Goal: Transaction & Acquisition: Purchase product/service

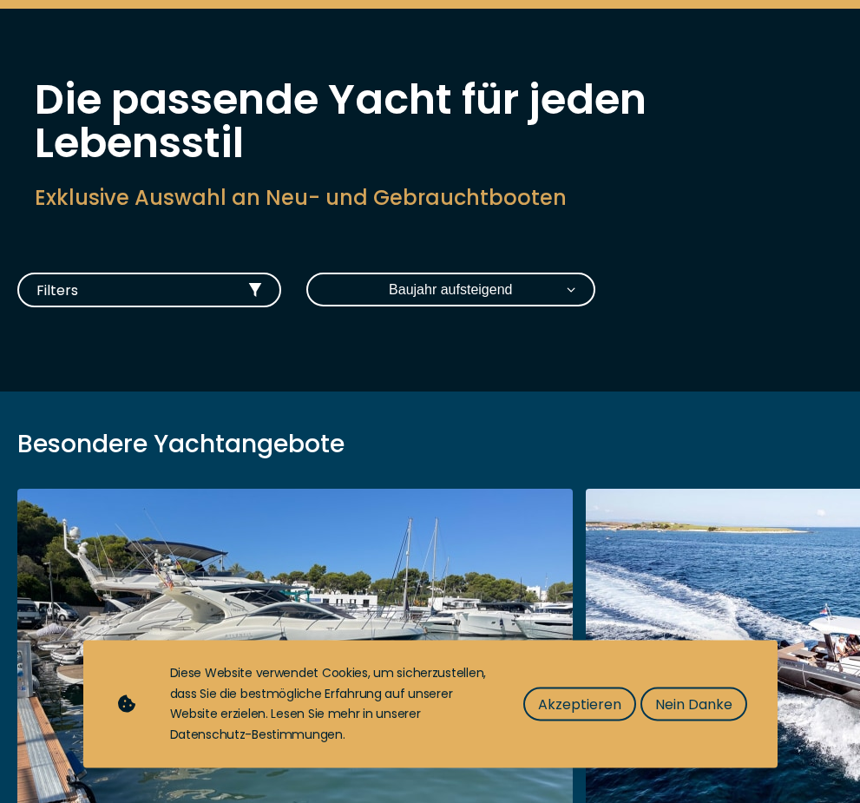
scroll to position [95, 0]
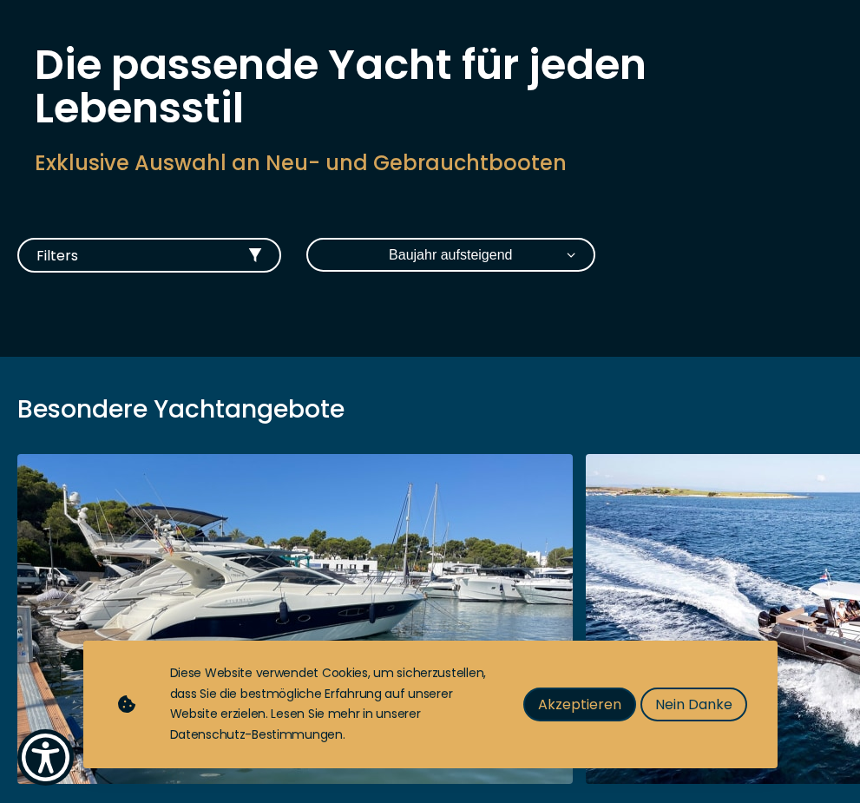
click at [602, 715] on span "Akzeptieren" at bounding box center [579, 704] width 83 height 22
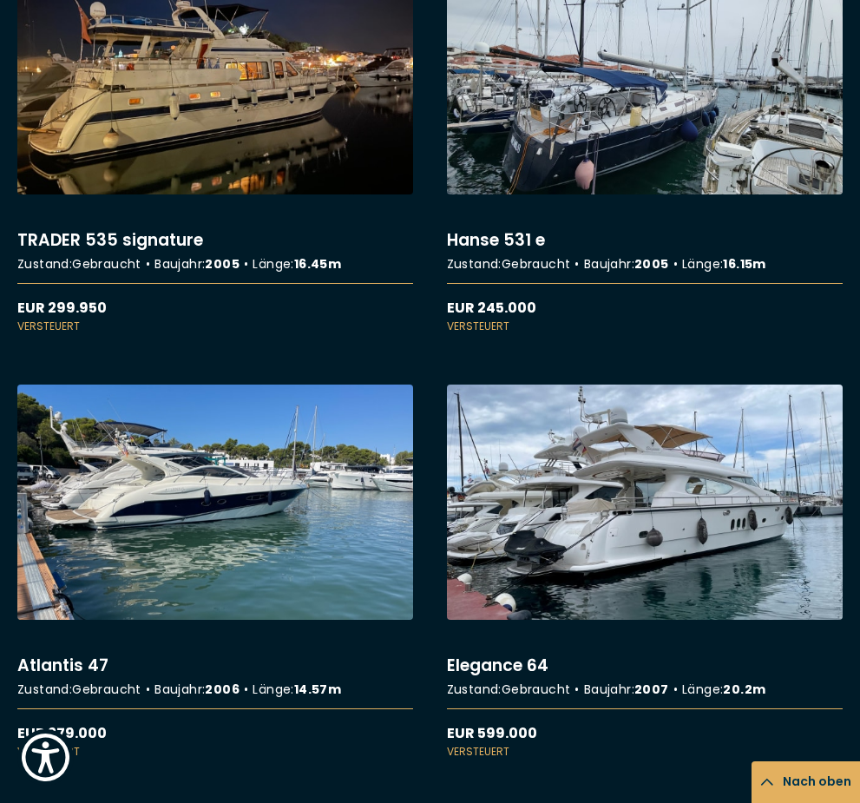
scroll to position [3755, 0]
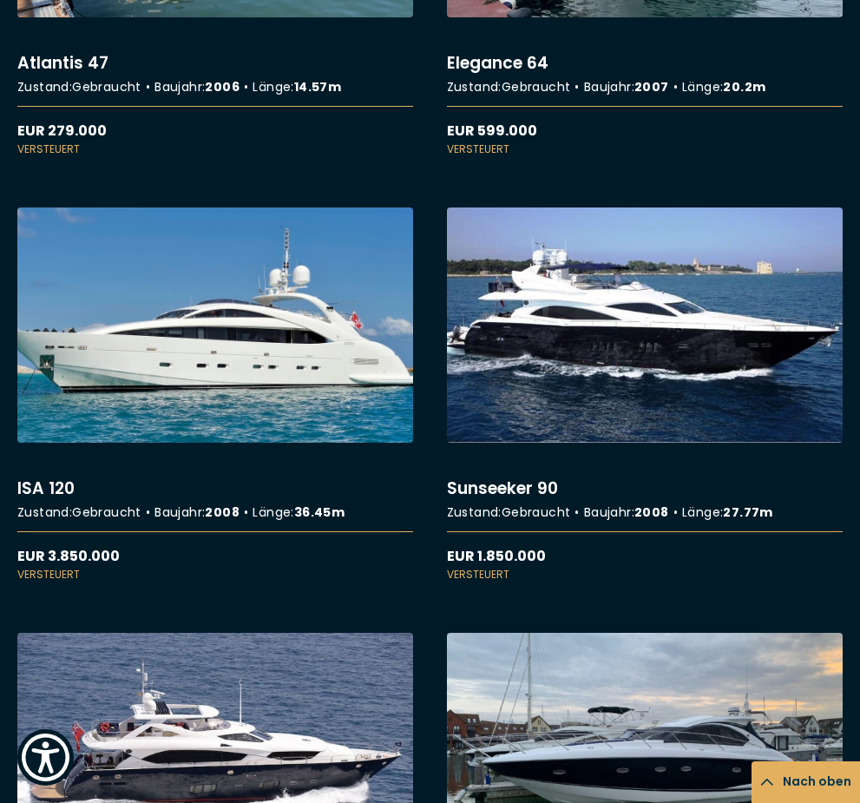
click at [338, 373] on link "More details about ISA 120" at bounding box center [215, 394] width 396 height 375
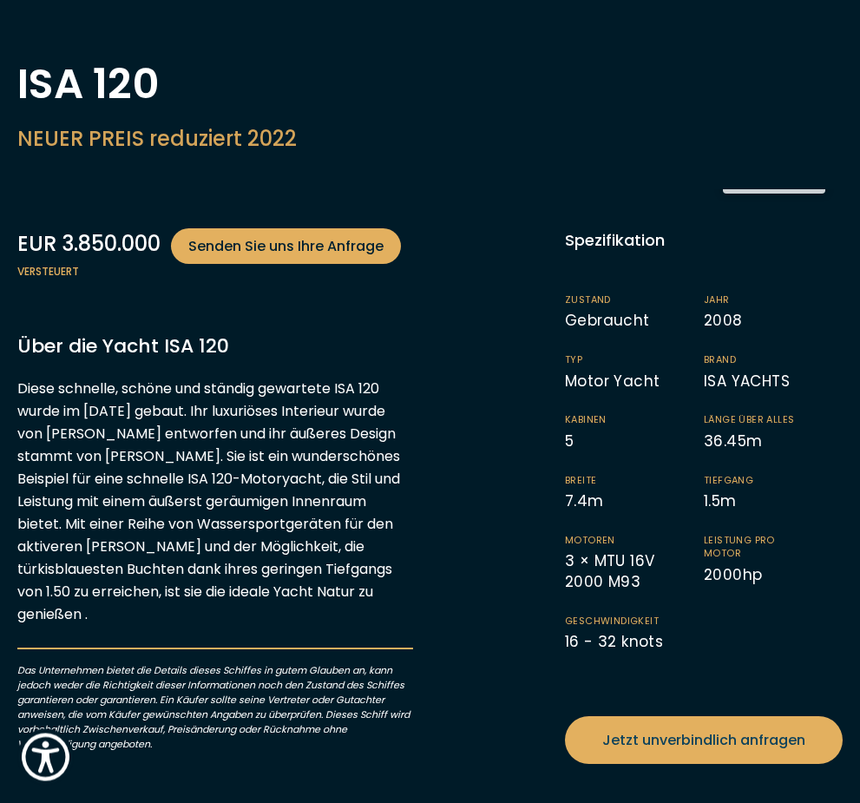
scroll to position [93, 0]
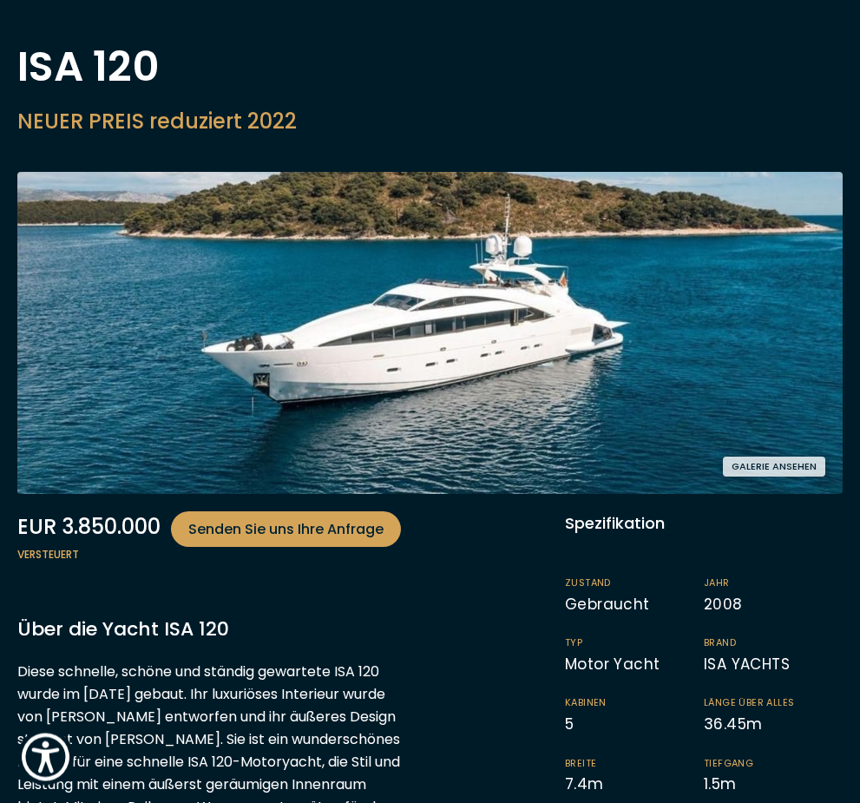
click at [372, 533] on span "Senden Sie uns Ihre Anfrage" at bounding box center [285, 530] width 195 height 22
select select "buy"
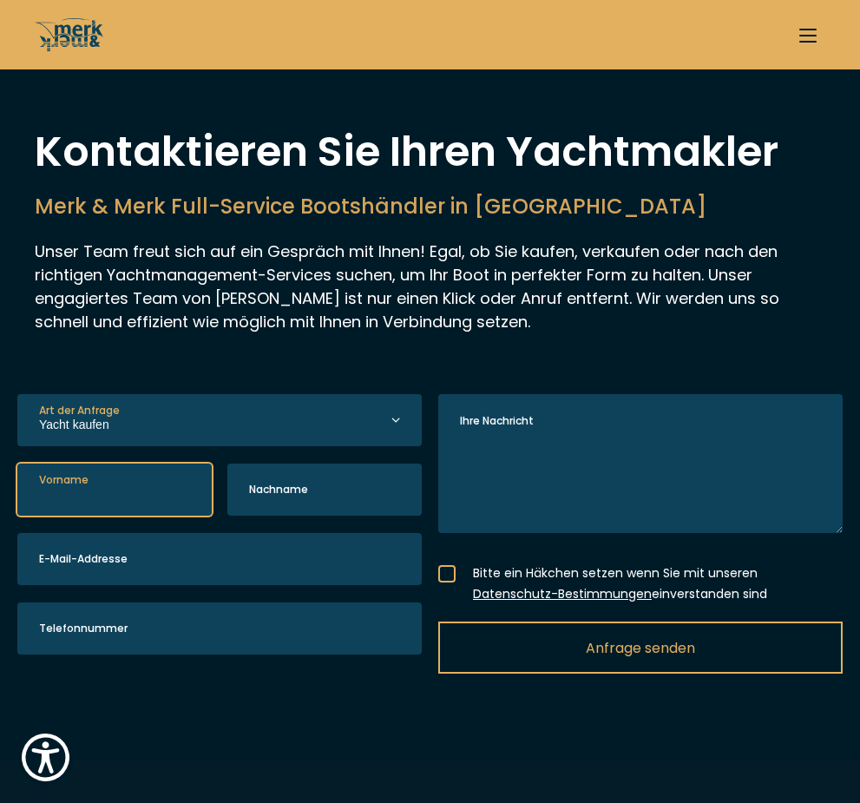
click at [126, 485] on input "Vorname" at bounding box center [114, 489] width 194 height 52
type input "Oli"
drag, startPoint x: 126, startPoint y: 485, endPoint x: 269, endPoint y: 483, distance: 143.2
click at [0, 0] on html "Willkommen beim All-in-One-Screenreader für Barrierefreiheit. Um den All-in-One…" at bounding box center [430, 0] width 860 height 0
click at [269, 484] on label "Nachname" at bounding box center [278, 490] width 59 height 16
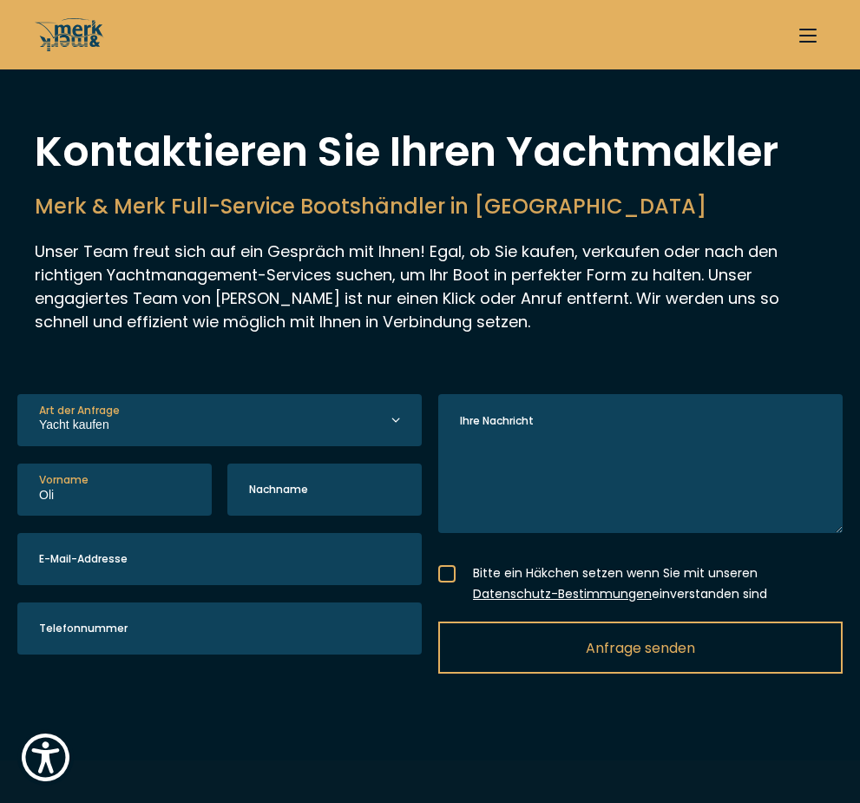
click at [269, 484] on input "Nachname" at bounding box center [324, 489] width 194 height 52
click at [275, 500] on input "Wudel" at bounding box center [324, 489] width 194 height 52
type input "Wuddel"
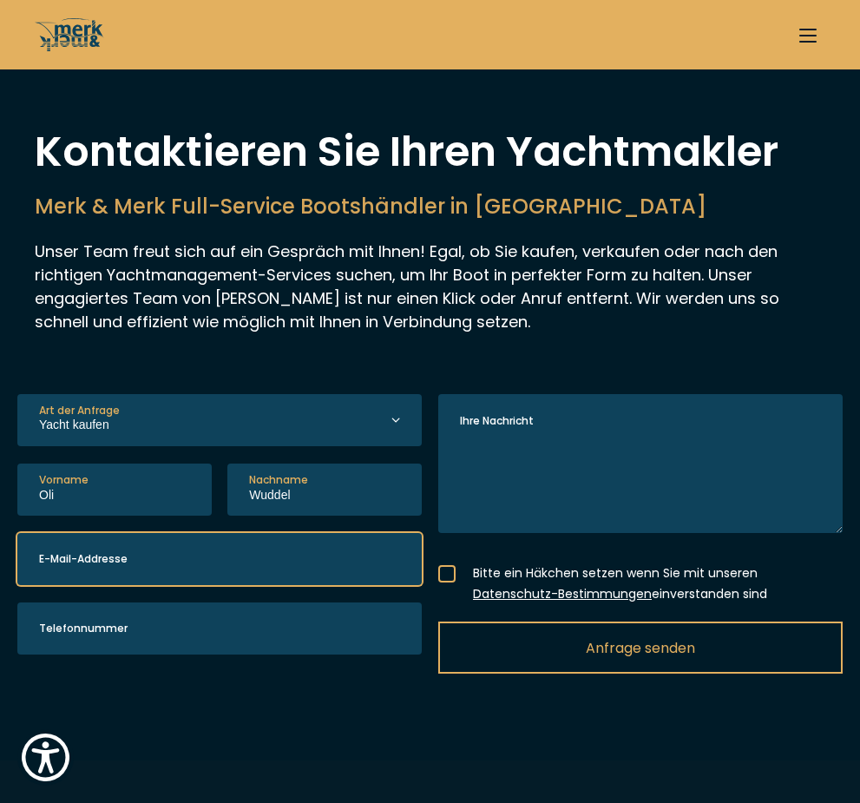
click at [206, 551] on input "E-Mail-Addresse" at bounding box center [219, 559] width 404 height 52
type input "oliprofit@icloud.com"
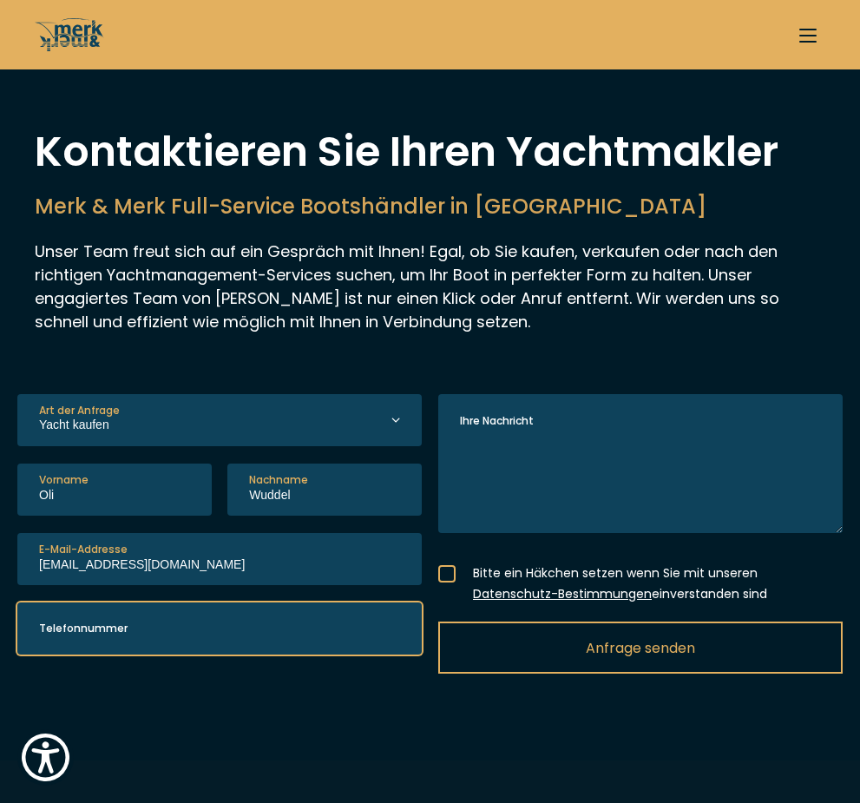
click at [165, 625] on input "Telefonnummer" at bounding box center [219, 628] width 404 height 52
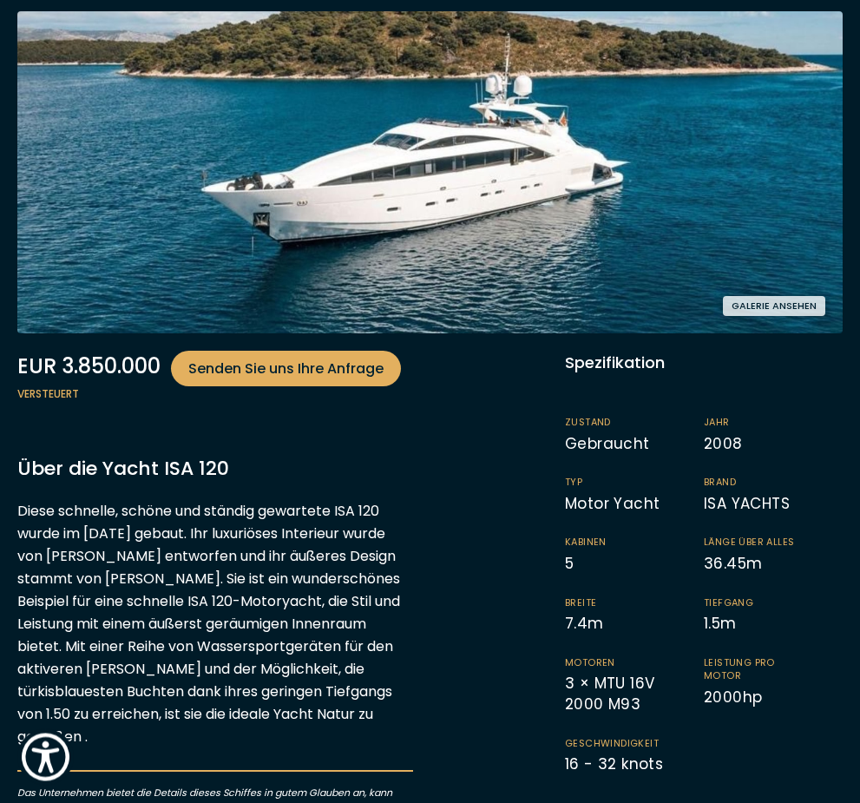
scroll to position [254, 0]
click at [756, 303] on button "Galerie ansehen" at bounding box center [774, 306] width 102 height 20
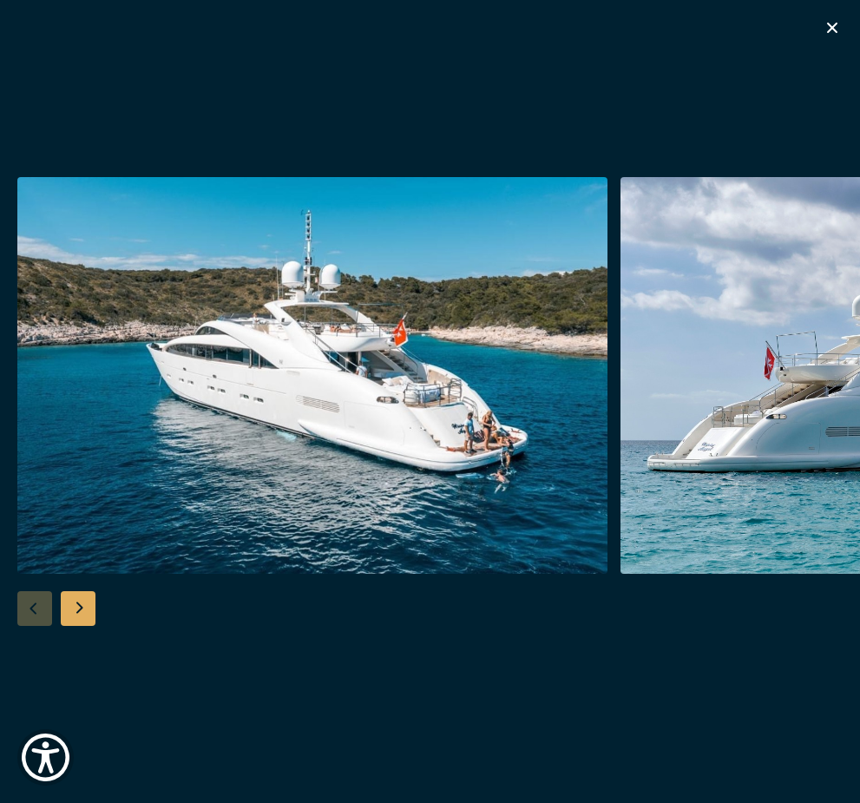
click at [469, 392] on img "button" at bounding box center [312, 375] width 590 height 396
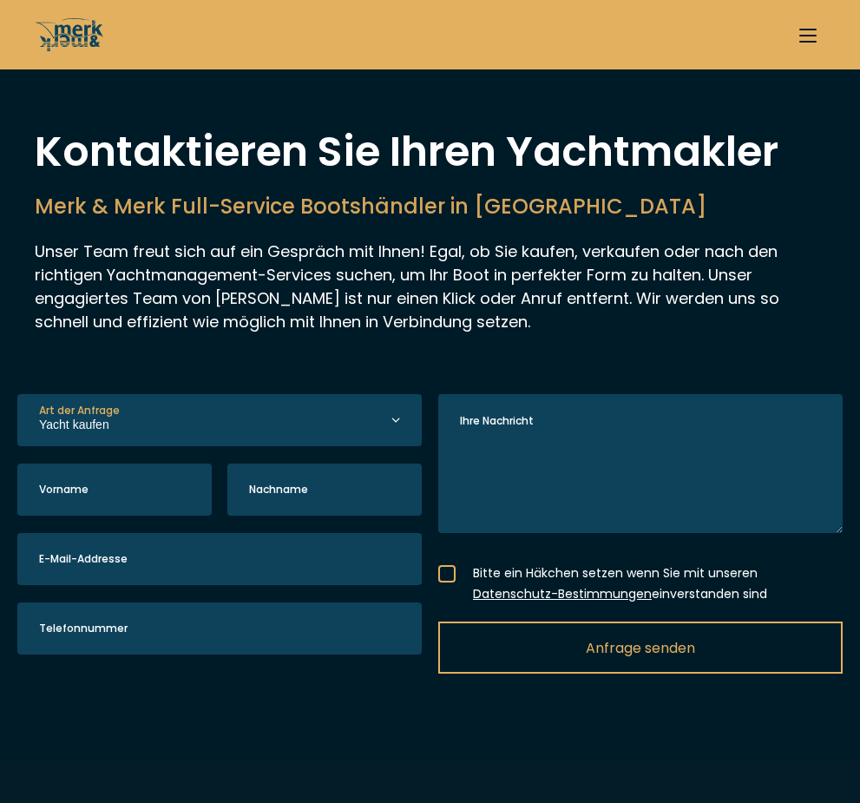
select select "buy"
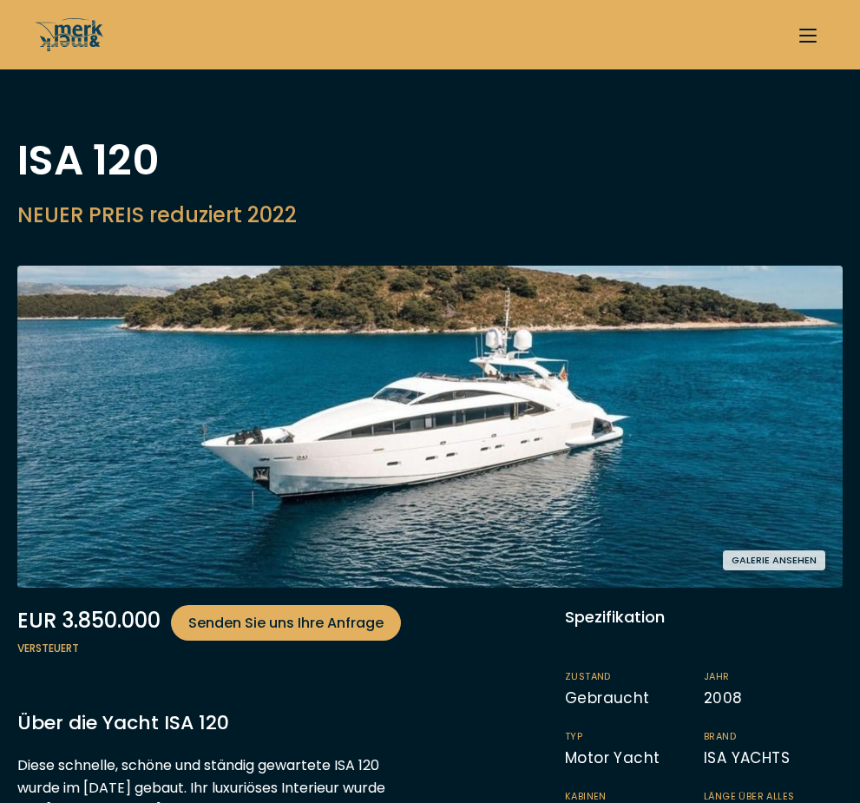
click at [390, 438] on img at bounding box center [429, 426] width 825 height 322
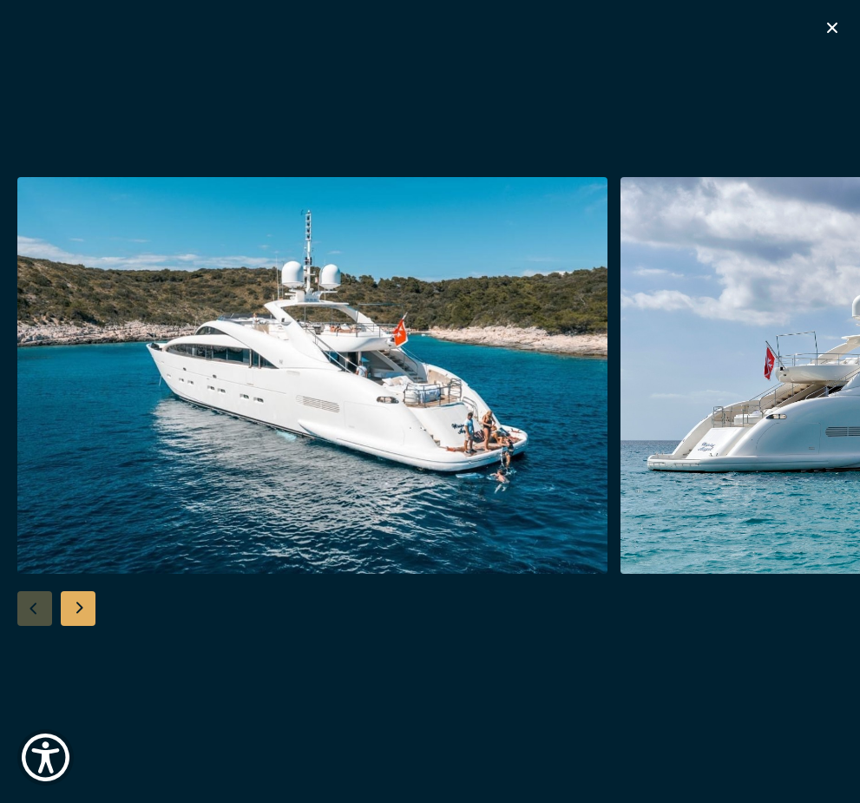
click at [84, 612] on div "Next slide" at bounding box center [78, 608] width 35 height 35
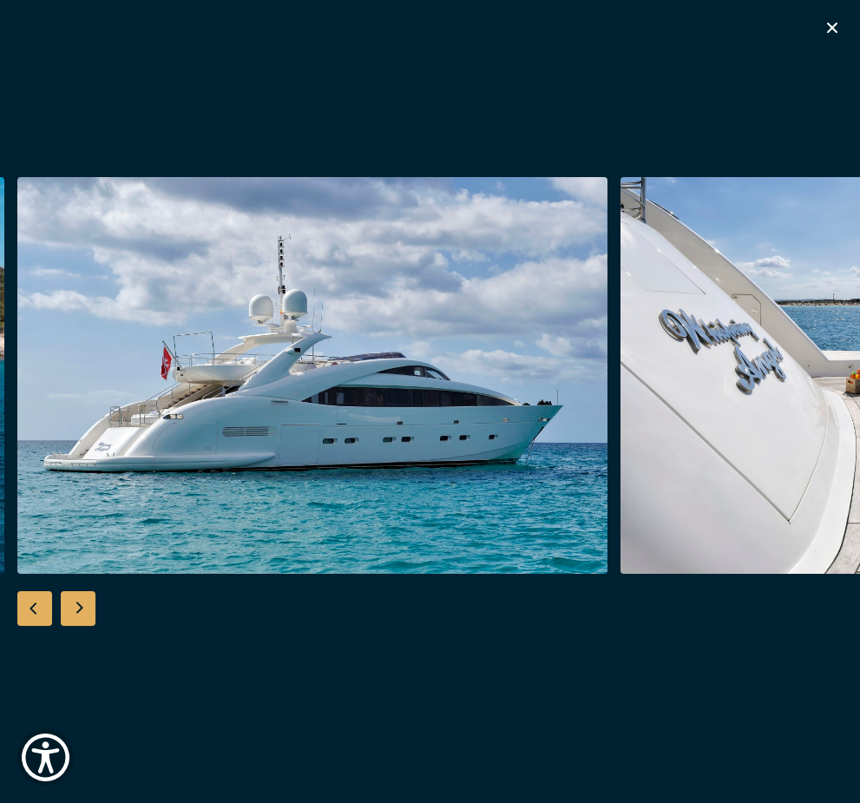
click at [84, 612] on div "Next slide" at bounding box center [78, 608] width 35 height 35
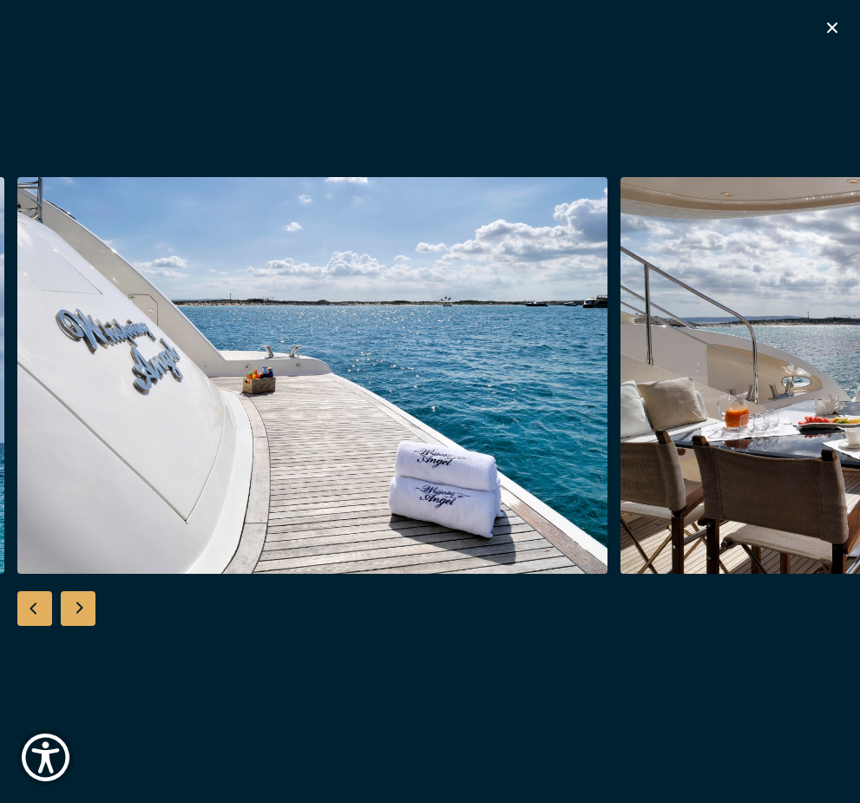
click at [85, 612] on div "Next slide" at bounding box center [78, 608] width 35 height 35
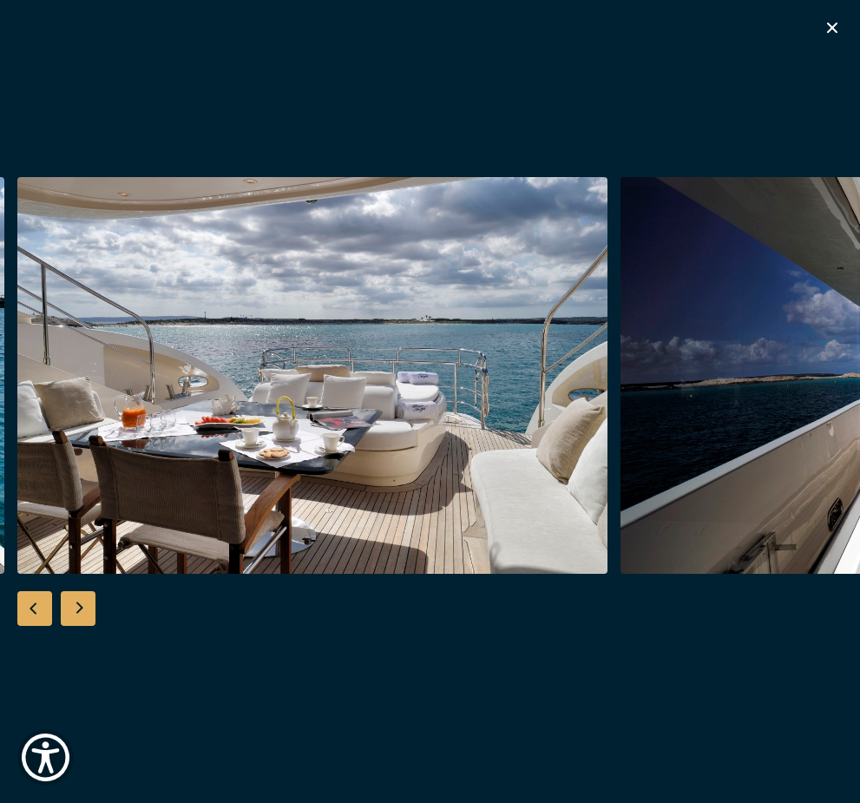
click at [85, 612] on div "Next slide" at bounding box center [78, 608] width 35 height 35
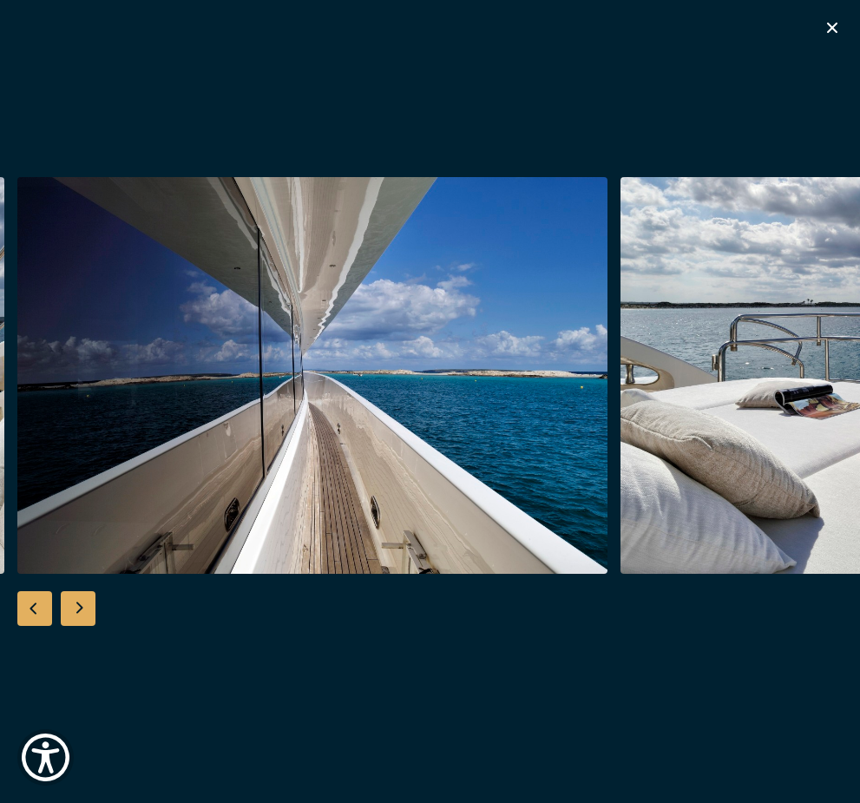
click at [85, 612] on div "Next slide" at bounding box center [78, 608] width 35 height 35
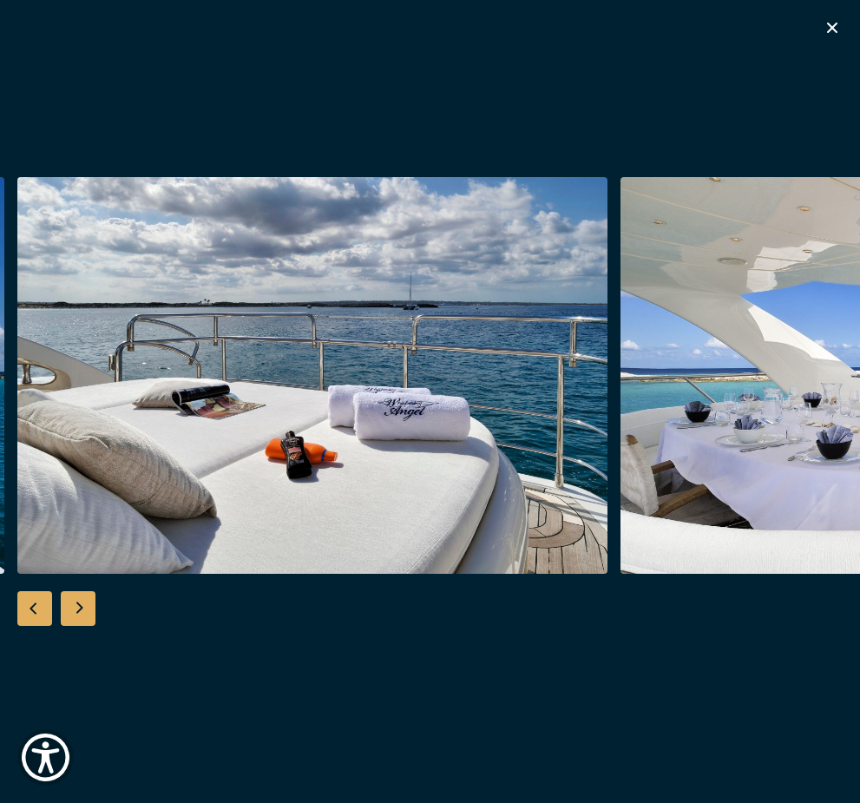
click at [85, 612] on div "Next slide" at bounding box center [78, 608] width 35 height 35
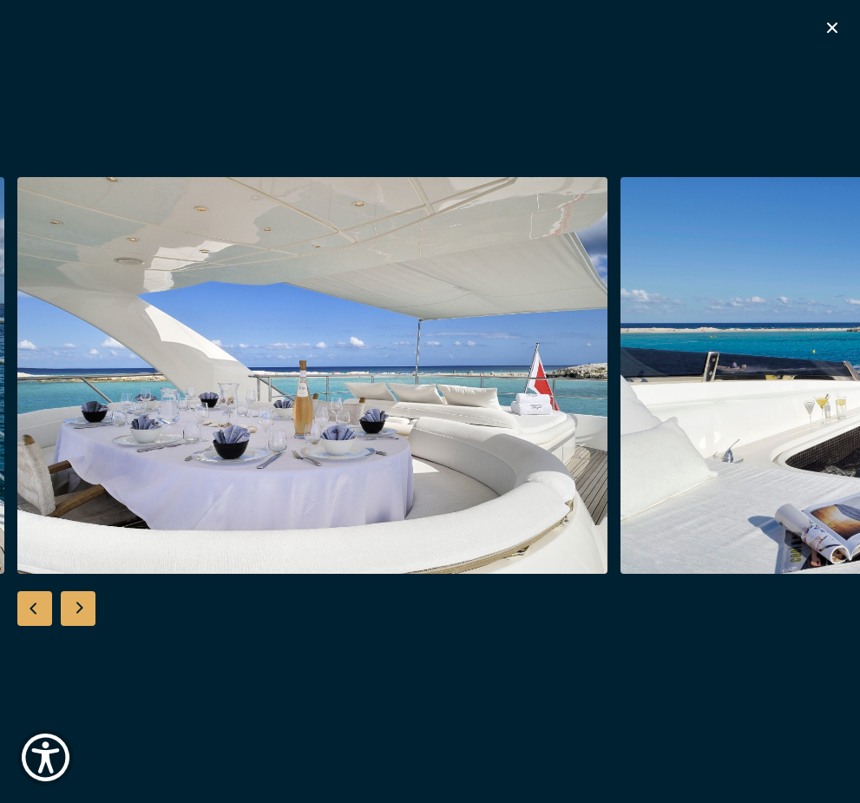
click at [85, 612] on div "Next slide" at bounding box center [78, 608] width 35 height 35
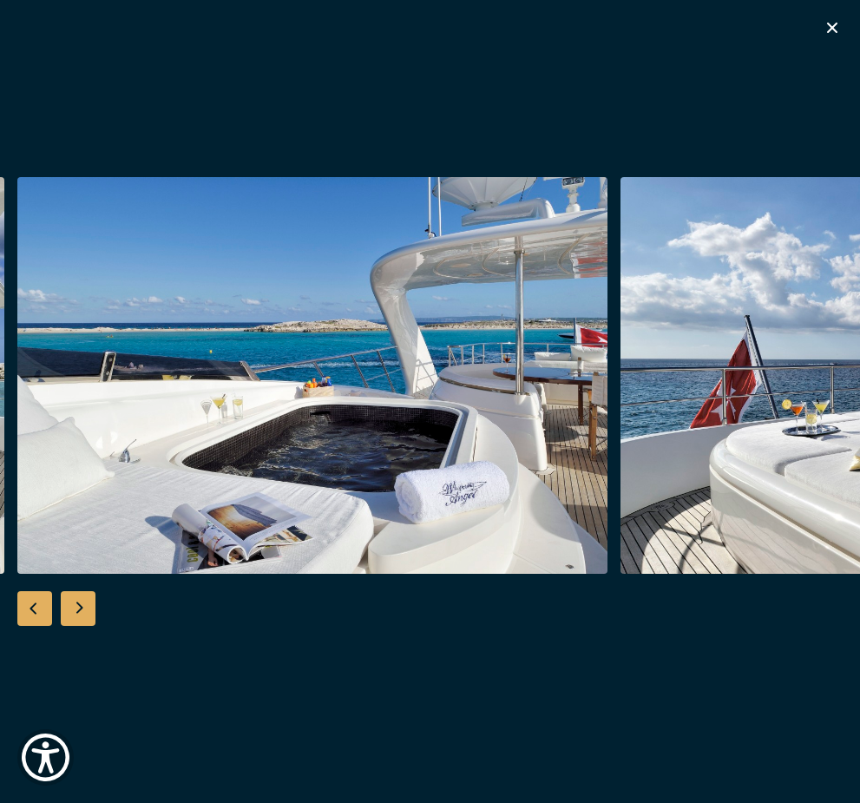
click at [85, 612] on div "Next slide" at bounding box center [78, 608] width 35 height 35
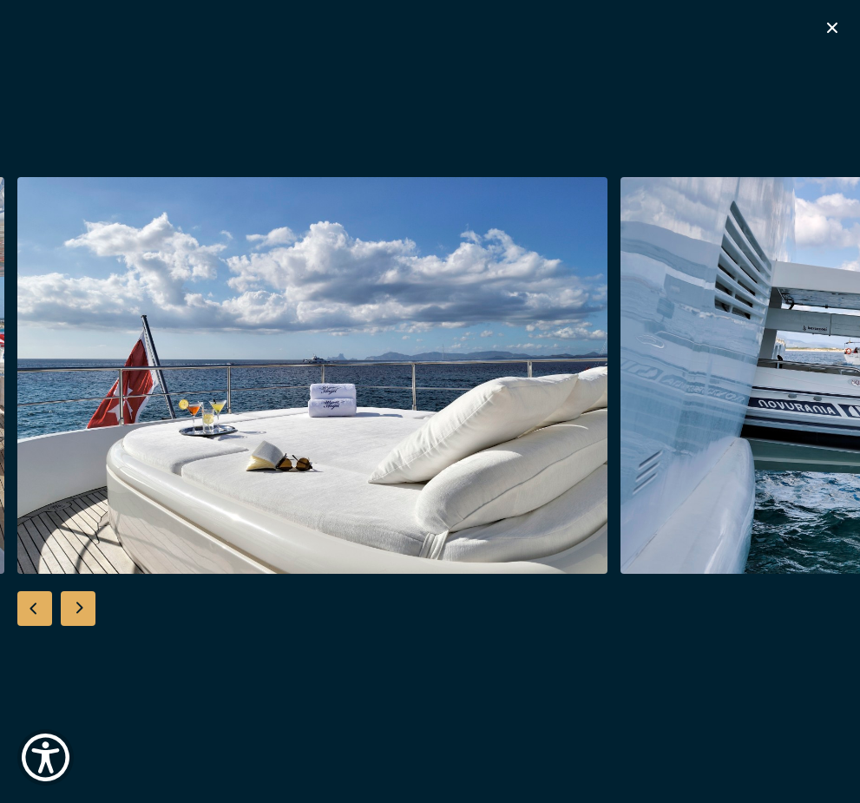
click at [85, 612] on div "Next slide" at bounding box center [78, 608] width 35 height 35
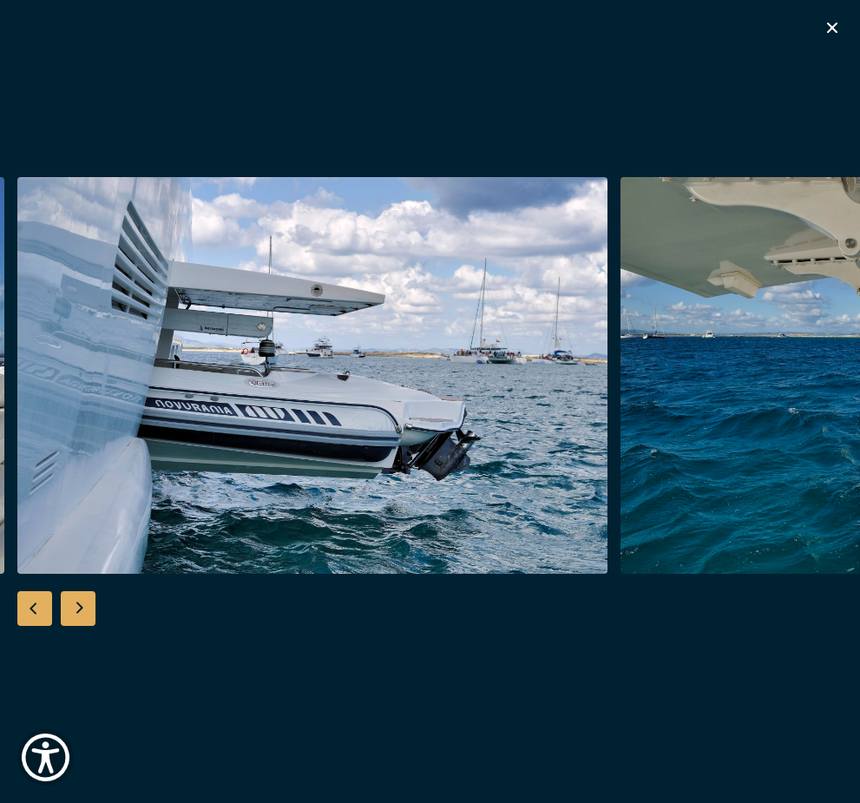
click at [83, 612] on div "Next slide" at bounding box center [78, 608] width 35 height 35
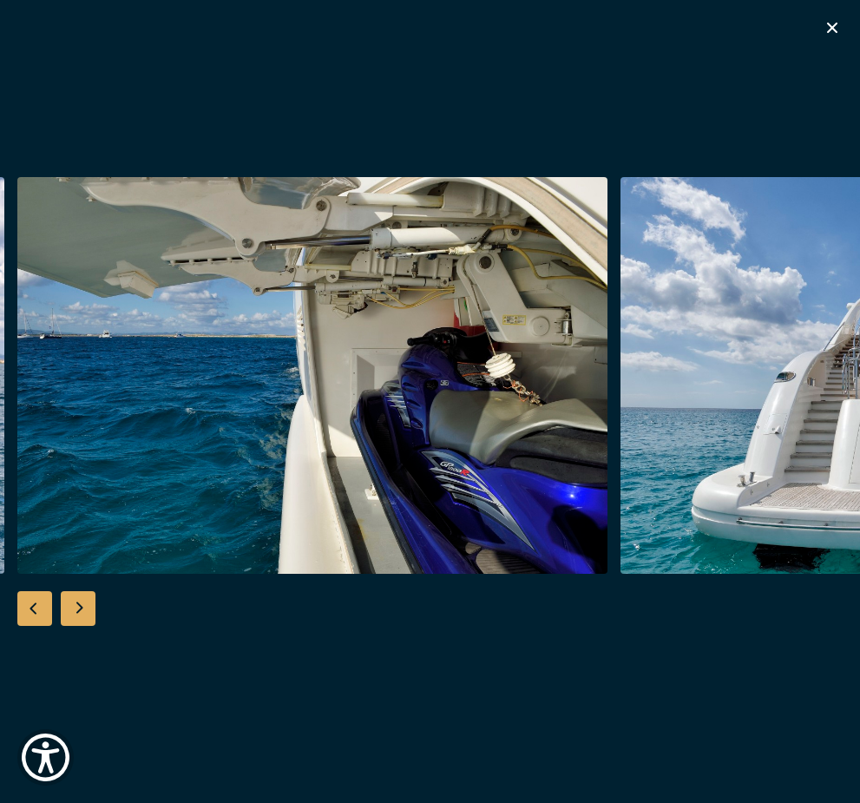
click at [84, 613] on div "Next slide" at bounding box center [78, 608] width 35 height 35
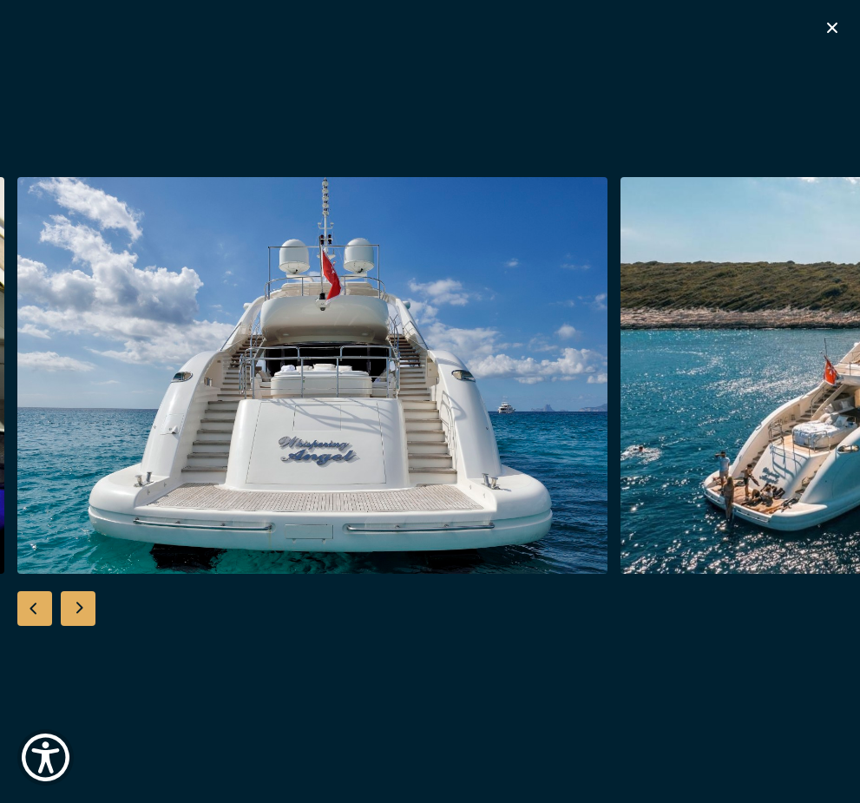
click at [83, 612] on div "Next slide" at bounding box center [78, 608] width 35 height 35
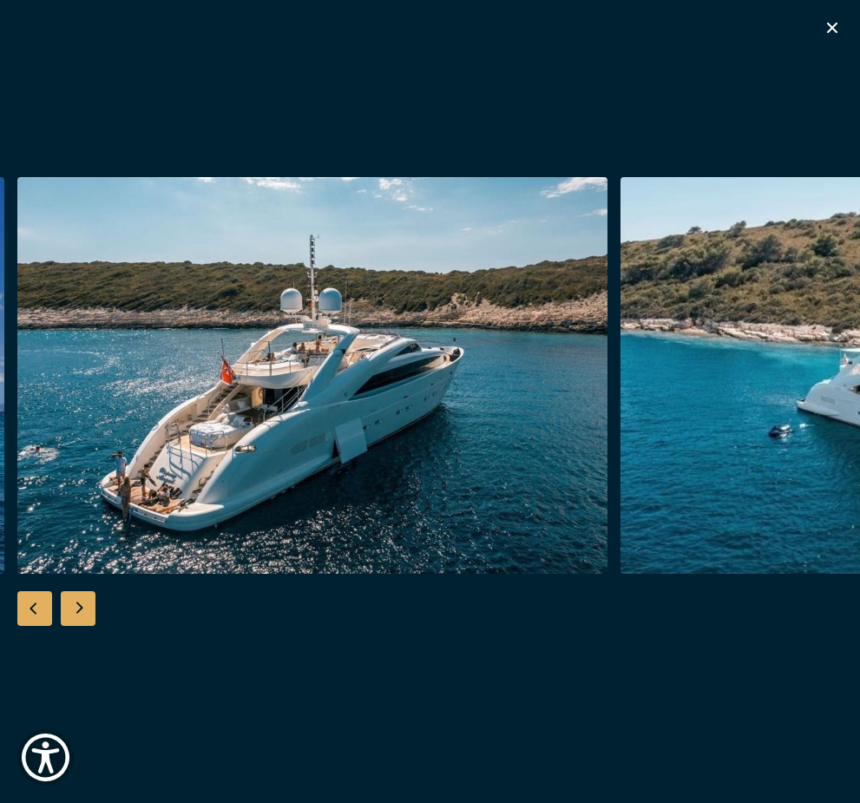
click at [83, 612] on div "Next slide" at bounding box center [78, 608] width 35 height 35
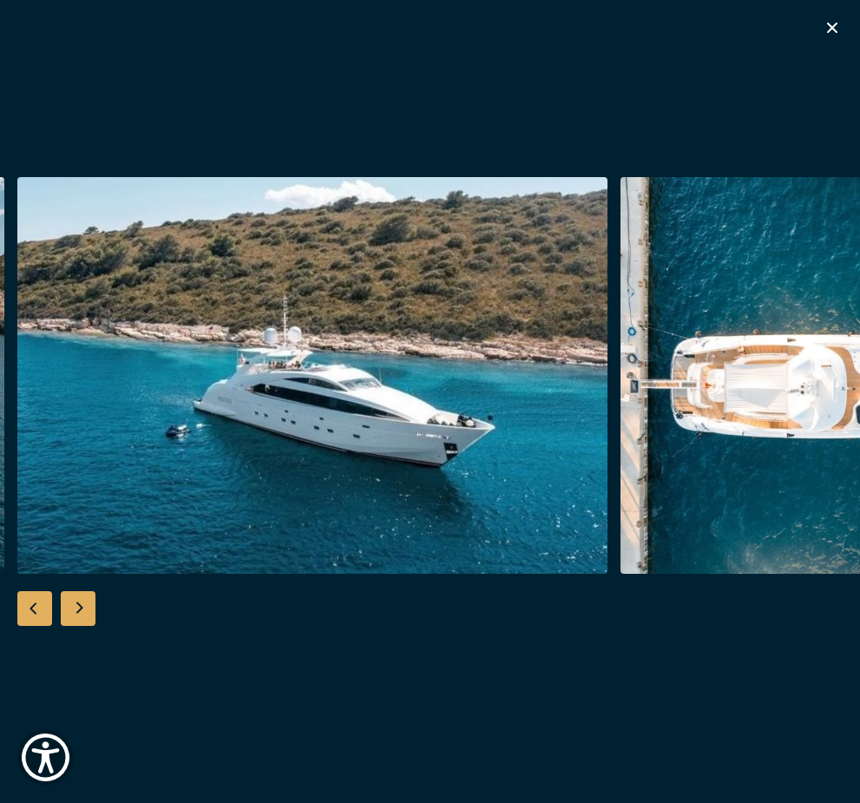
click at [83, 612] on div "Next slide" at bounding box center [78, 608] width 35 height 35
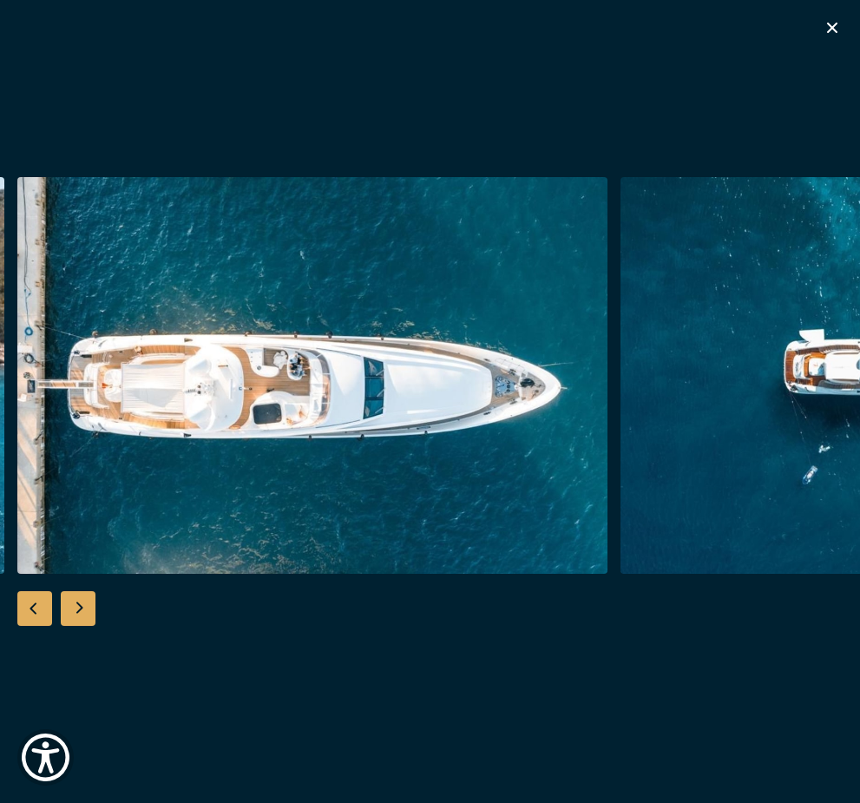
click at [83, 612] on div "Next slide" at bounding box center [78, 608] width 35 height 35
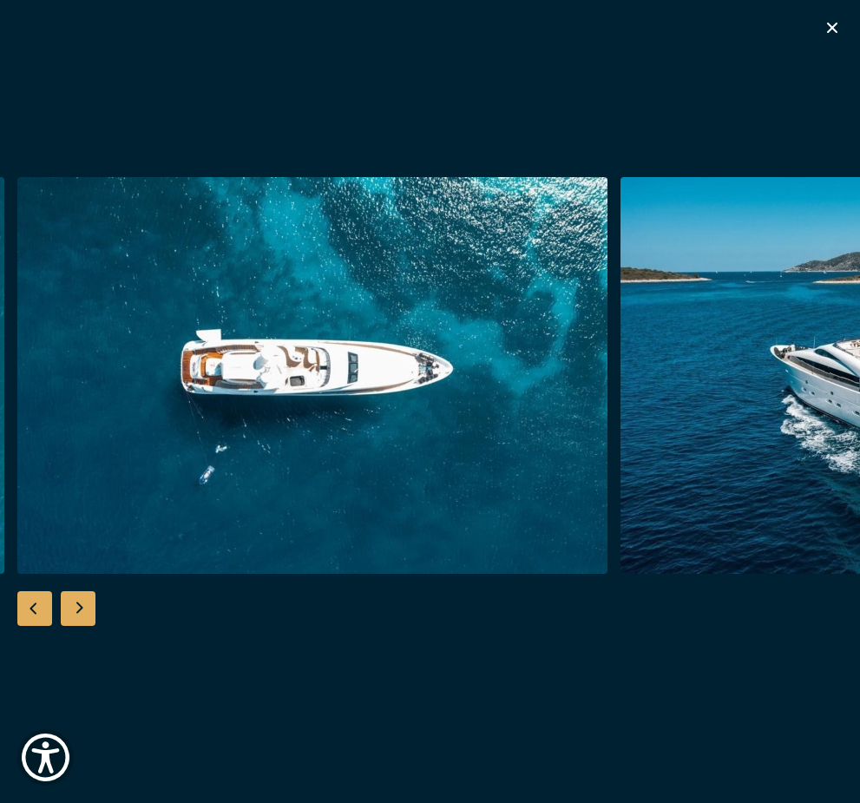
click at [84, 613] on div "Next slide" at bounding box center [78, 608] width 35 height 35
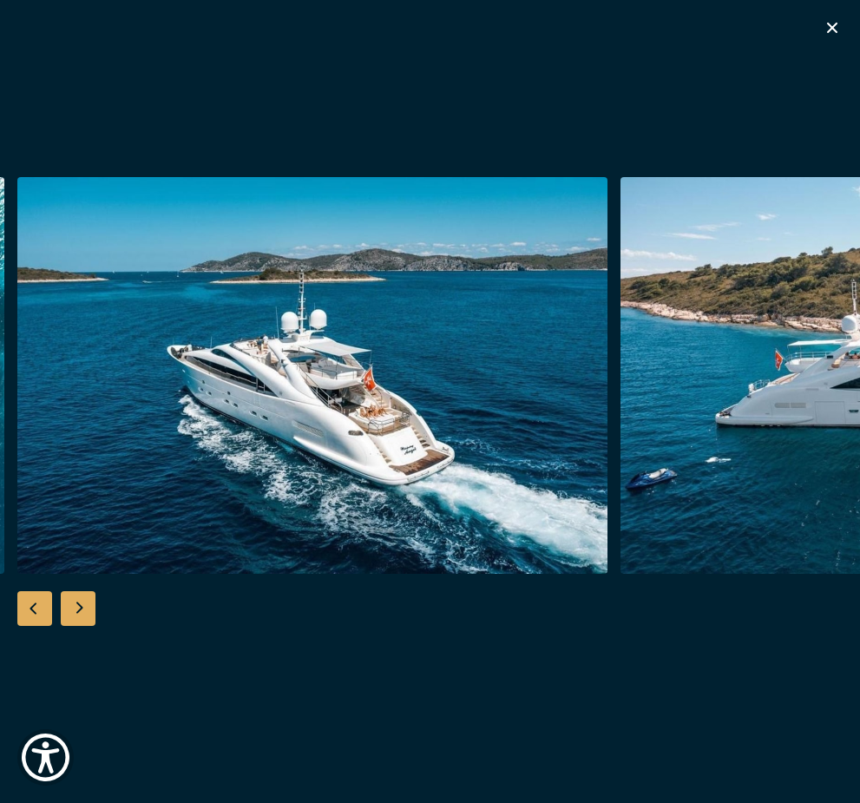
click at [82, 613] on div "Next slide" at bounding box center [78, 608] width 35 height 35
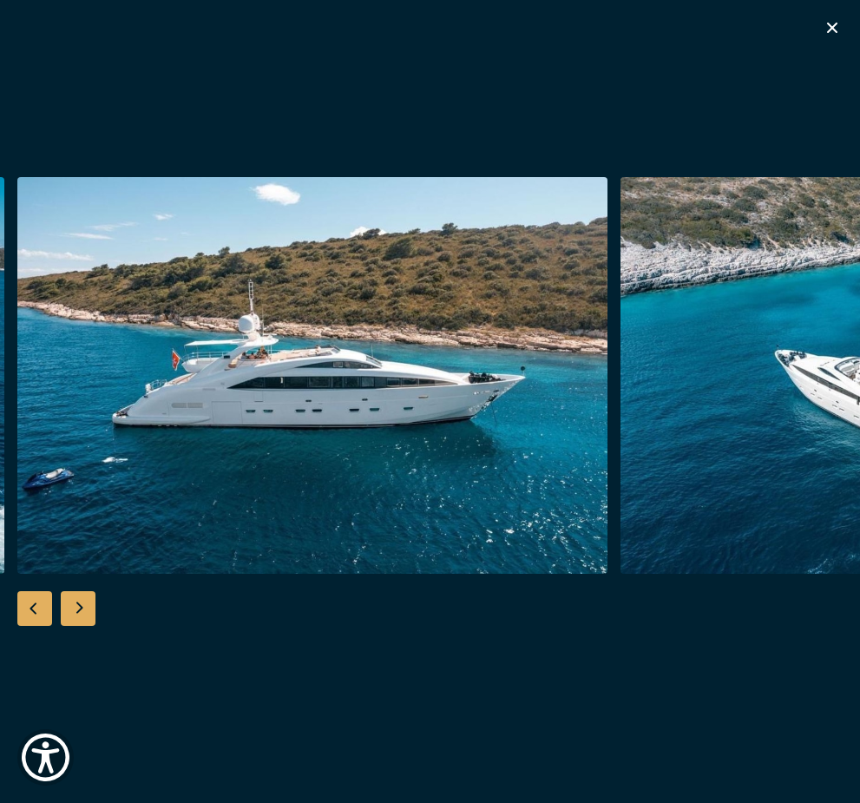
click at [82, 613] on div "Next slide" at bounding box center [78, 608] width 35 height 35
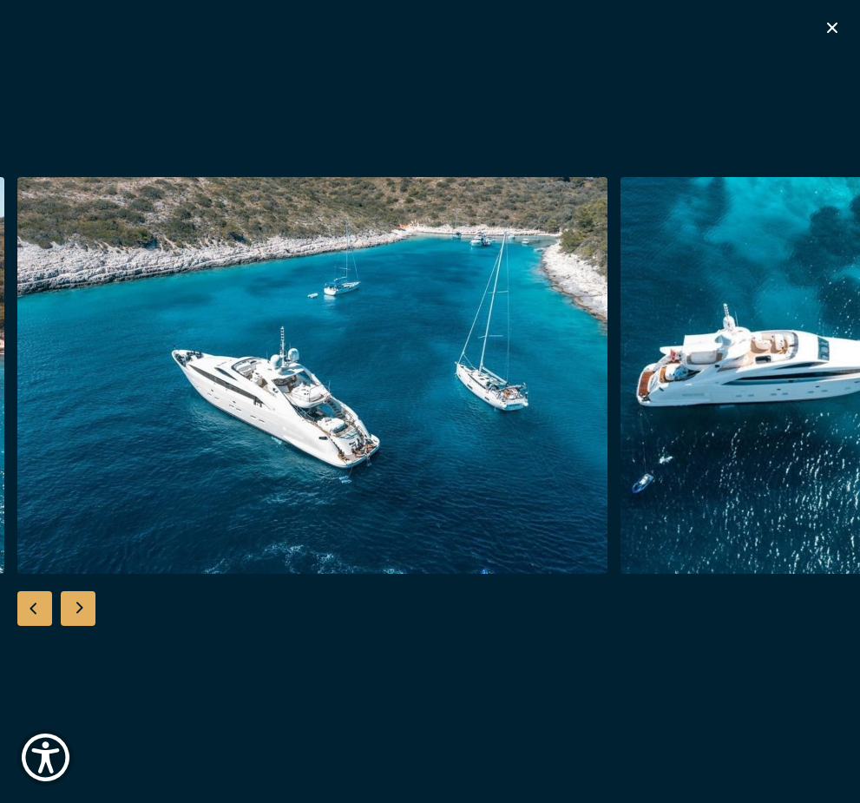
click at [82, 613] on div "Next slide" at bounding box center [78, 608] width 35 height 35
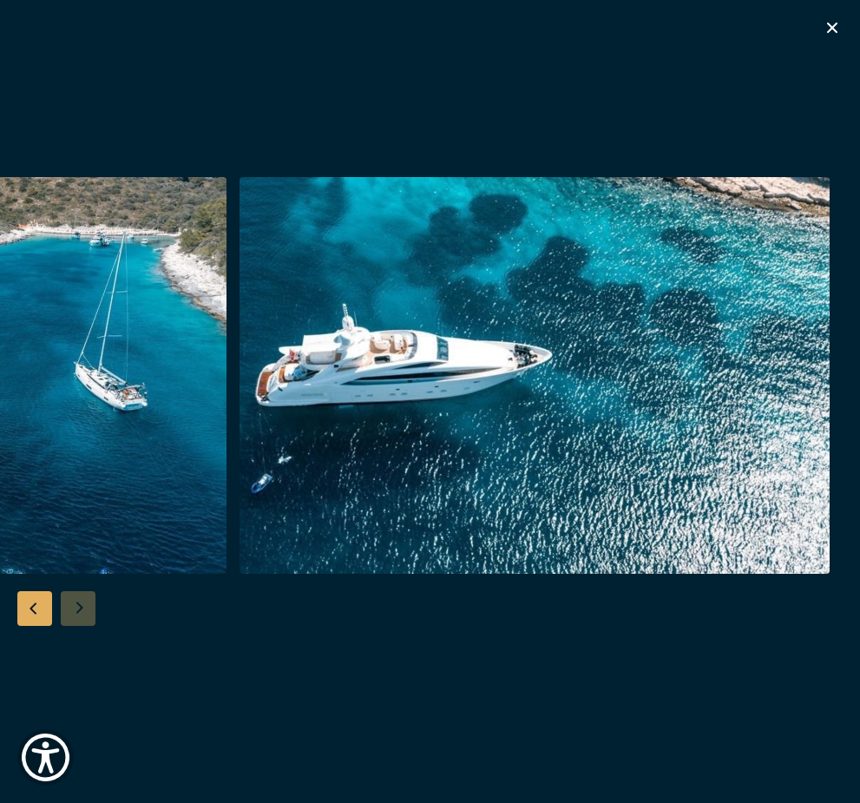
click at [81, 613] on div at bounding box center [430, 401] width 860 height 449
click at [825, 36] on icon "button" at bounding box center [832, 27] width 21 height 21
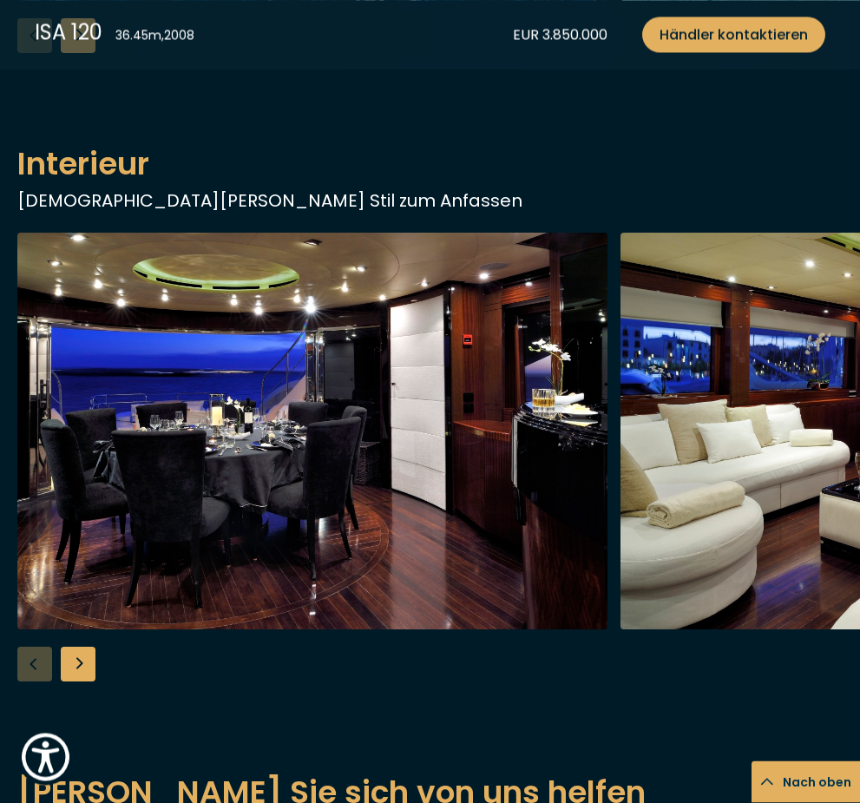
scroll to position [1704, 0]
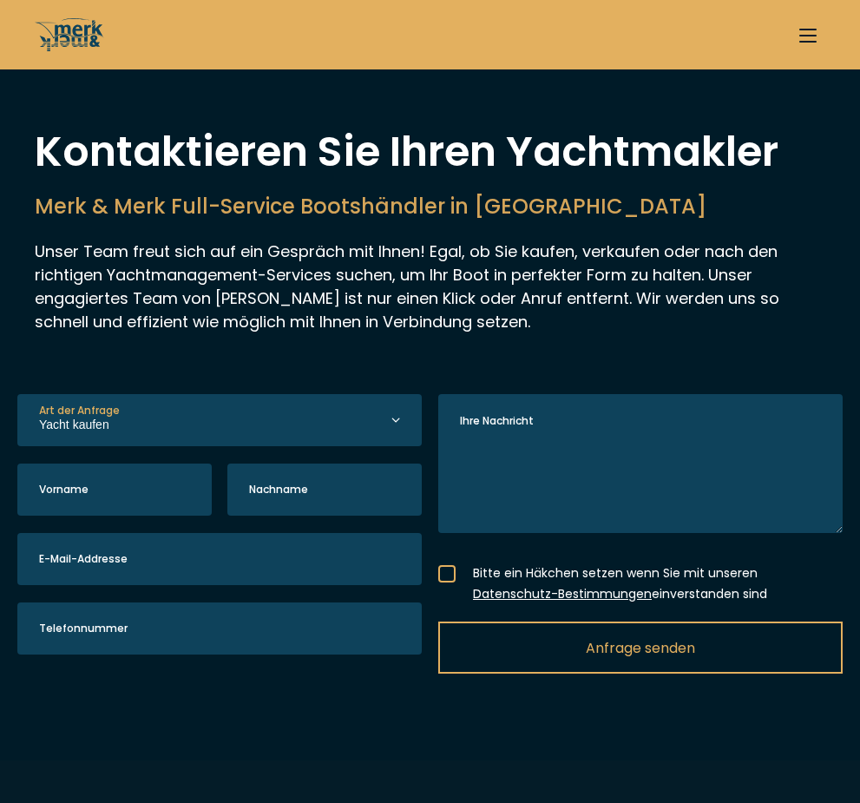
select select "buy"
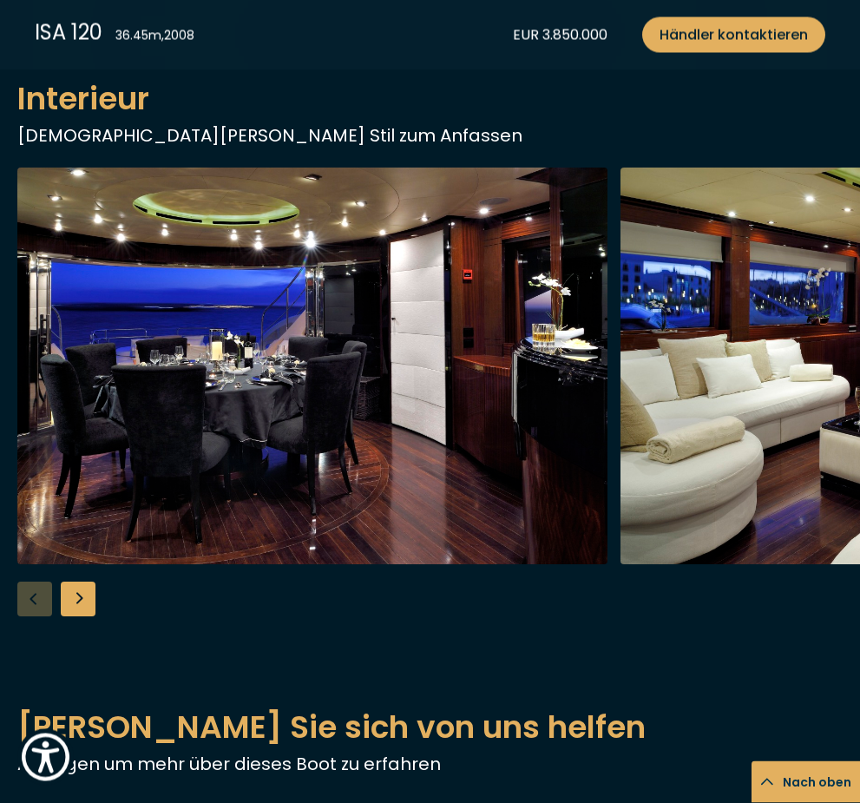
scroll to position [1764, 0]
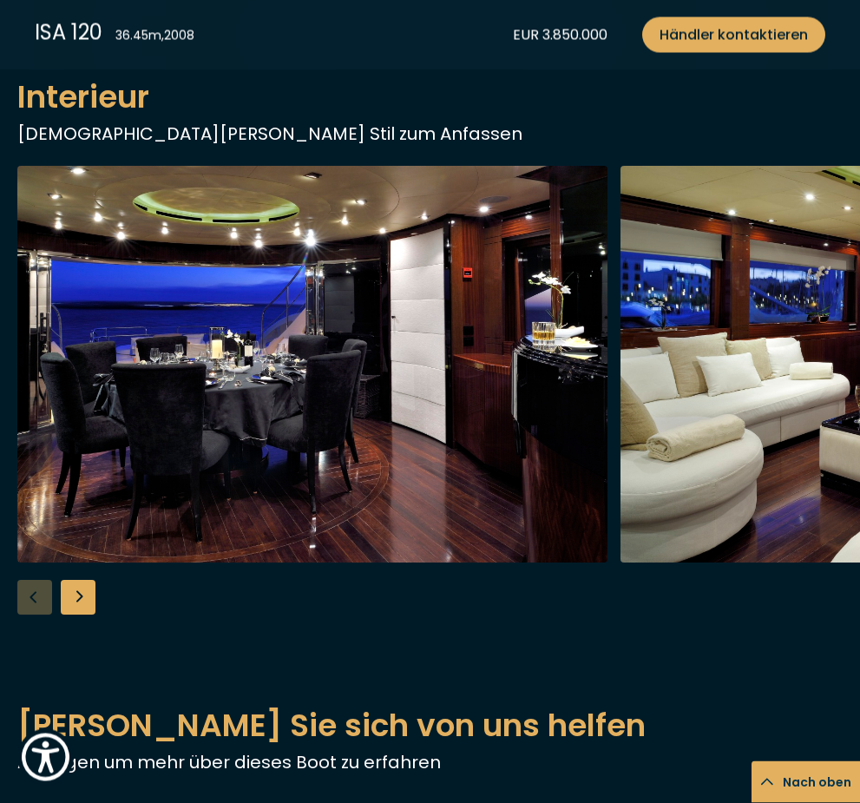
click at [94, 596] on div "Next slide" at bounding box center [78, 597] width 35 height 35
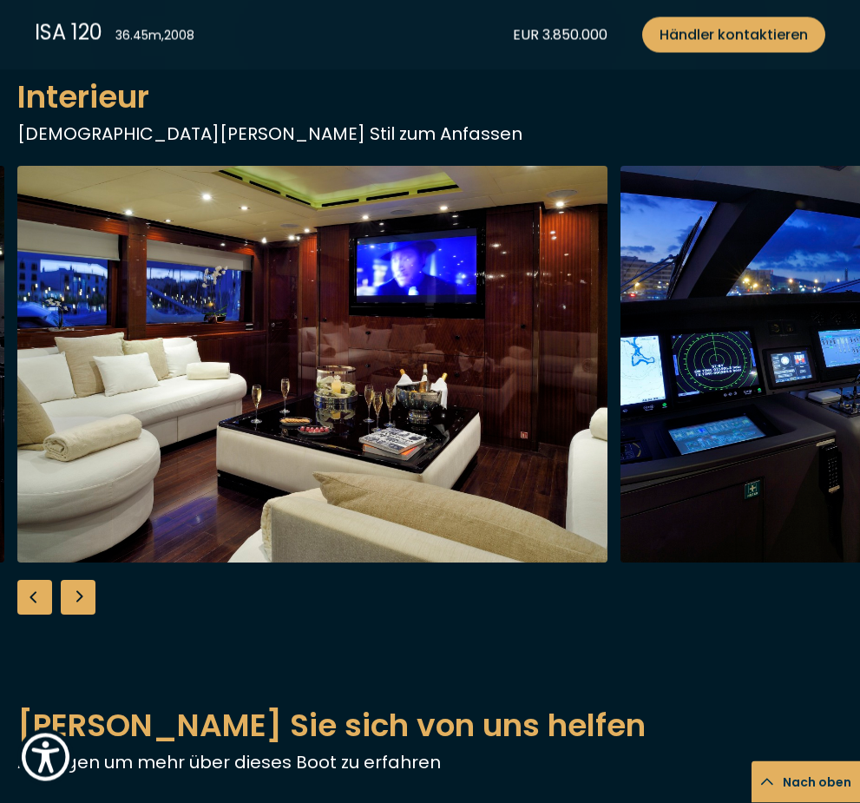
scroll to position [1765, 0]
click at [94, 596] on div "Next slide" at bounding box center [78, 597] width 35 height 35
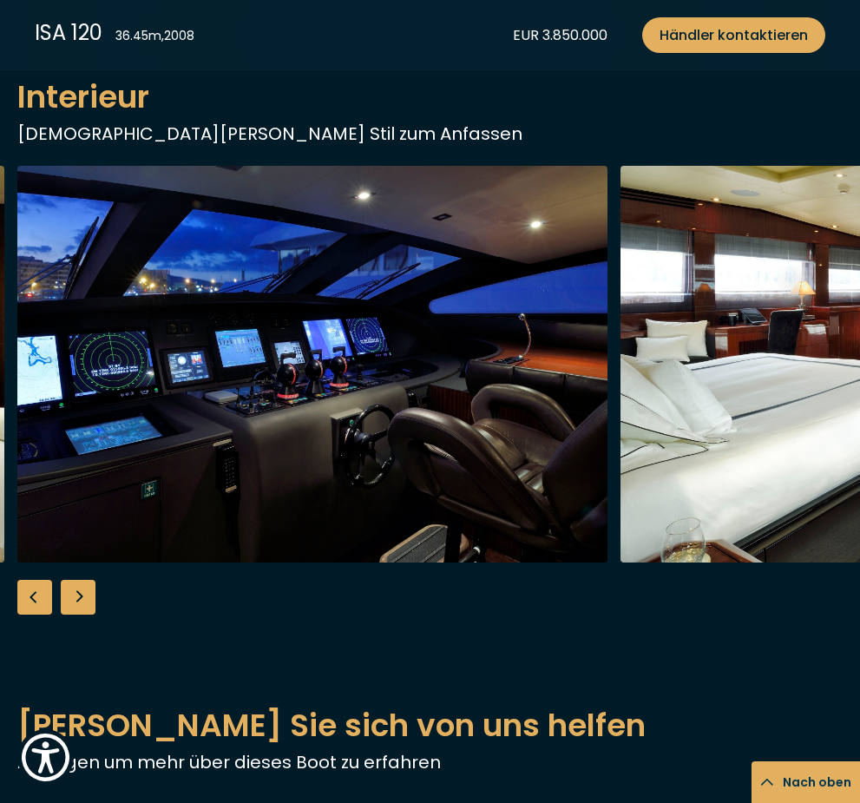
click at [94, 596] on div "Next slide" at bounding box center [78, 597] width 35 height 35
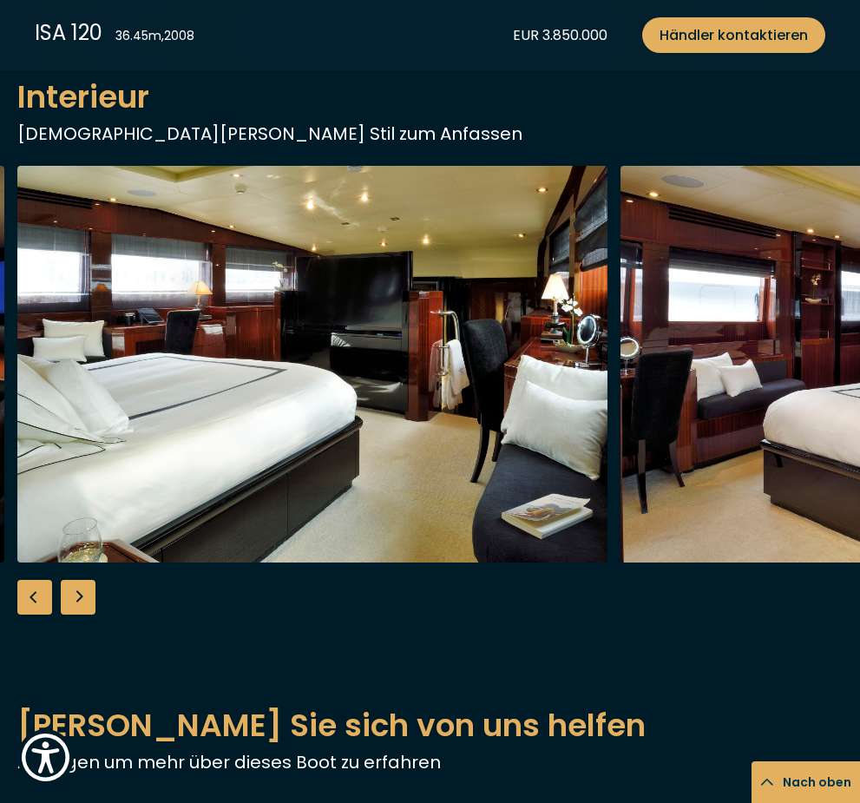
click at [94, 596] on div "Next slide" at bounding box center [78, 597] width 35 height 35
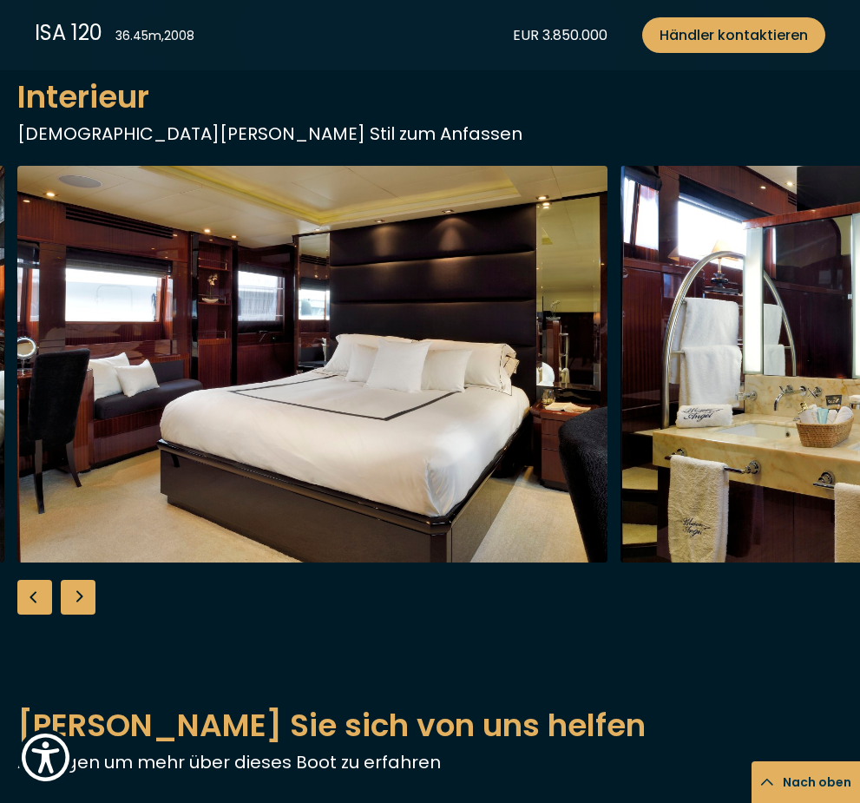
click at [94, 596] on div "Next slide" at bounding box center [78, 597] width 35 height 35
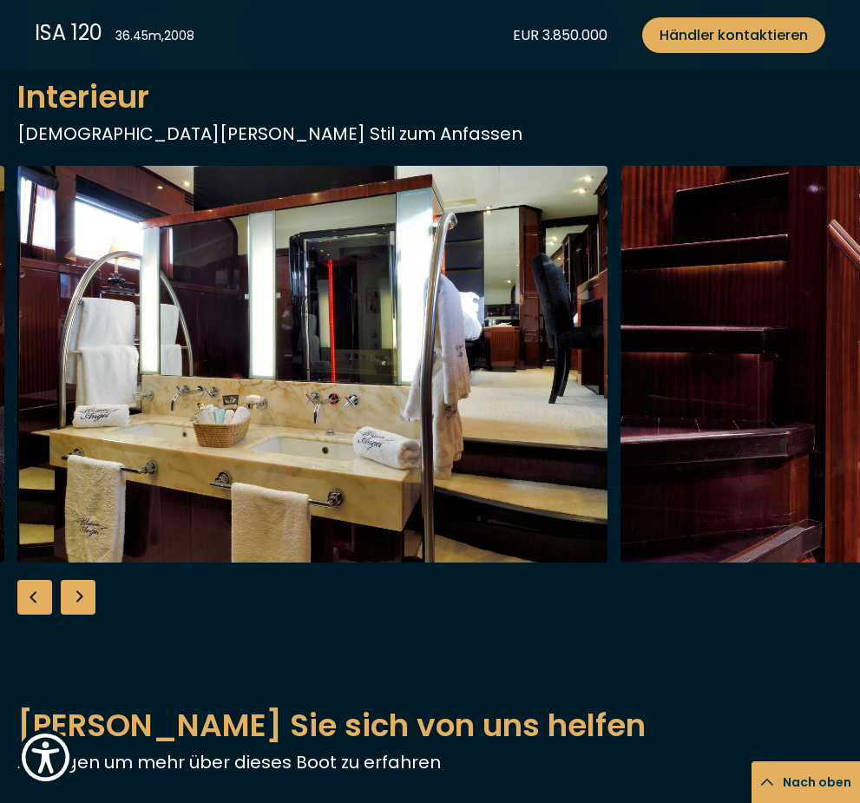
click at [94, 596] on div "Next slide" at bounding box center [78, 597] width 35 height 35
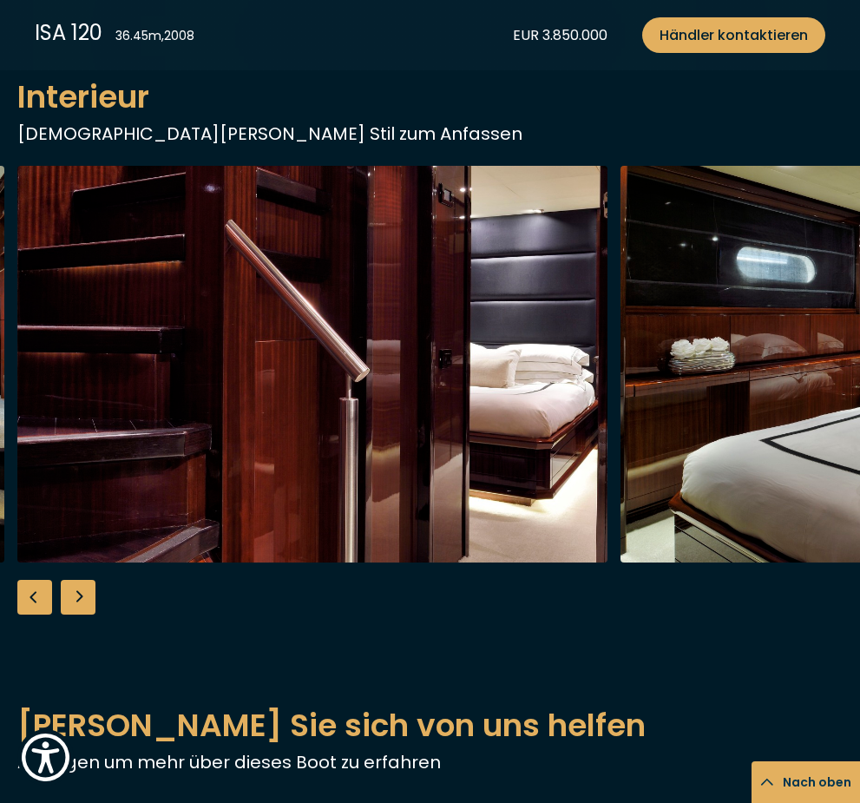
click at [94, 596] on div "Next slide" at bounding box center [78, 597] width 35 height 35
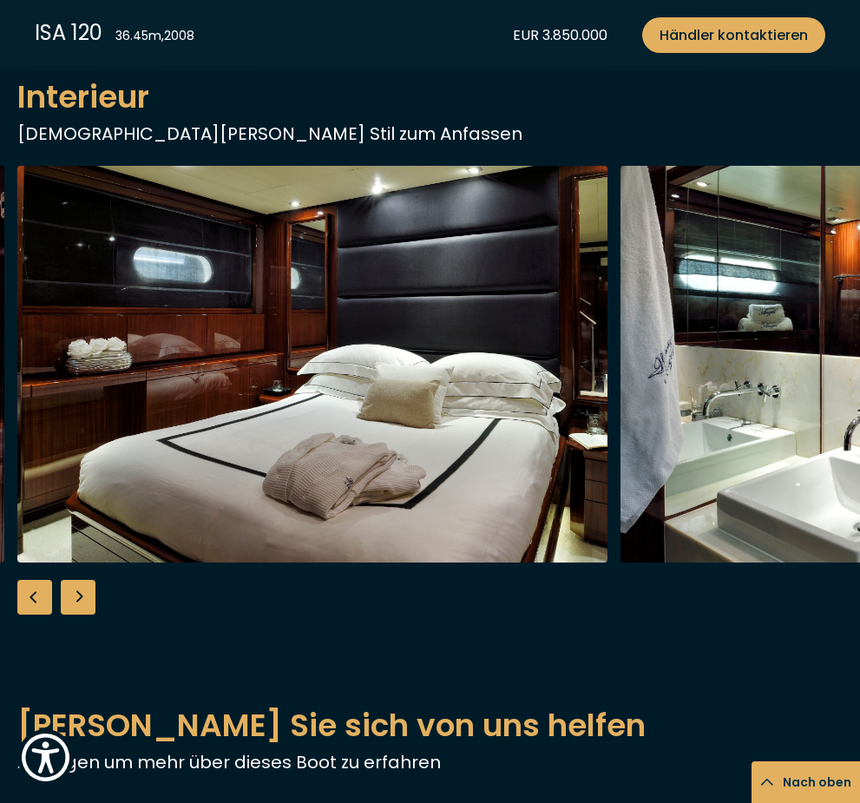
click at [94, 596] on div "Next slide" at bounding box center [78, 597] width 35 height 35
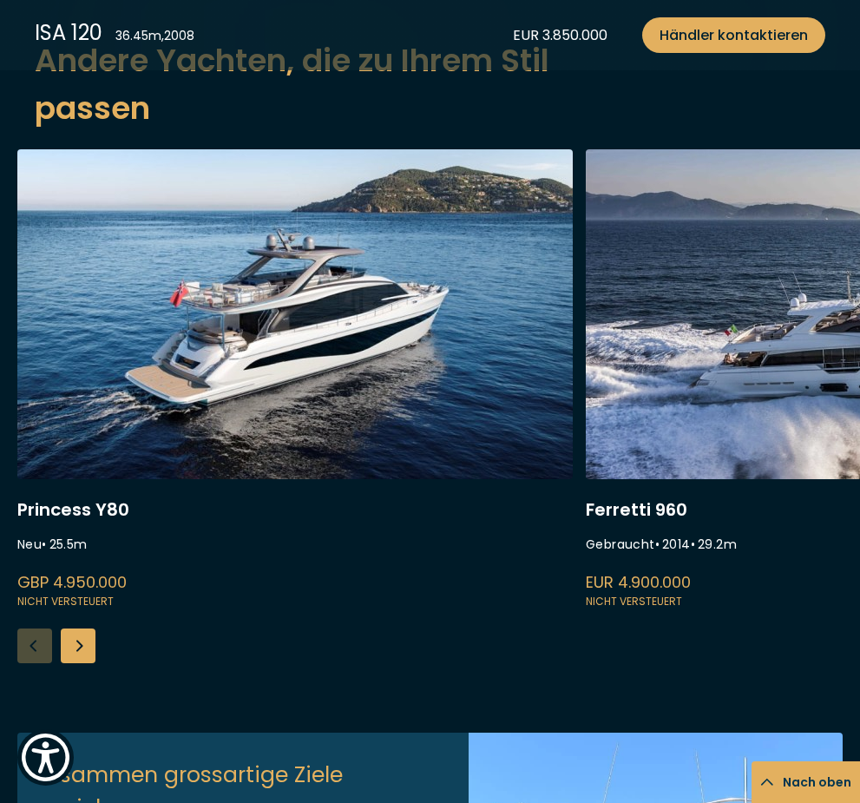
scroll to position [2734, 0]
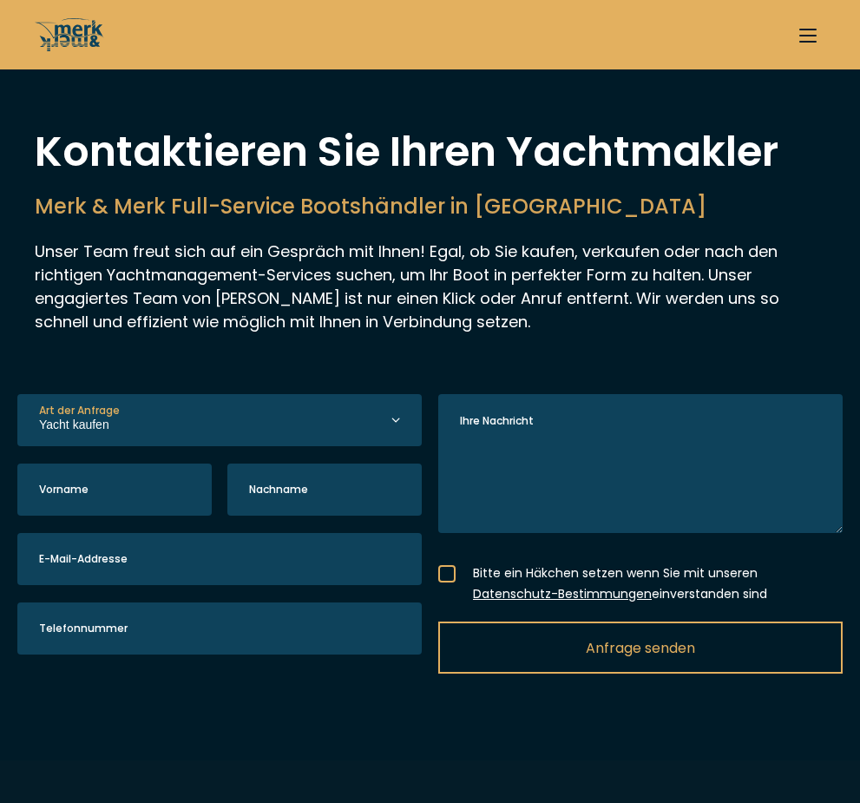
select select "buy"
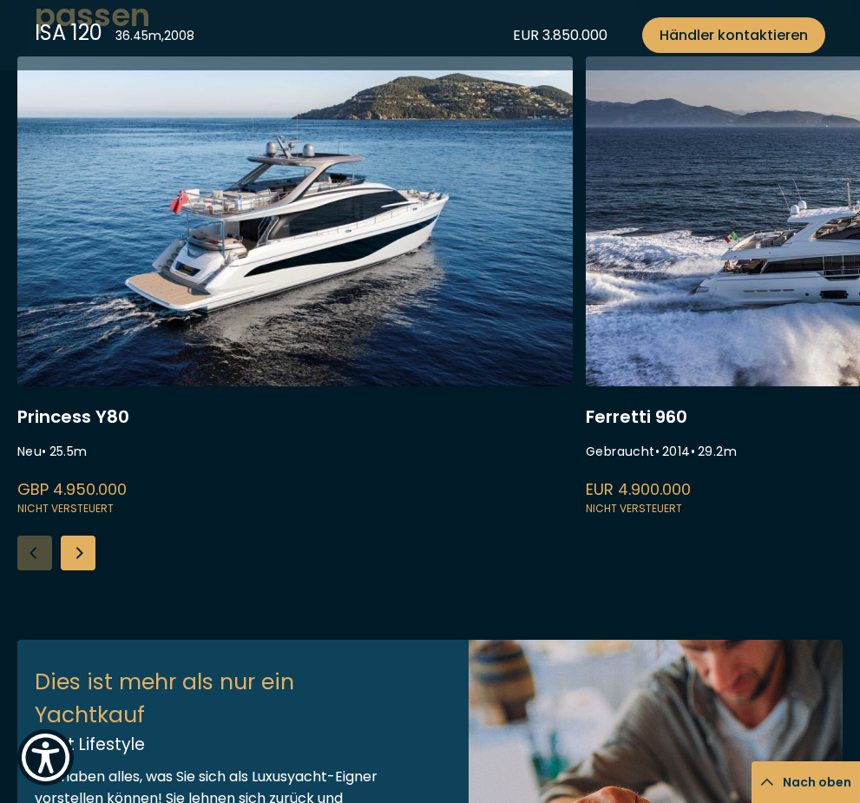
scroll to position [2825, 0]
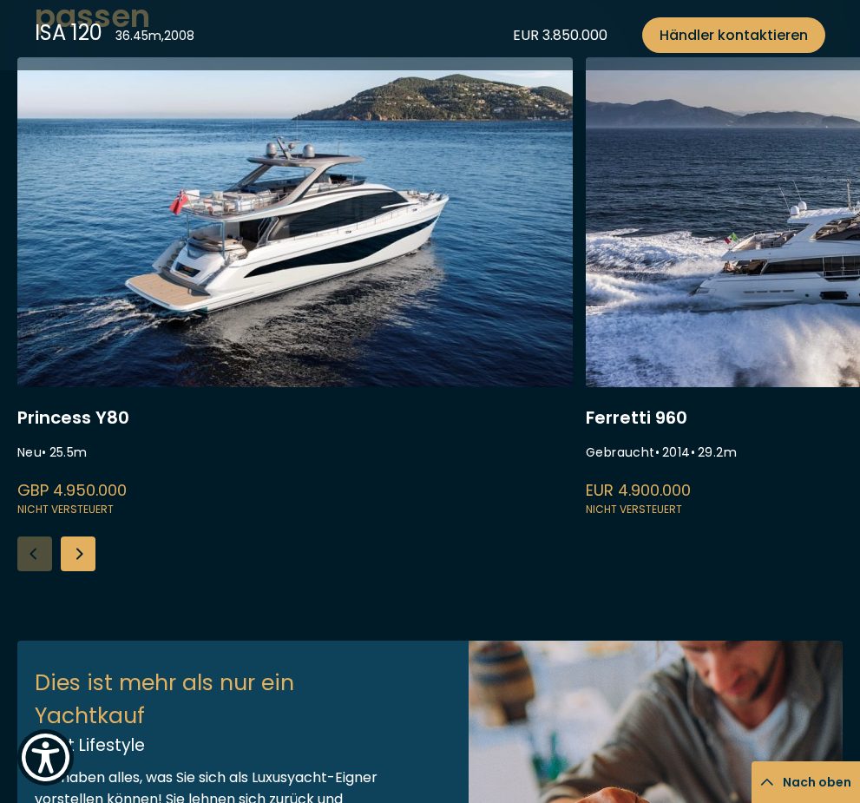
click at [82, 544] on div "Next slide" at bounding box center [78, 553] width 35 height 35
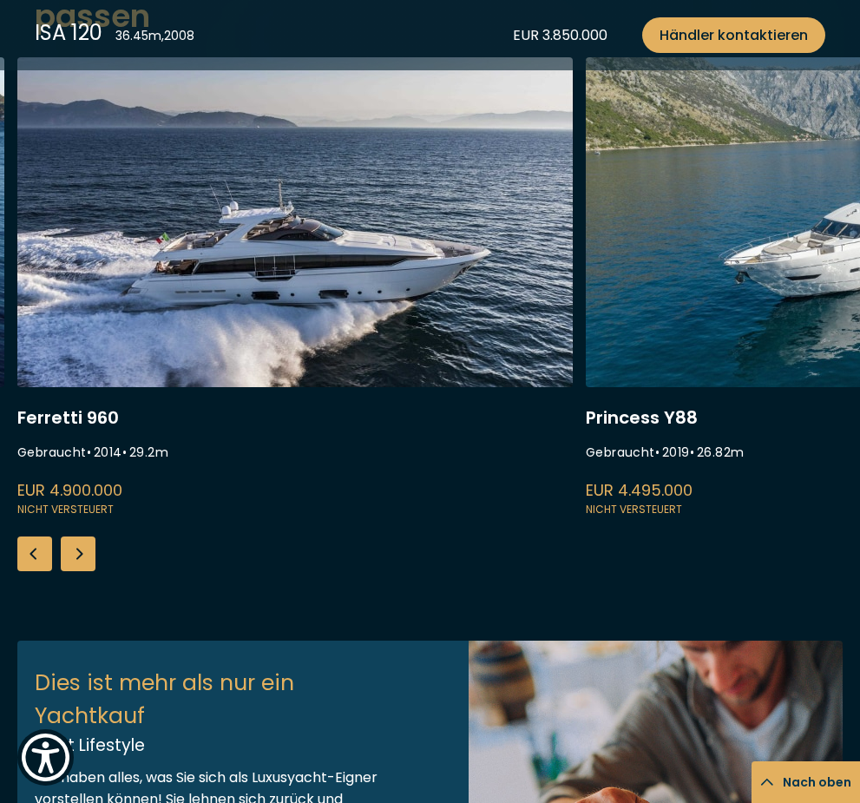
click at [80, 543] on div "Next slide" at bounding box center [78, 553] width 35 height 35
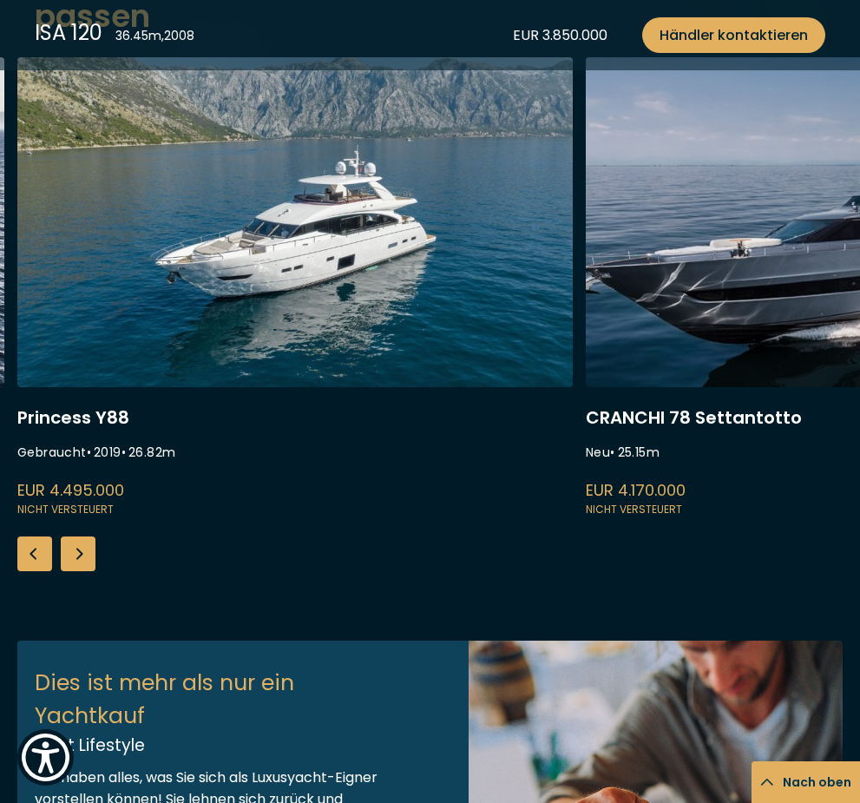
click at [79, 548] on div "Next slide" at bounding box center [78, 553] width 35 height 35
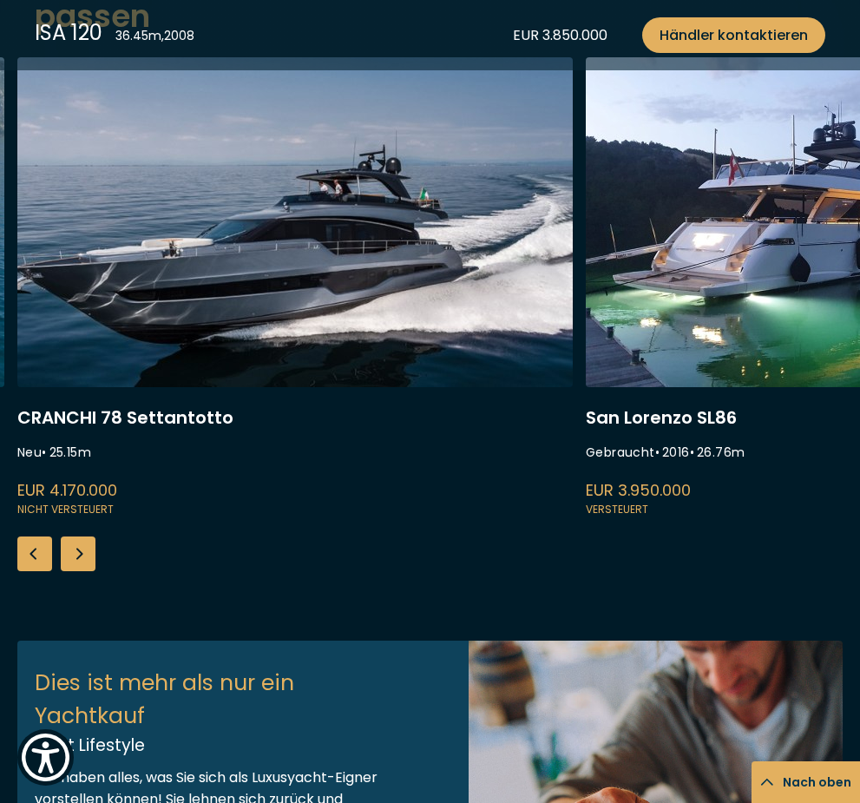
click at [79, 556] on div "Next slide" at bounding box center [78, 553] width 35 height 35
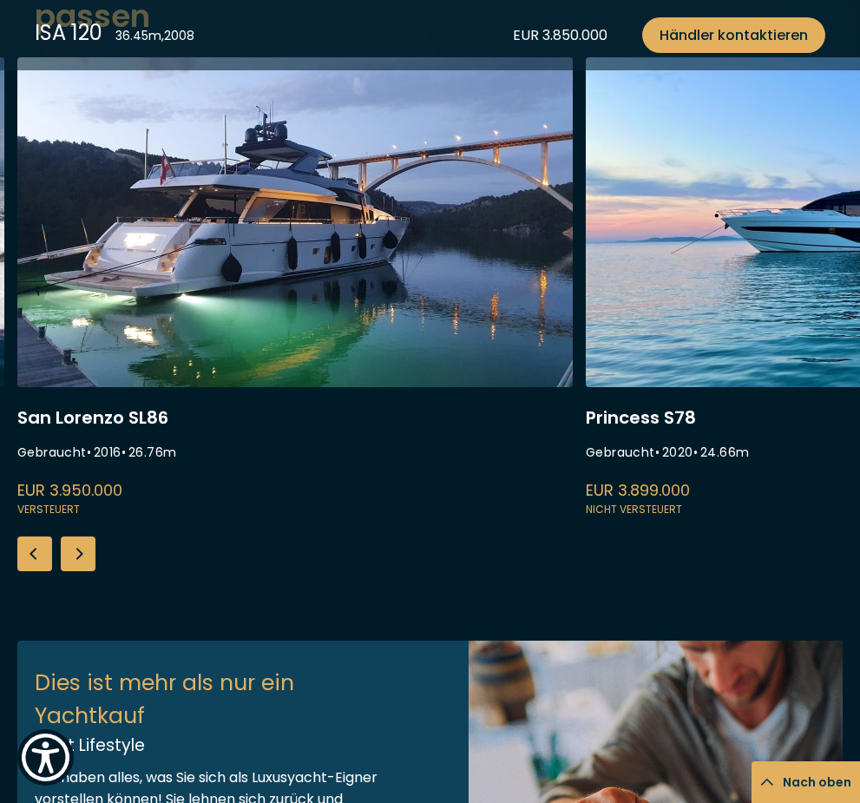
click at [76, 559] on div "Next slide" at bounding box center [78, 553] width 35 height 35
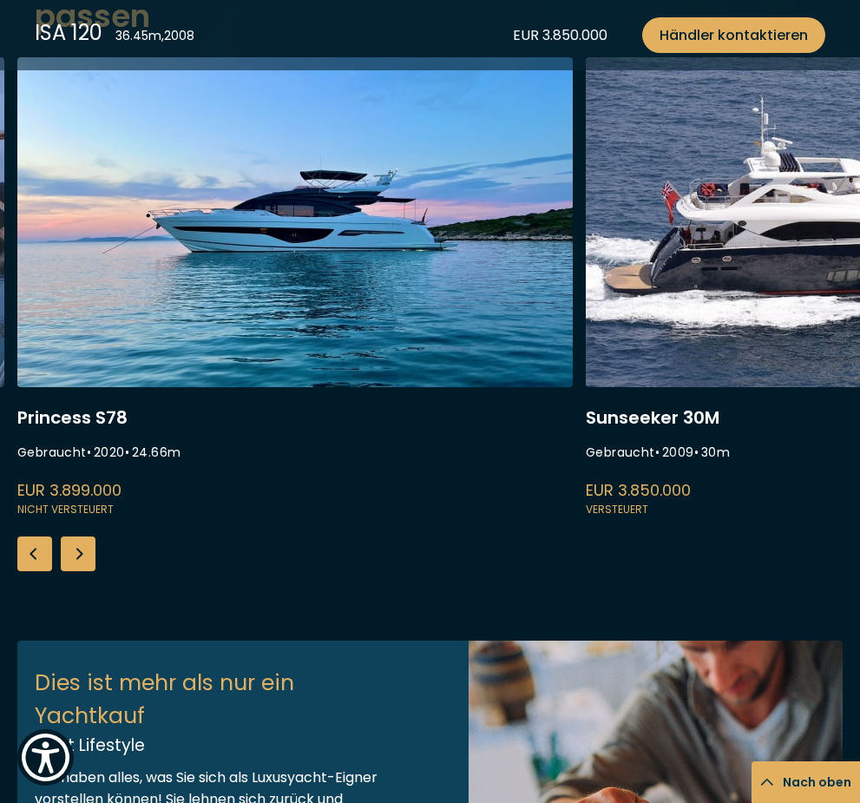
click at [73, 557] on div "Next slide" at bounding box center [78, 553] width 35 height 35
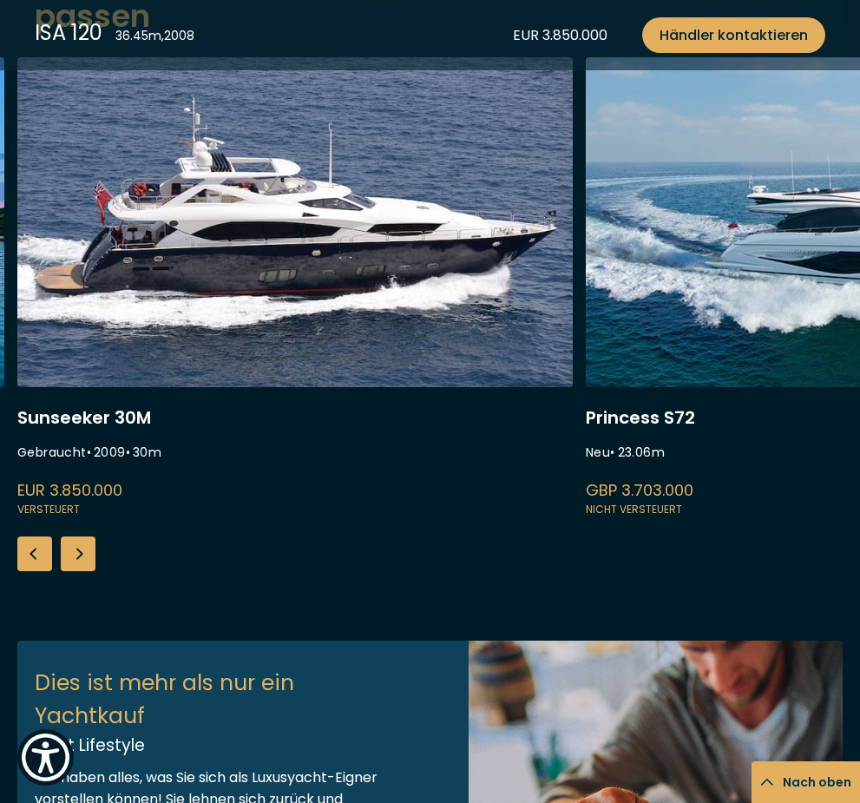
click at [73, 557] on div "Next slide" at bounding box center [78, 553] width 35 height 35
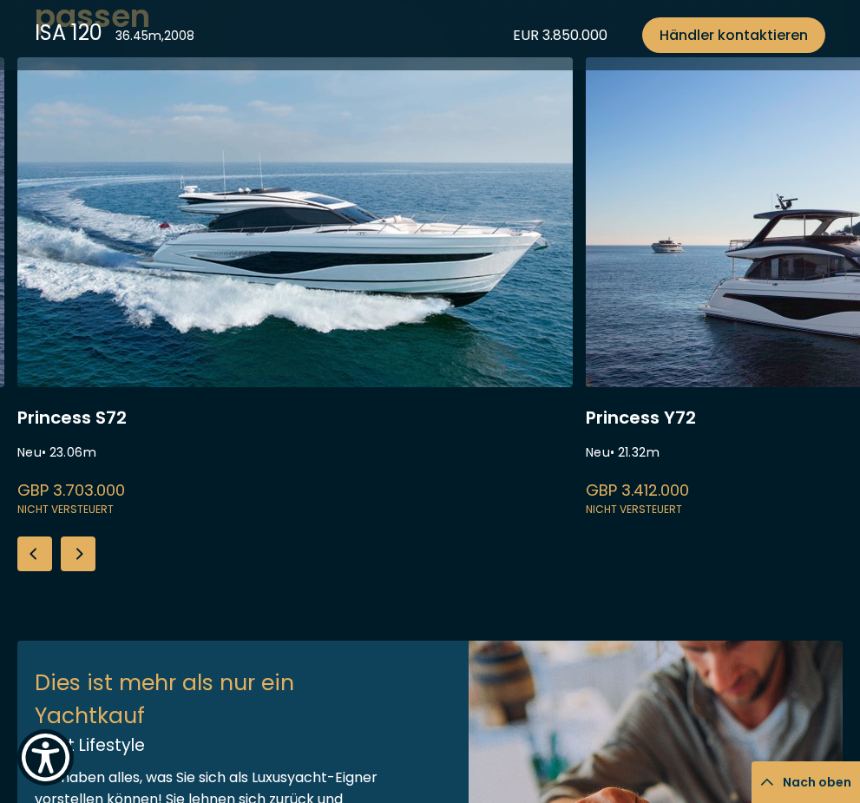
click at [73, 560] on div "Next slide" at bounding box center [78, 553] width 35 height 35
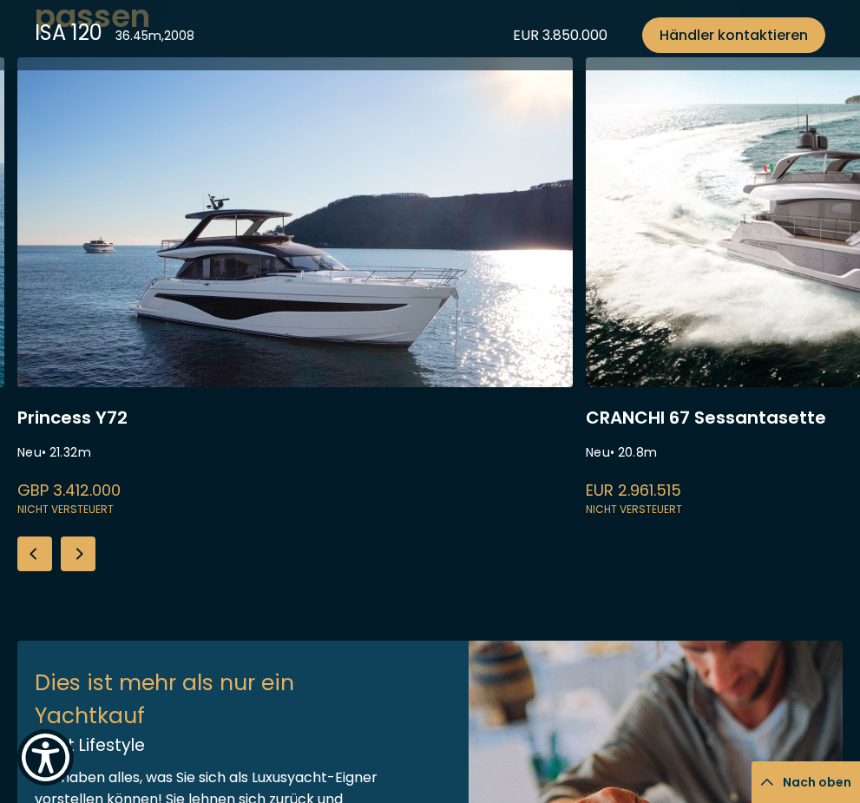
click at [75, 560] on div "Next slide" at bounding box center [78, 553] width 35 height 35
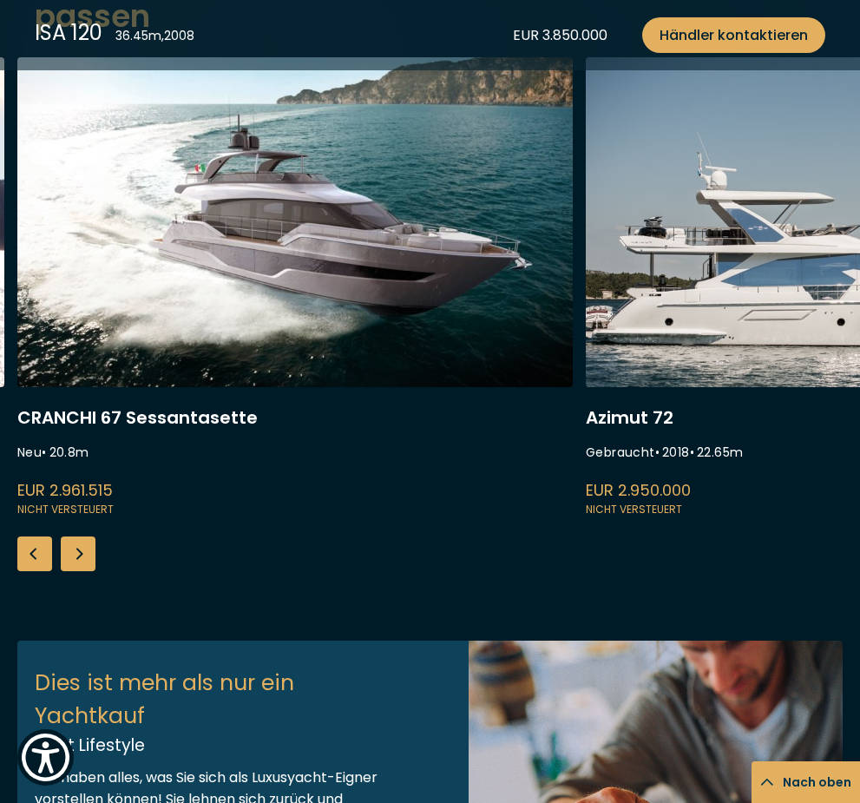
click at [73, 555] on div "Next slide" at bounding box center [78, 553] width 35 height 35
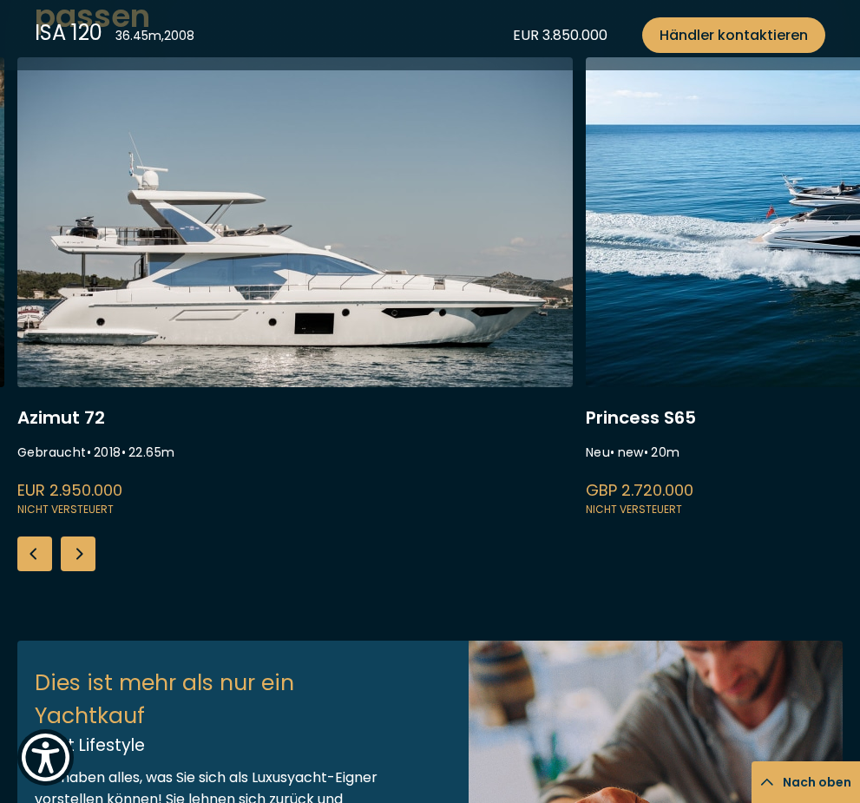
click at [76, 551] on div "Next slide" at bounding box center [78, 553] width 35 height 35
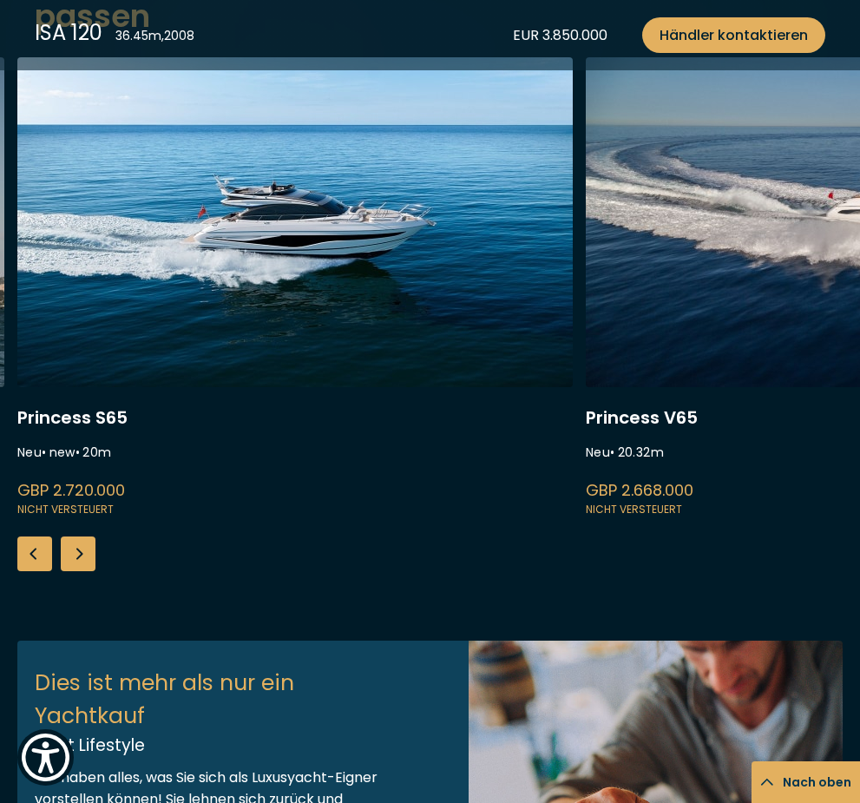
click at [77, 551] on div "Next slide" at bounding box center [78, 553] width 35 height 35
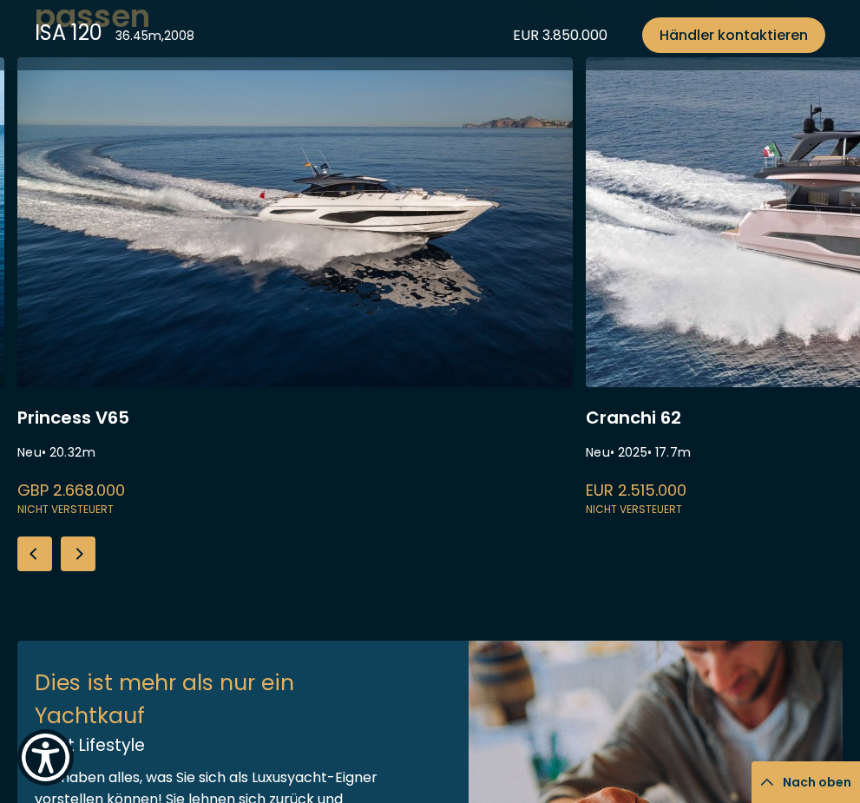
click at [76, 555] on div "Next slide" at bounding box center [78, 553] width 35 height 35
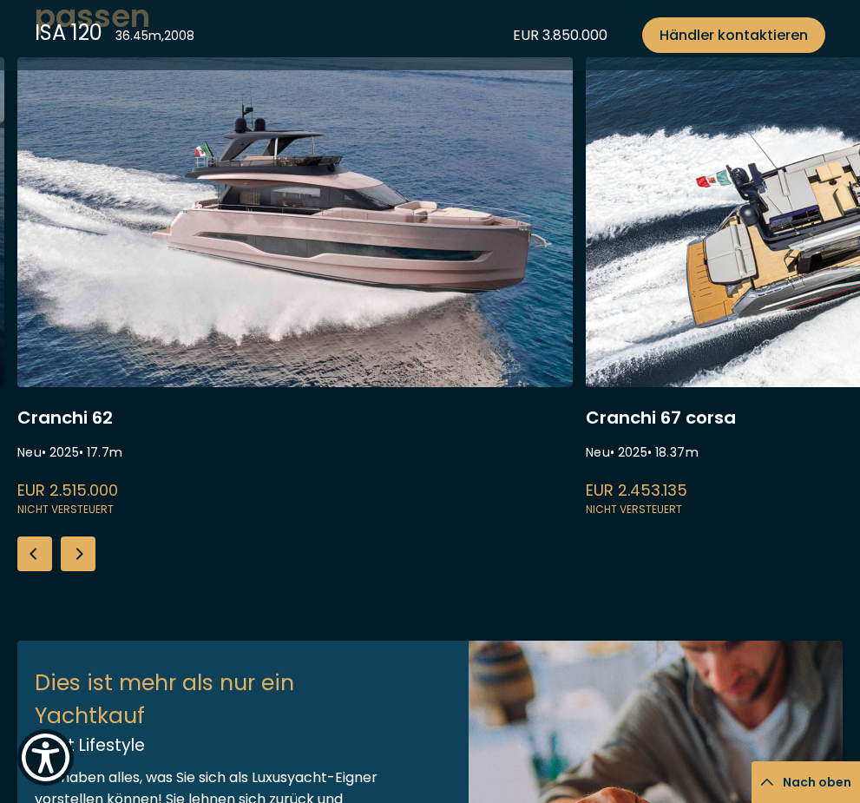
click at [77, 559] on div "Next slide" at bounding box center [78, 553] width 35 height 35
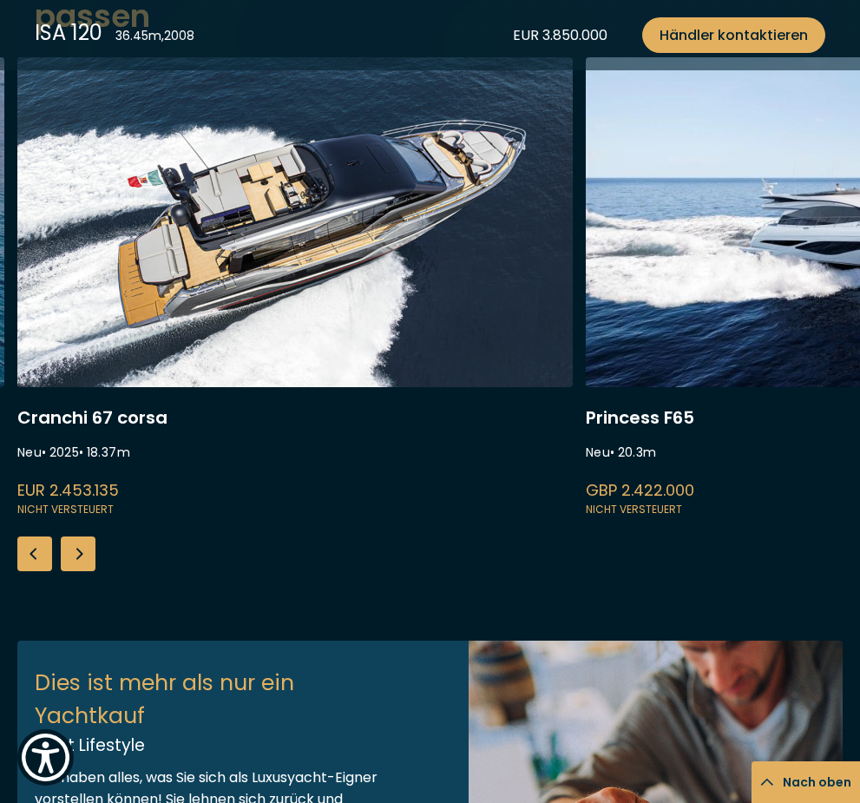
click at [73, 558] on div "Next slide" at bounding box center [78, 553] width 35 height 35
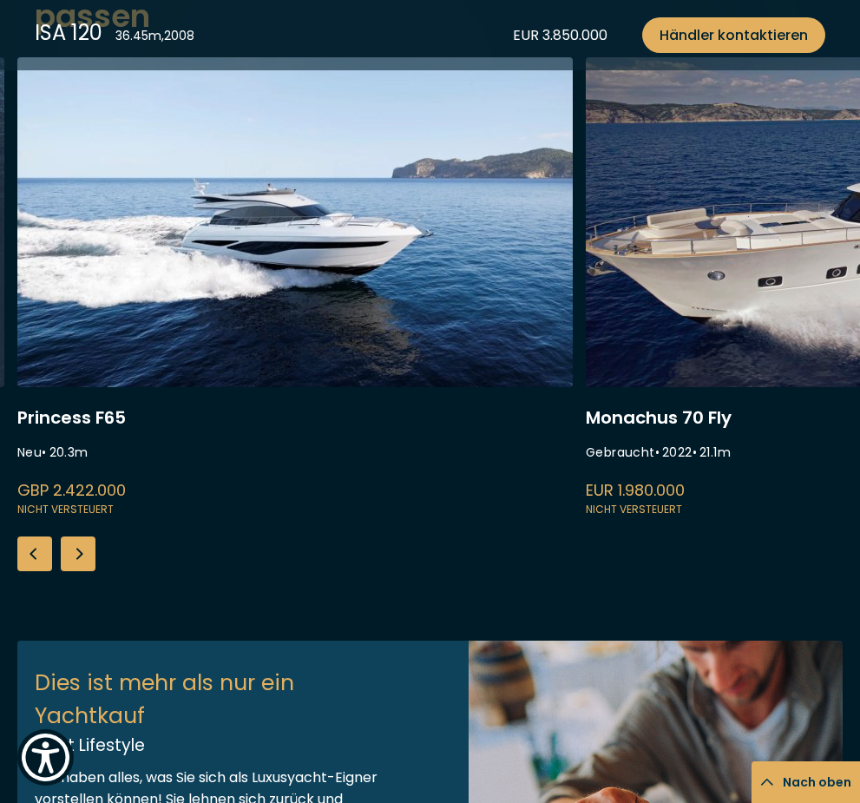
click at [82, 552] on div "Next slide" at bounding box center [78, 553] width 35 height 35
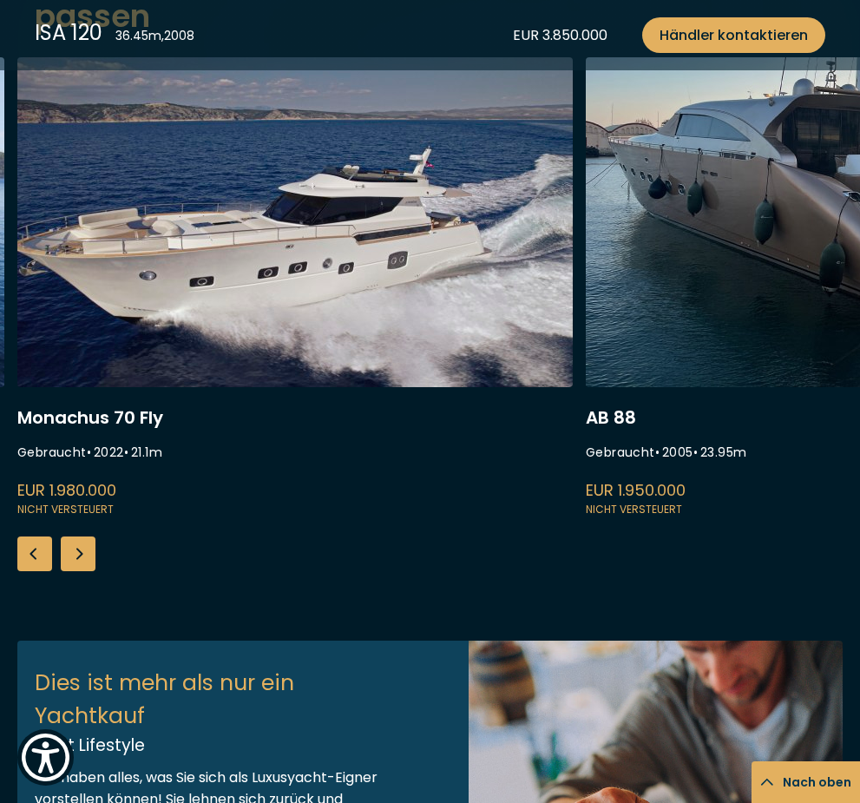
click at [76, 554] on div "Next slide" at bounding box center [78, 553] width 35 height 35
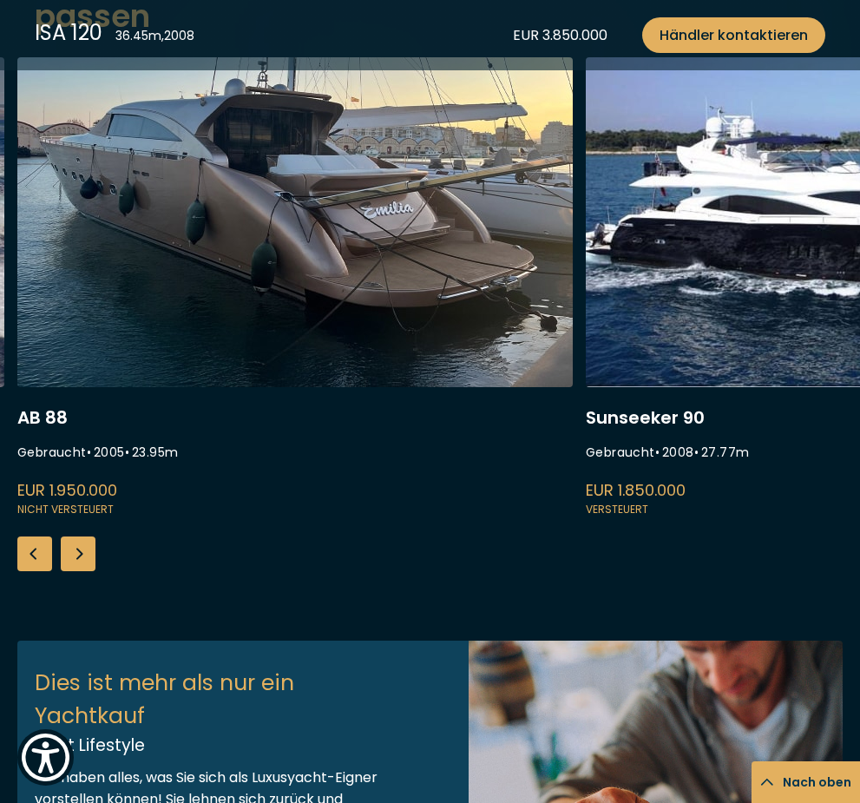
click at [73, 557] on div "Next slide" at bounding box center [78, 553] width 35 height 35
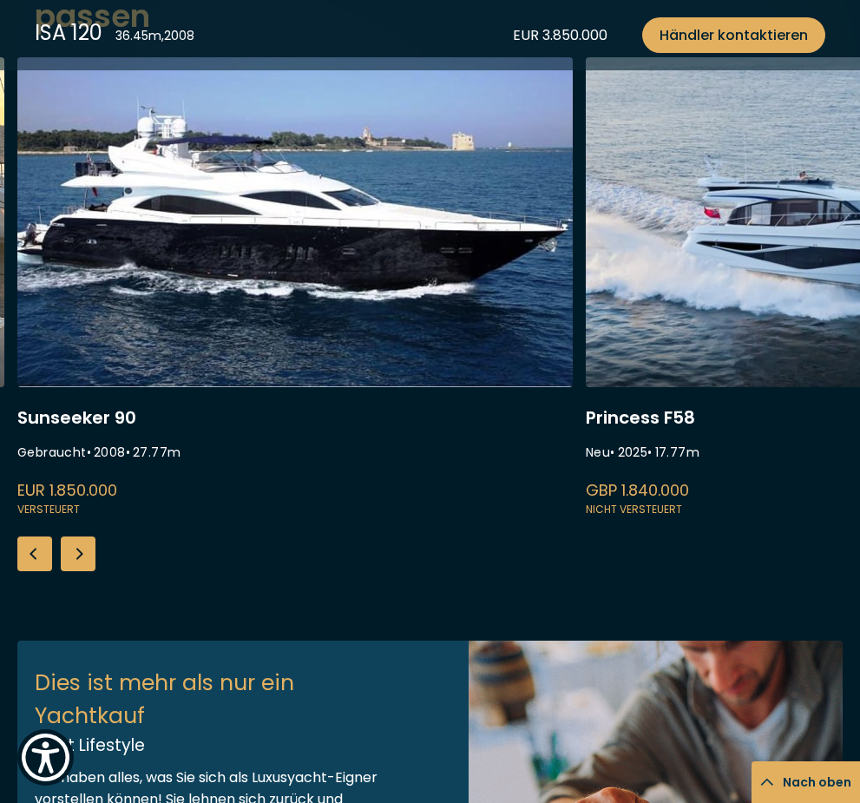
click at [72, 553] on div "Next slide" at bounding box center [78, 553] width 35 height 35
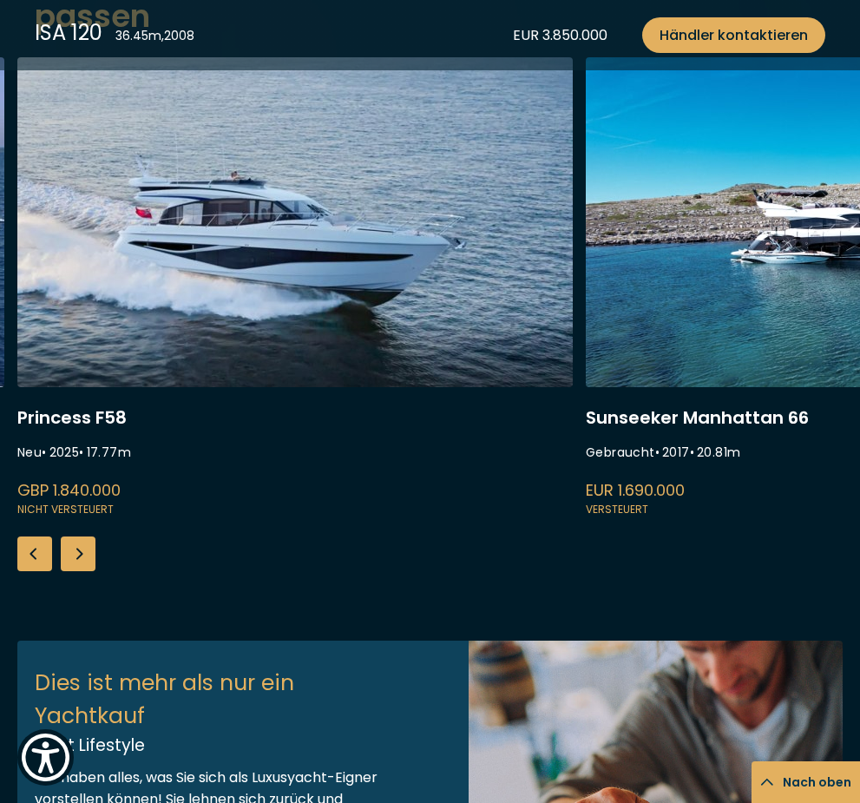
click at [73, 554] on div "Next slide" at bounding box center [78, 553] width 35 height 35
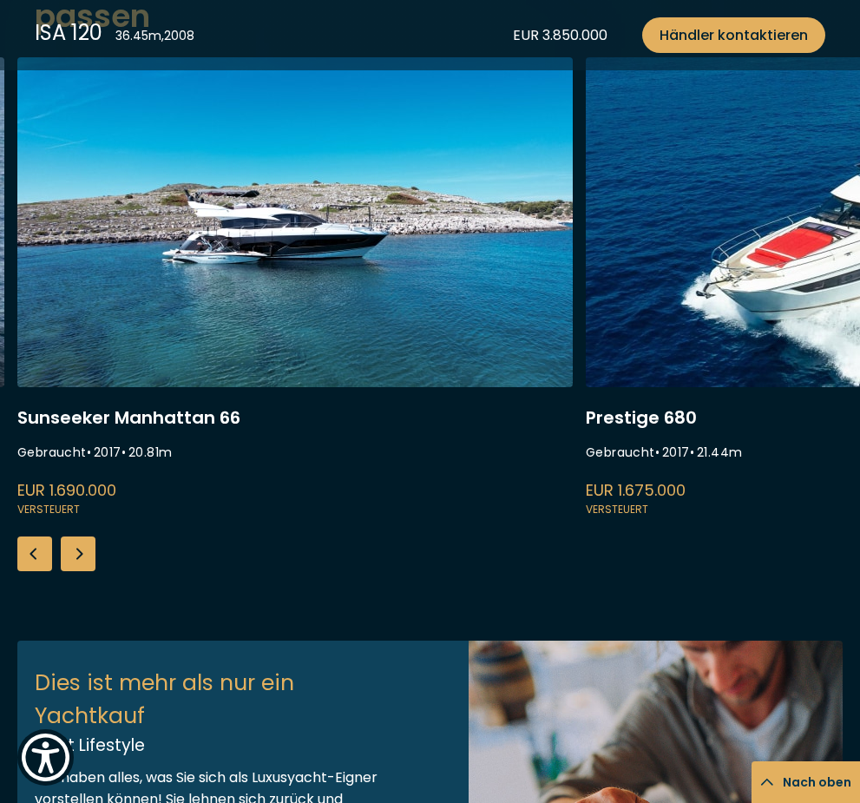
click at [75, 563] on div "Next slide" at bounding box center [78, 553] width 35 height 35
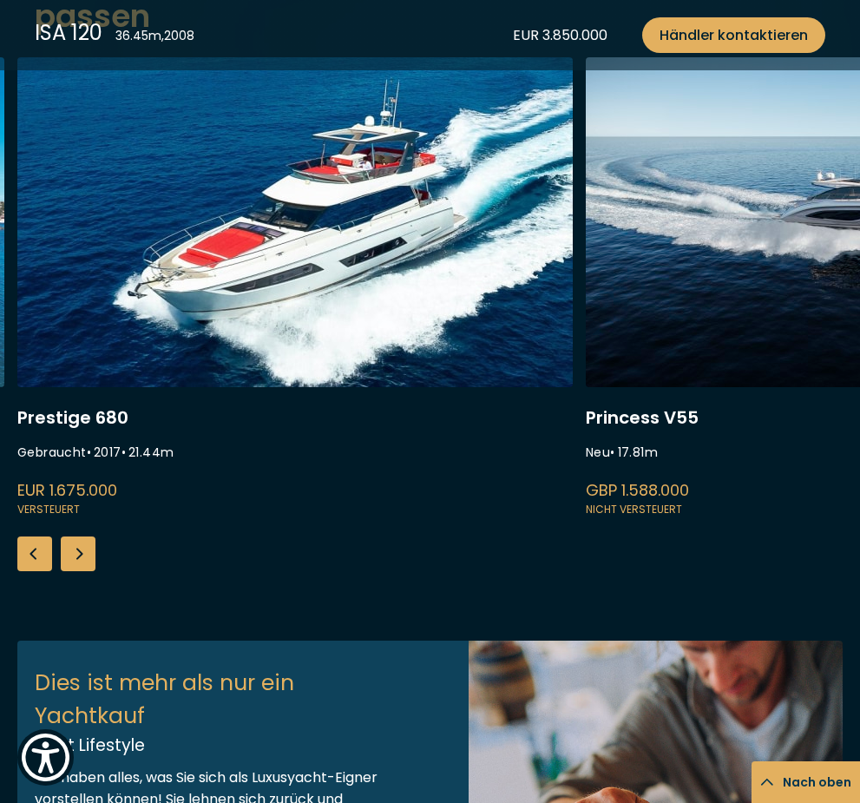
click at [74, 553] on div "Next slide" at bounding box center [78, 553] width 35 height 35
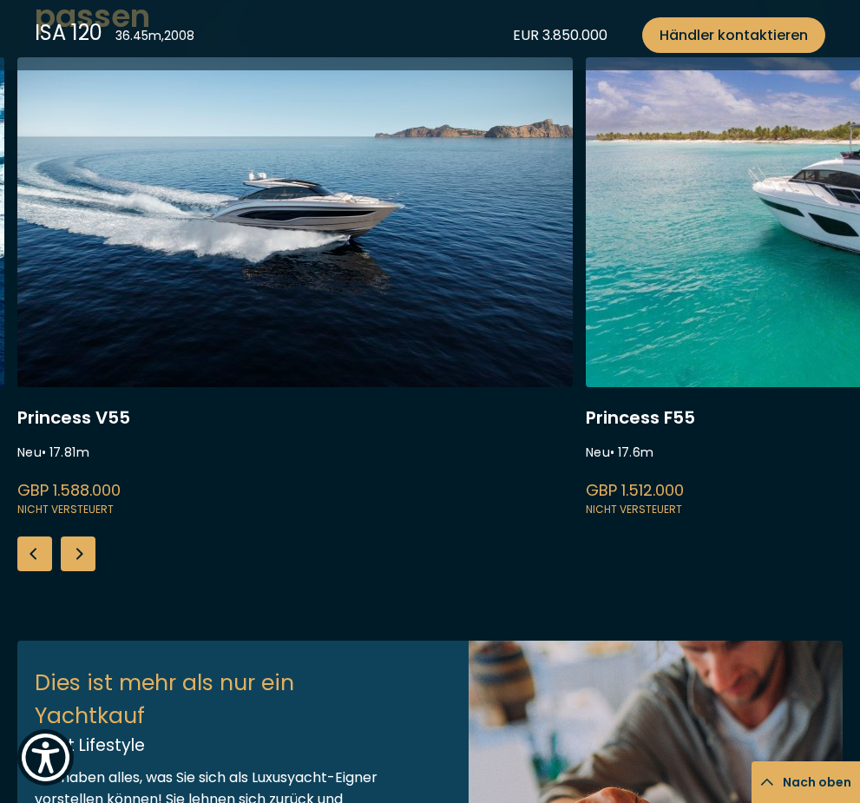
click at [72, 559] on div "Next slide" at bounding box center [78, 553] width 35 height 35
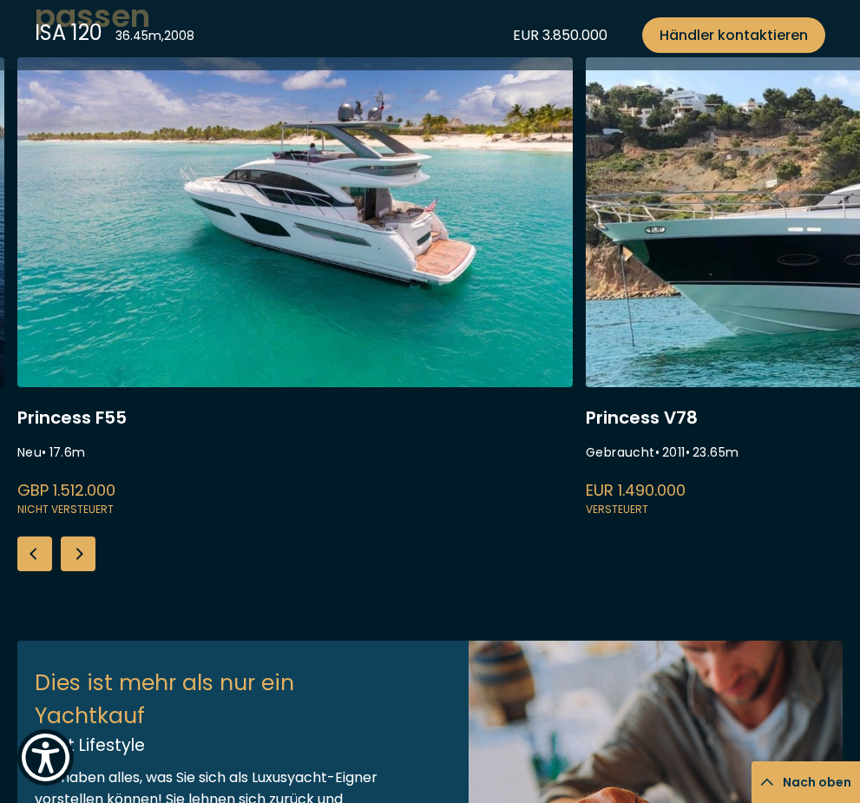
click at [75, 560] on div "Next slide" at bounding box center [78, 553] width 35 height 35
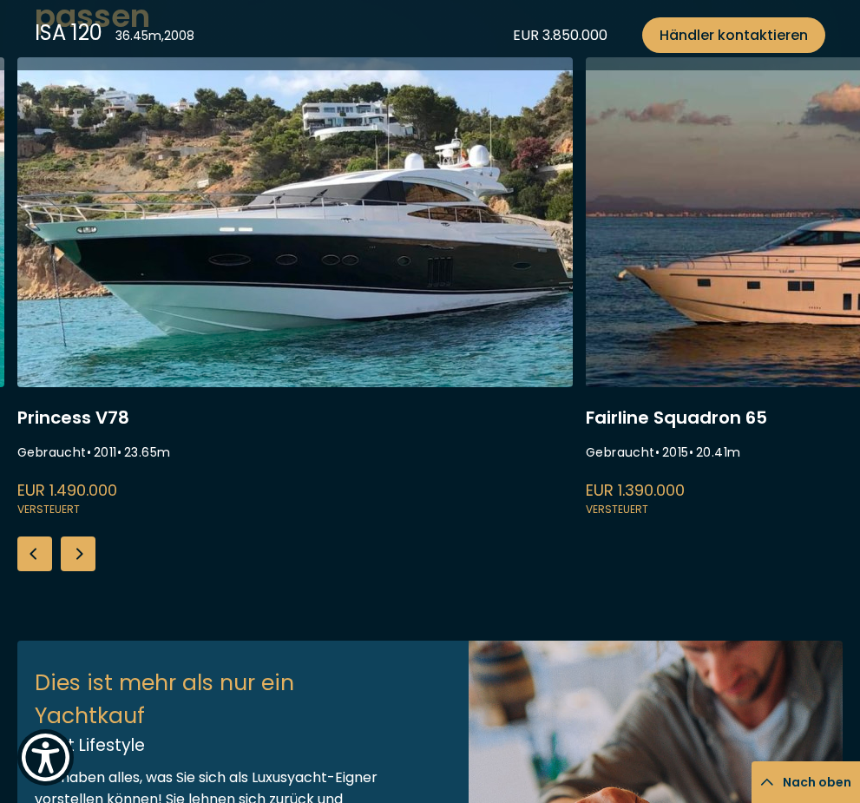
click at [75, 564] on div "Next slide" at bounding box center [78, 553] width 35 height 35
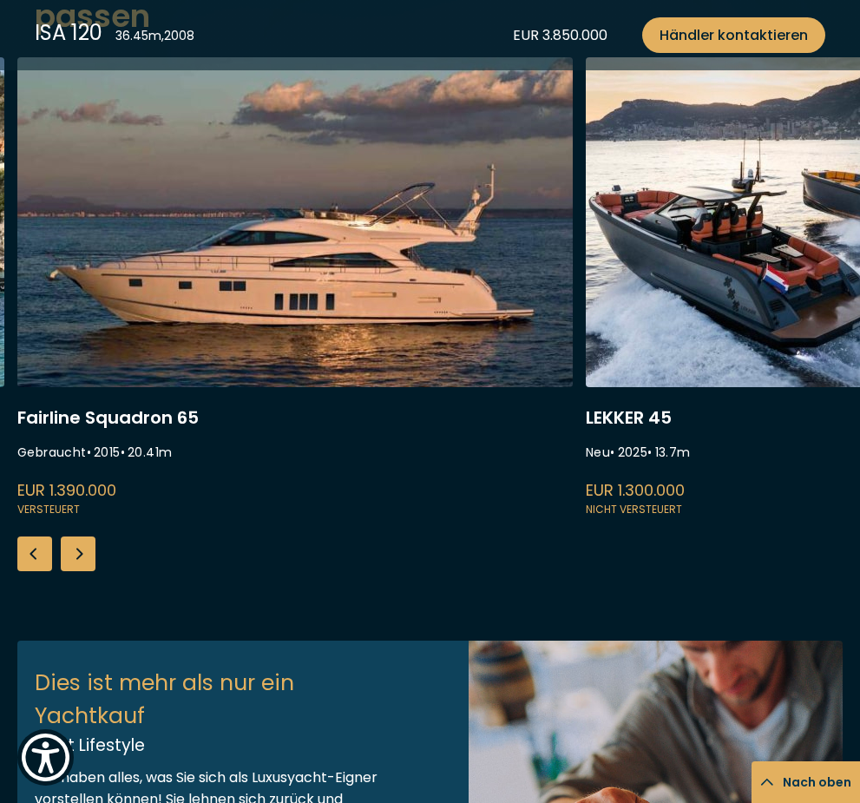
click at [77, 563] on div "Next slide" at bounding box center [78, 553] width 35 height 35
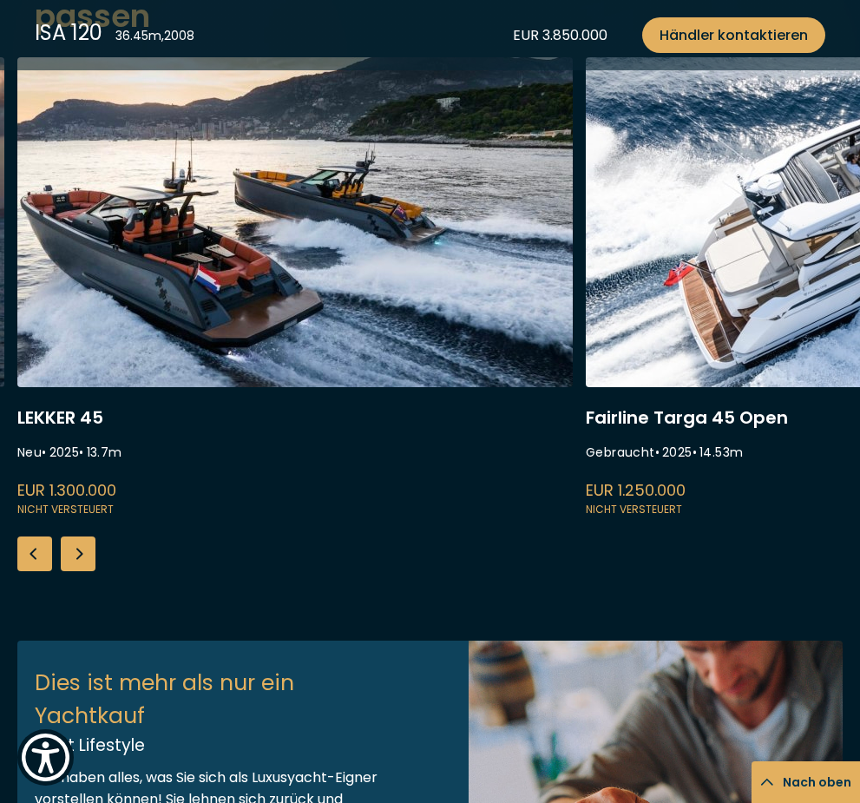
click at [82, 554] on div "Next slide" at bounding box center [78, 553] width 35 height 35
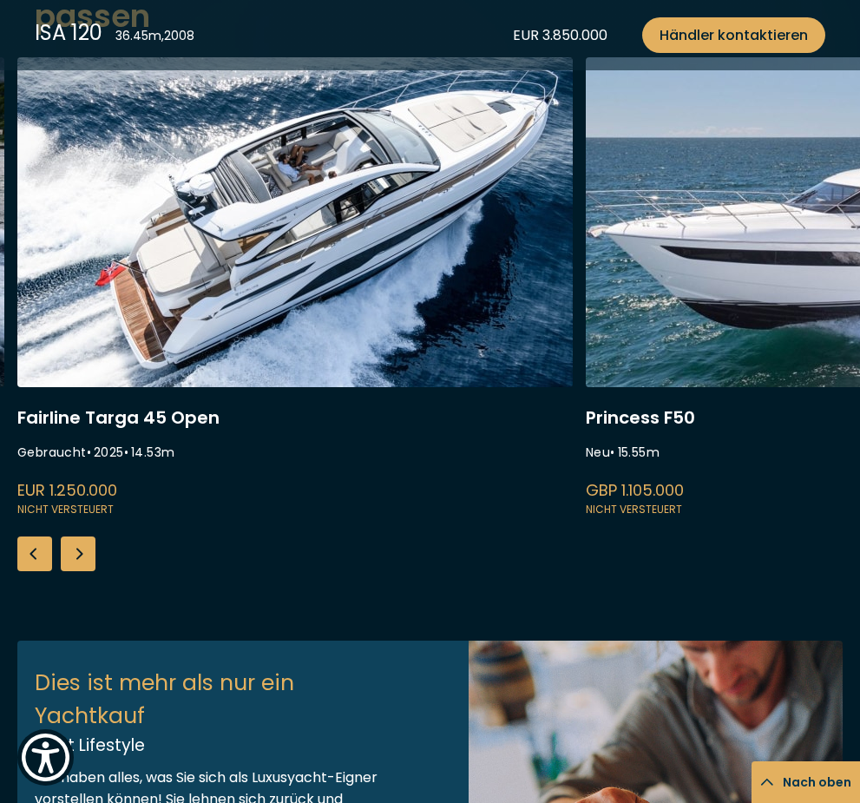
click at [80, 560] on div "Next slide" at bounding box center [78, 553] width 35 height 35
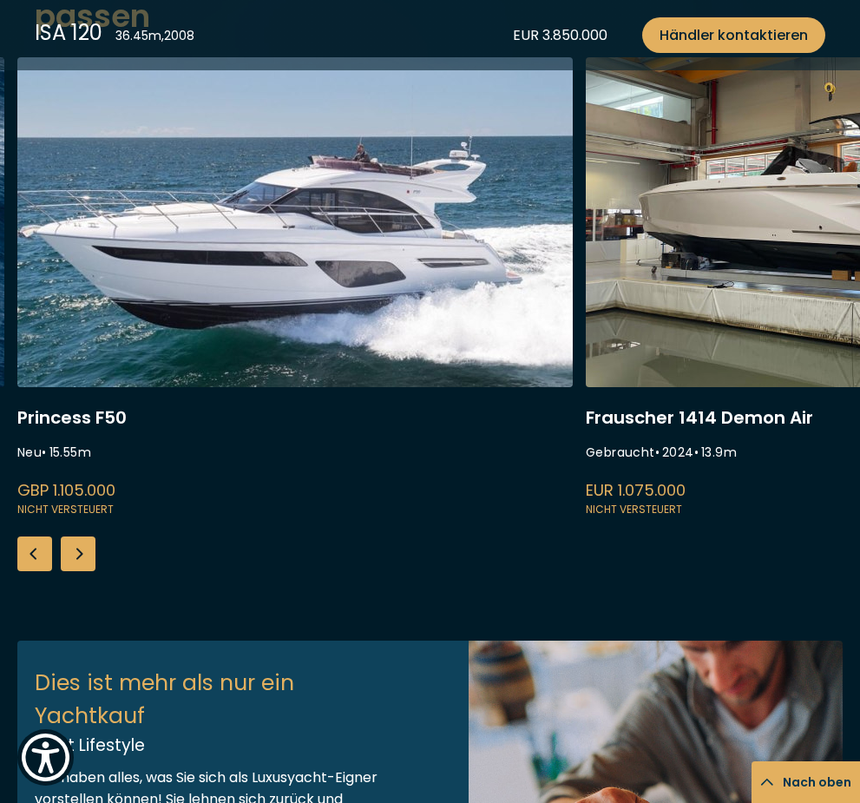
click at [77, 552] on div "Next slide" at bounding box center [78, 553] width 35 height 35
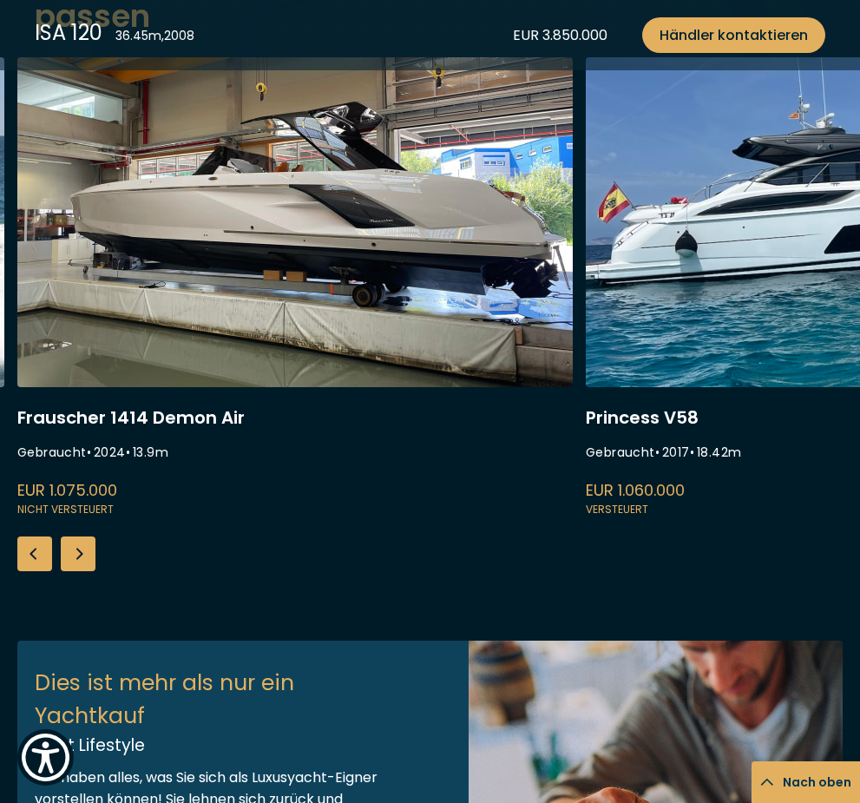
click at [78, 550] on div "Next slide" at bounding box center [78, 553] width 35 height 35
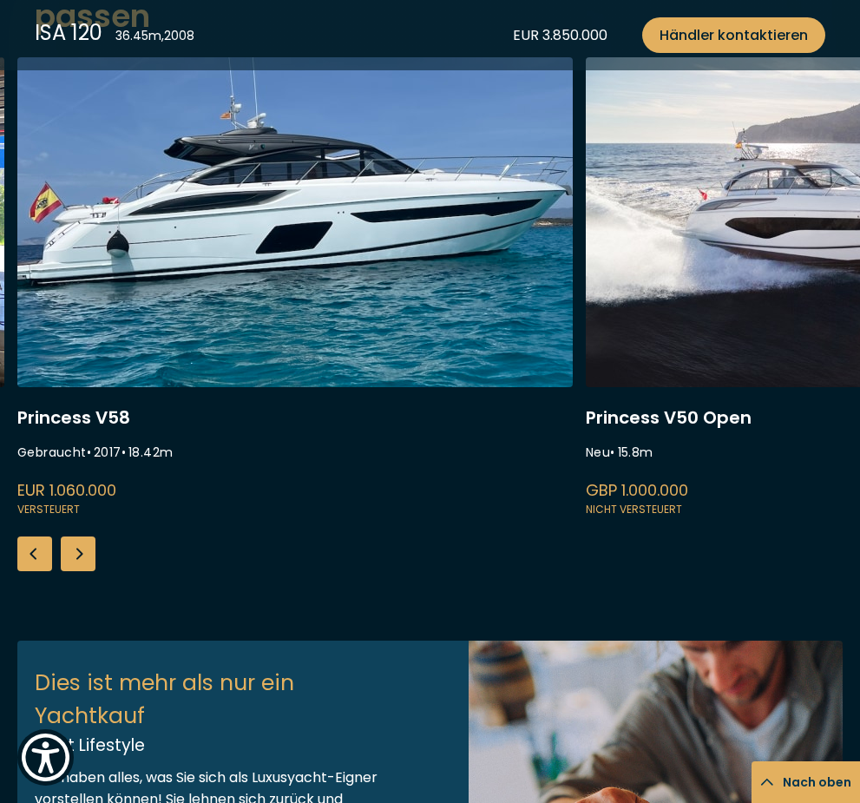
click at [75, 554] on div "Next slide" at bounding box center [78, 553] width 35 height 35
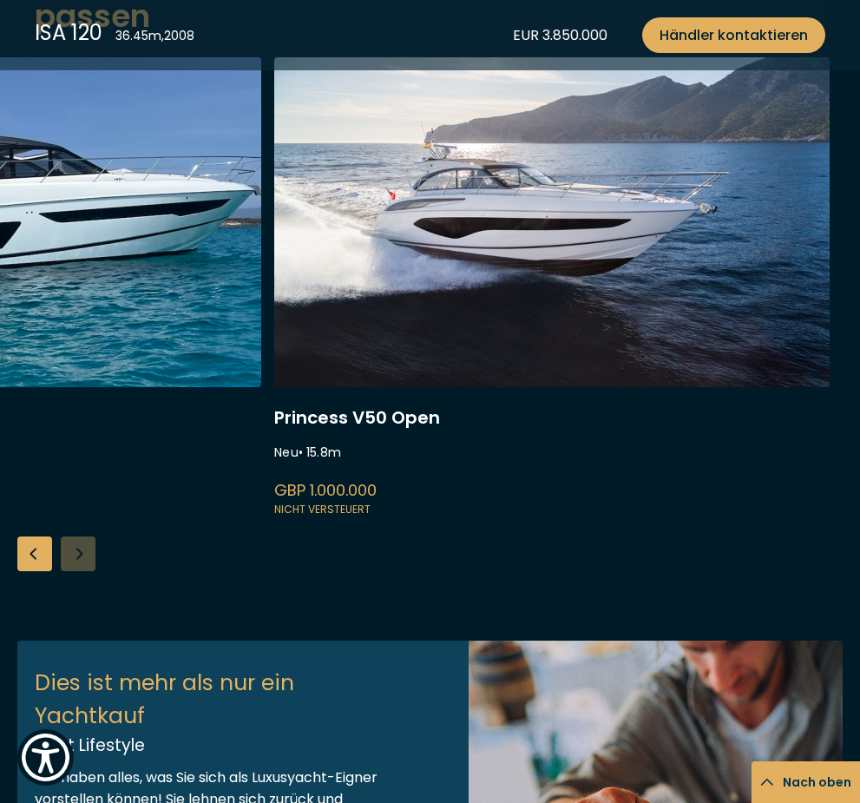
click at [74, 560] on div "Princess Y80 Neu • 25.5 m GBP 4.950.000 Nicht versteuert [PERSON_NAME] 960 Gebr…" at bounding box center [430, 314] width 860 height 514
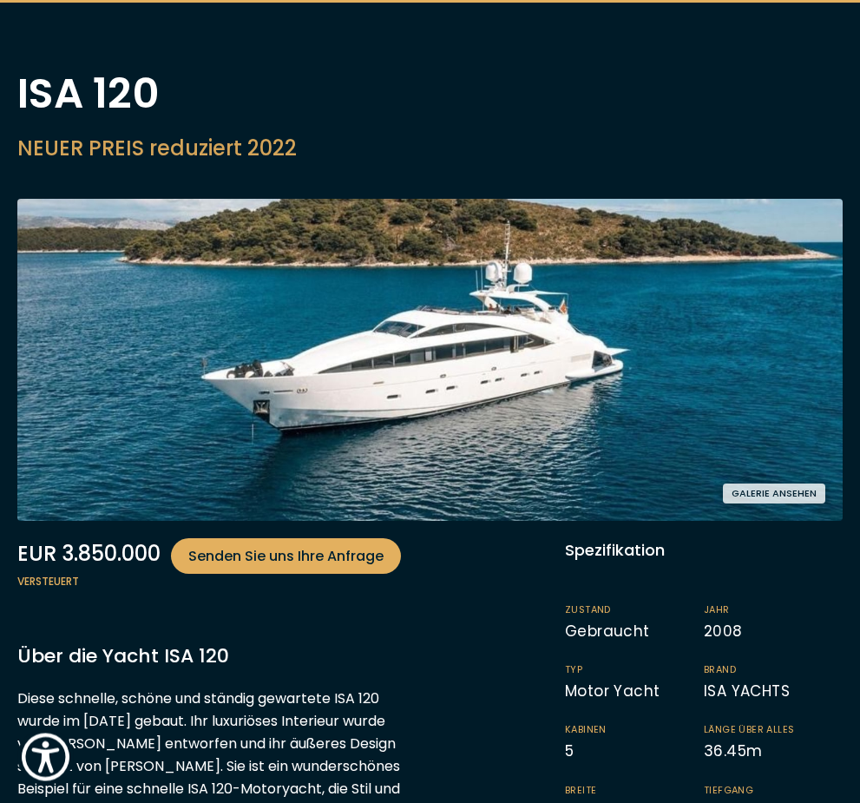
scroll to position [0, 0]
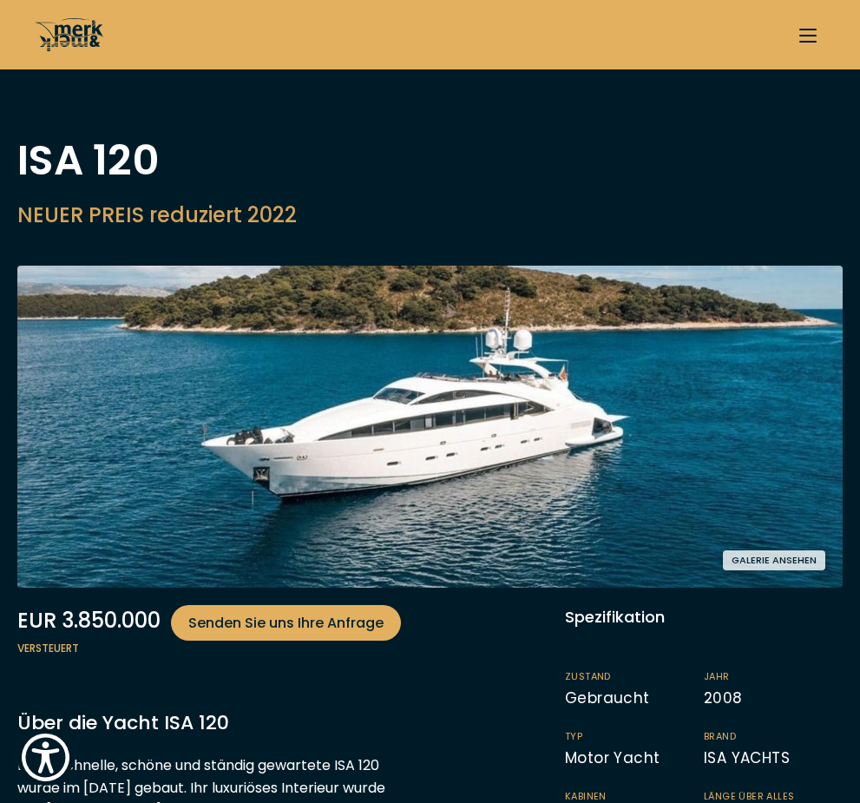
click at [81, 35] on icon at bounding box center [65, 34] width 51 height 33
click at [806, 38] on button "button" at bounding box center [807, 34] width 35 height 35
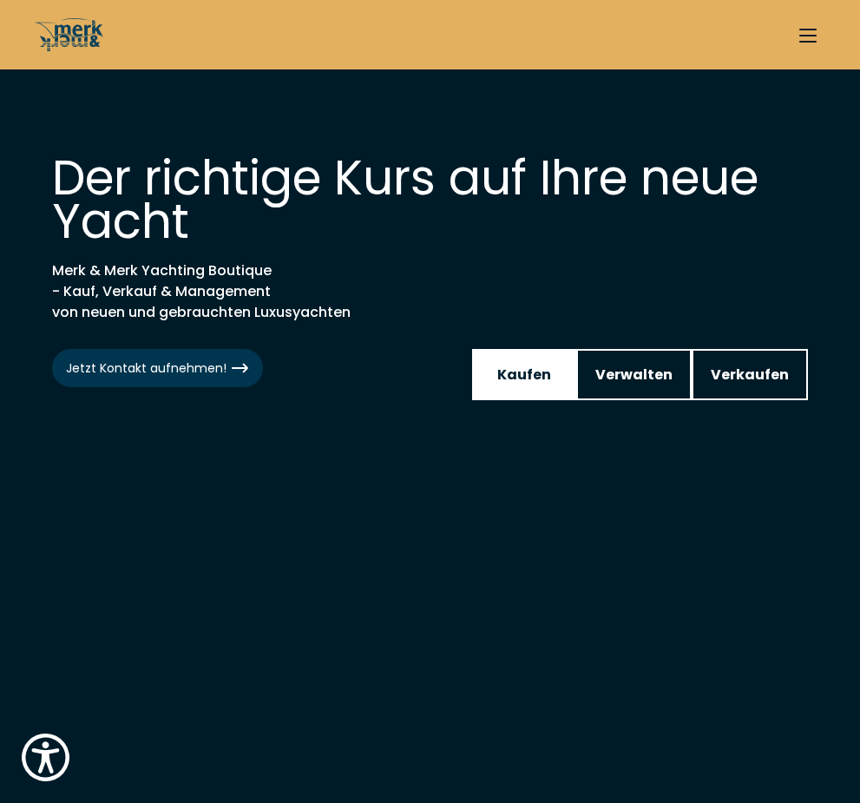
click at [533, 372] on span "Kaufen" at bounding box center [524, 375] width 54 height 22
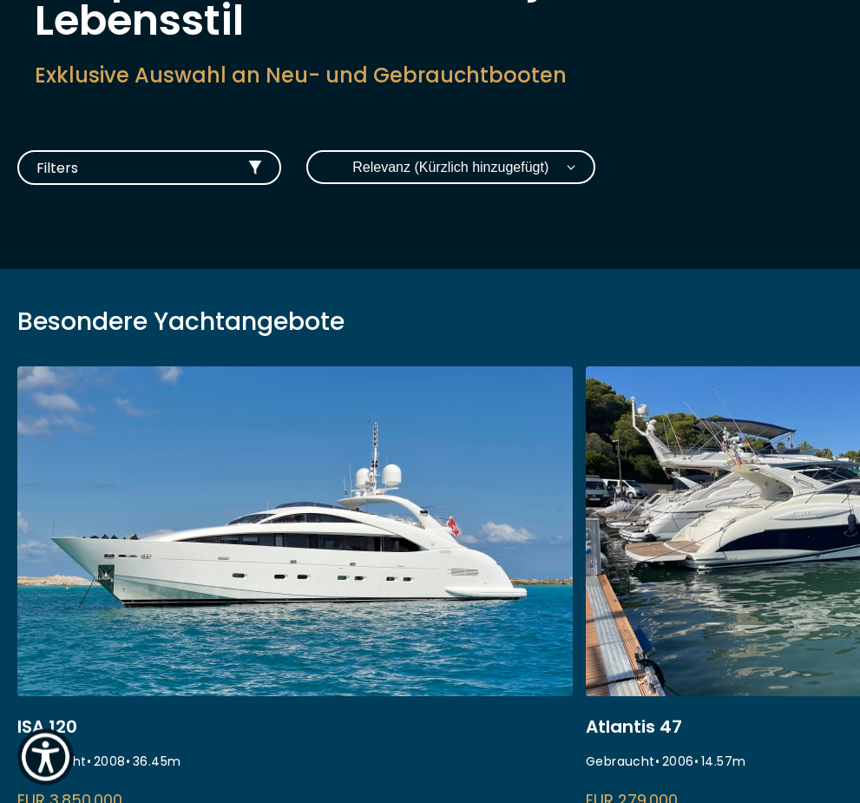
scroll to position [186, 0]
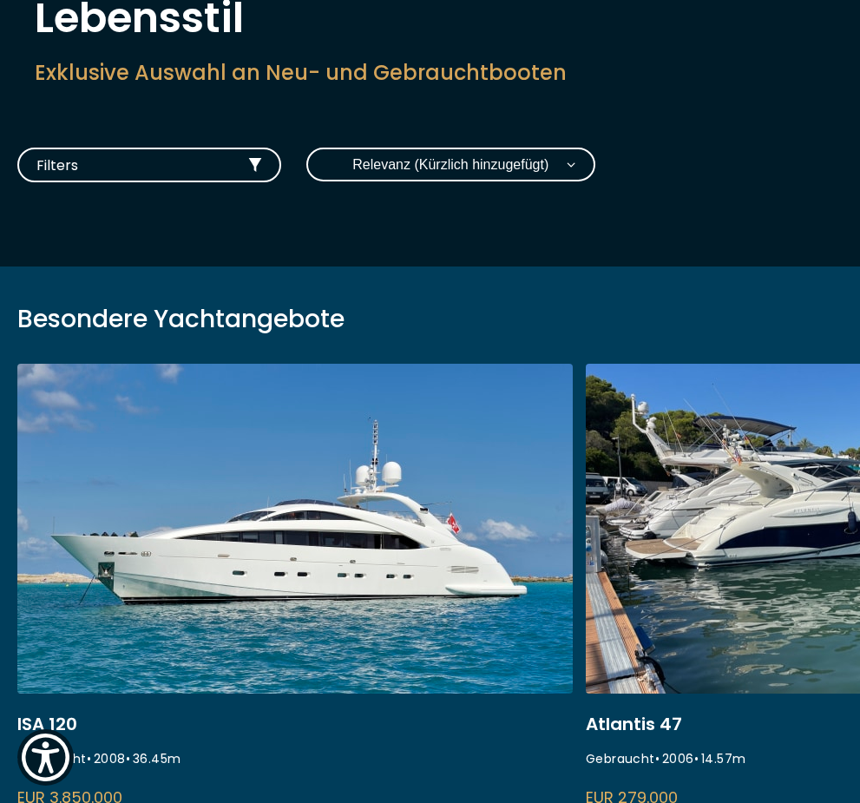
select select "price-high-to-low"
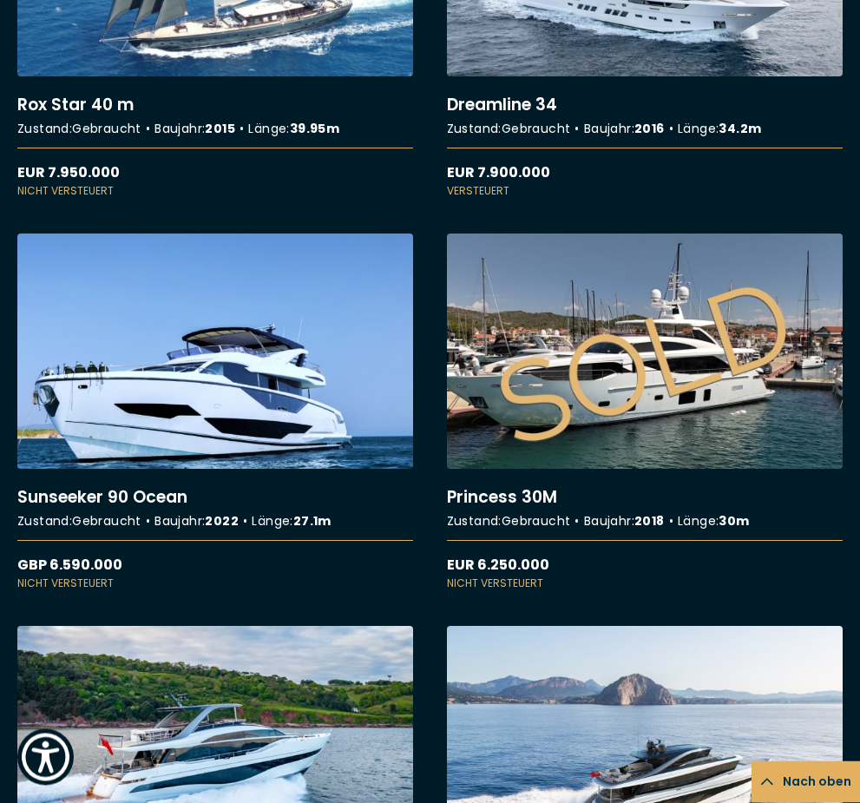
scroll to position [1977, 0]
click at [606, 376] on link "More details about Princess 30M" at bounding box center [645, 411] width 396 height 357
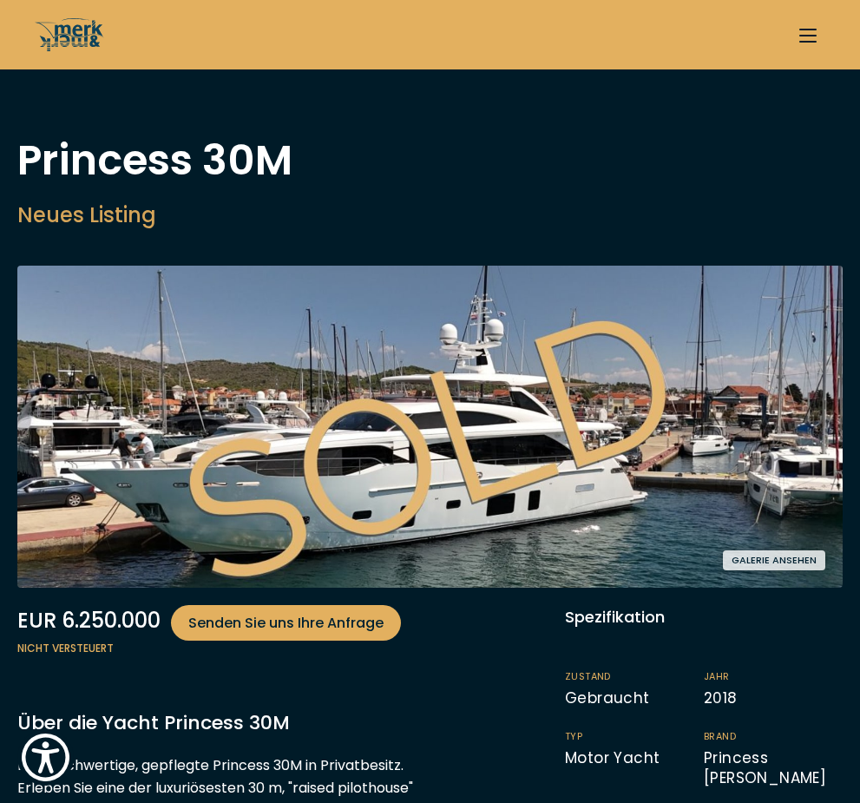
click at [738, 567] on button "Galerie ansehen" at bounding box center [774, 560] width 102 height 20
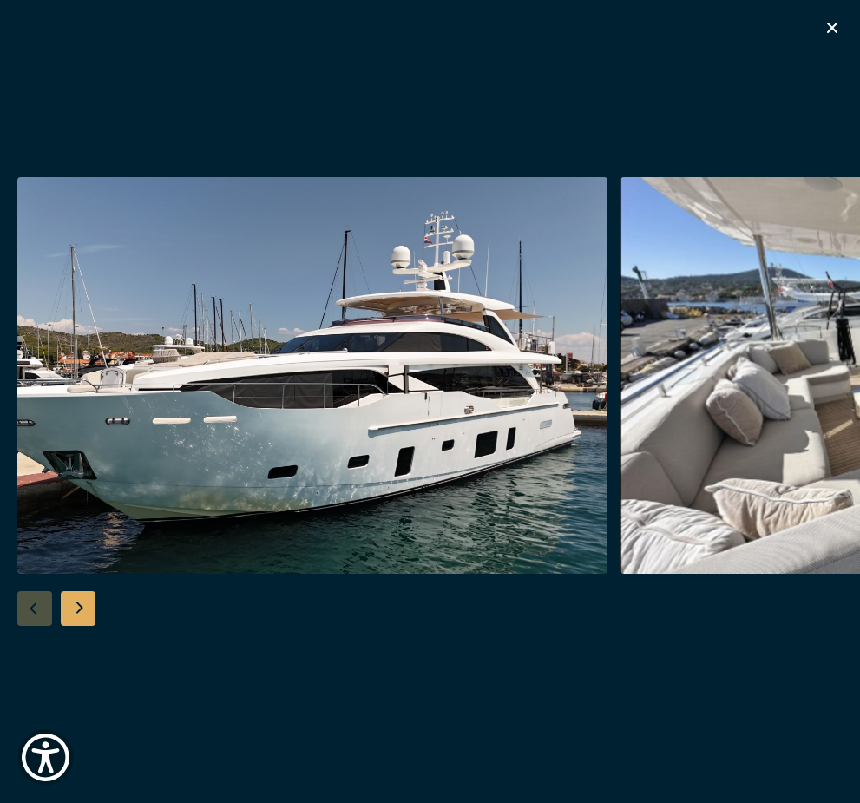
click at [76, 626] on div "Next slide" at bounding box center [78, 608] width 35 height 35
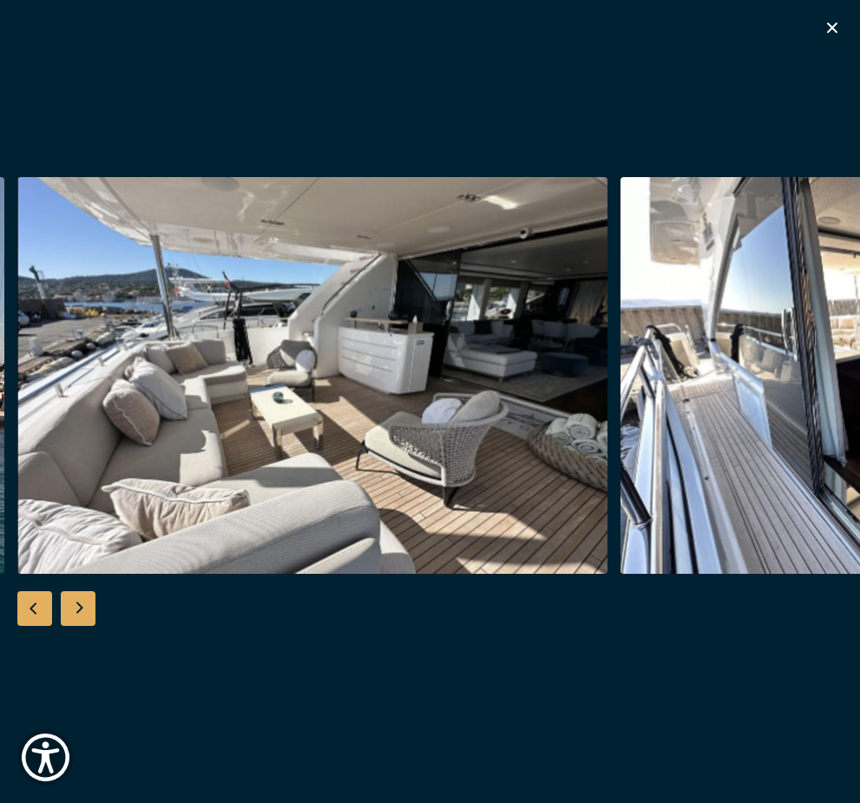
click at [76, 626] on div "Next slide" at bounding box center [78, 608] width 35 height 35
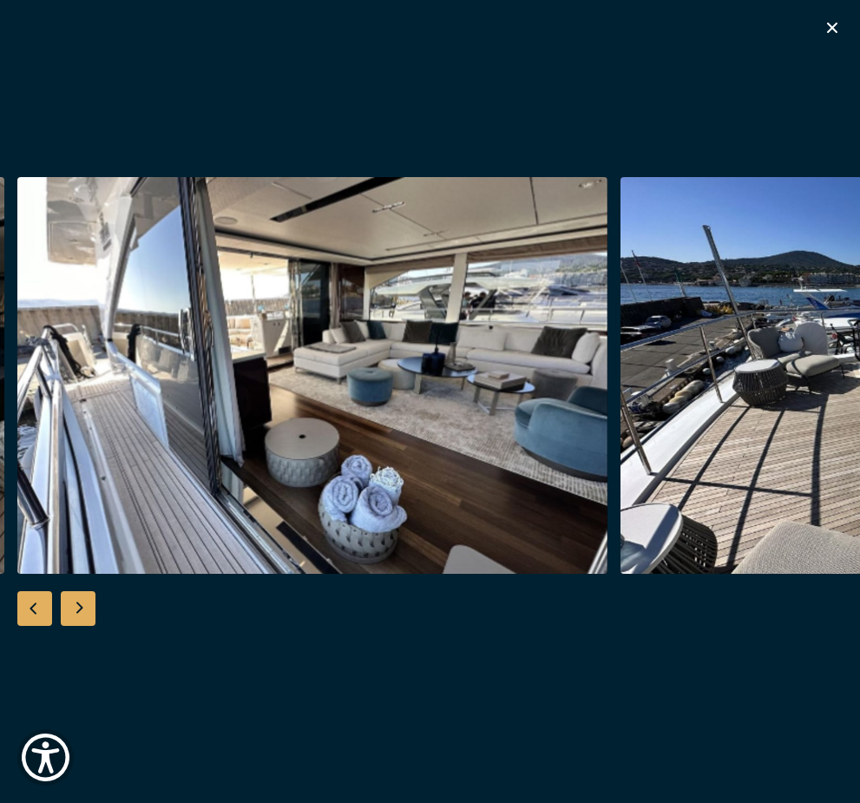
click at [76, 626] on div "Next slide" at bounding box center [78, 608] width 35 height 35
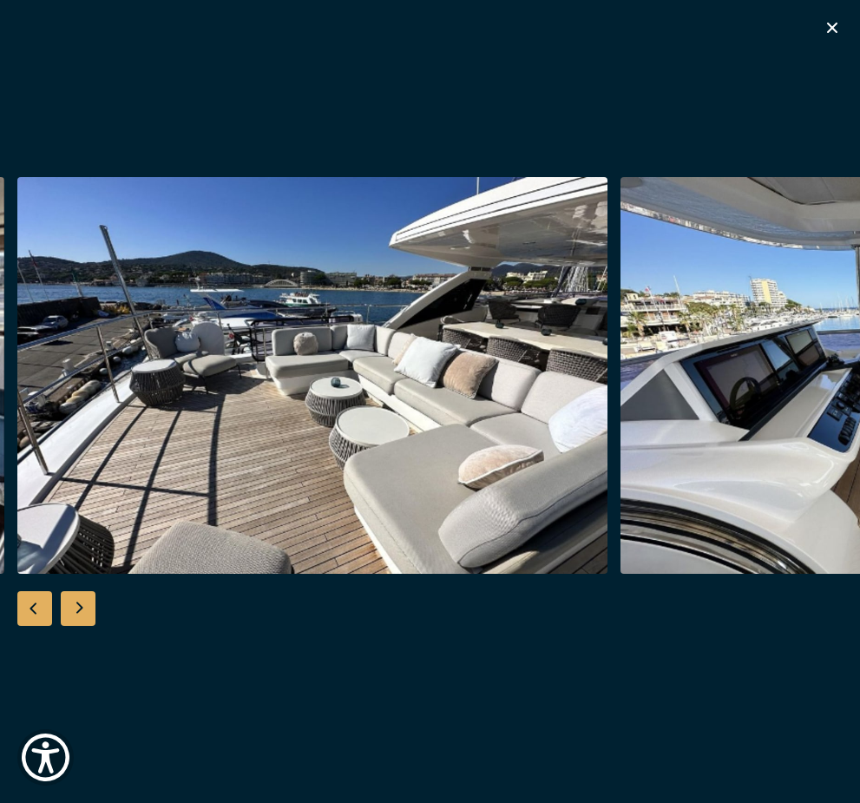
click at [76, 626] on div "Next slide" at bounding box center [78, 608] width 35 height 35
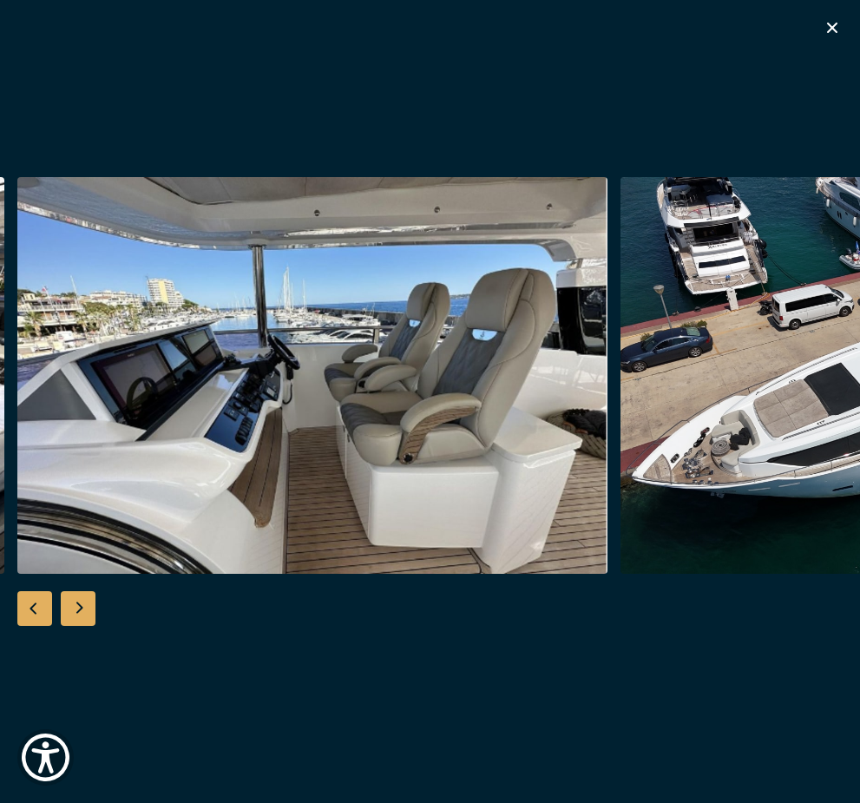
click at [76, 626] on div "Next slide" at bounding box center [78, 608] width 35 height 35
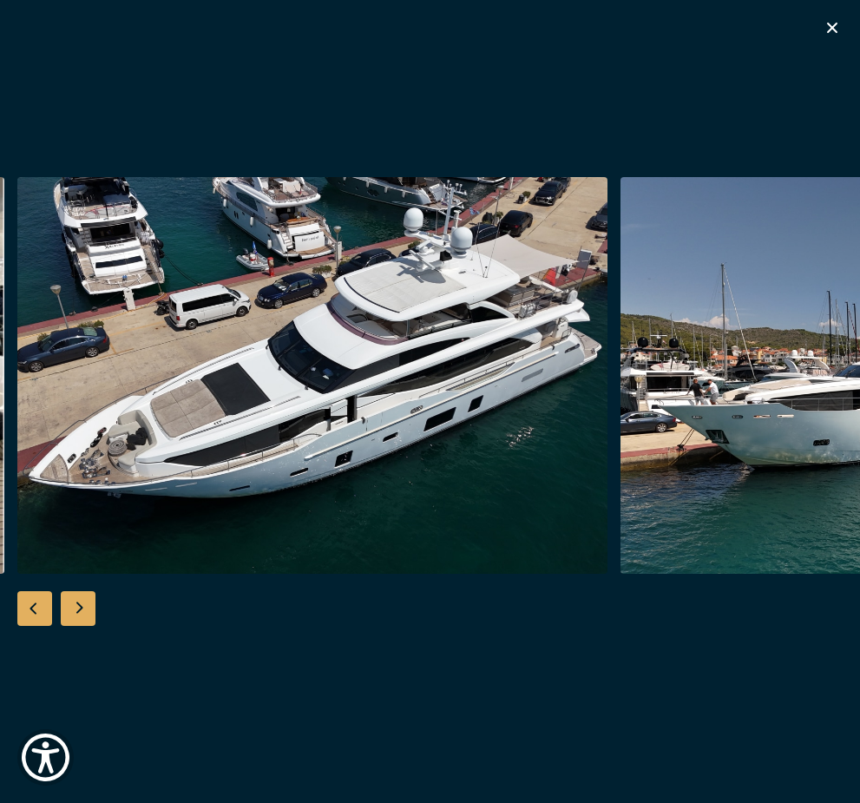
click at [76, 626] on div "Next slide" at bounding box center [78, 608] width 35 height 35
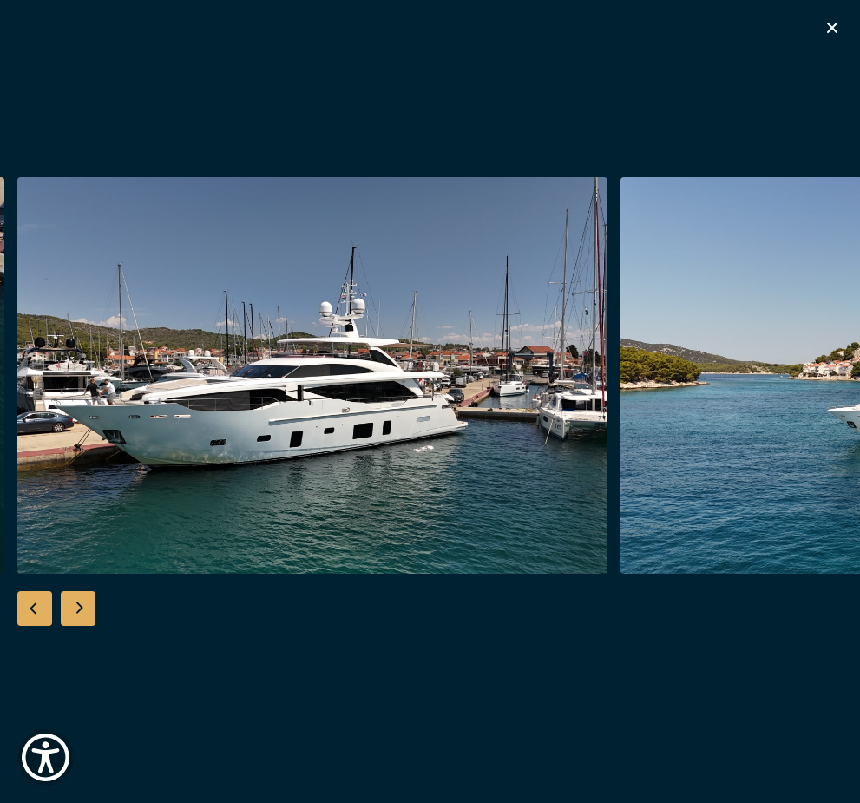
click at [76, 626] on div "Next slide" at bounding box center [78, 608] width 35 height 35
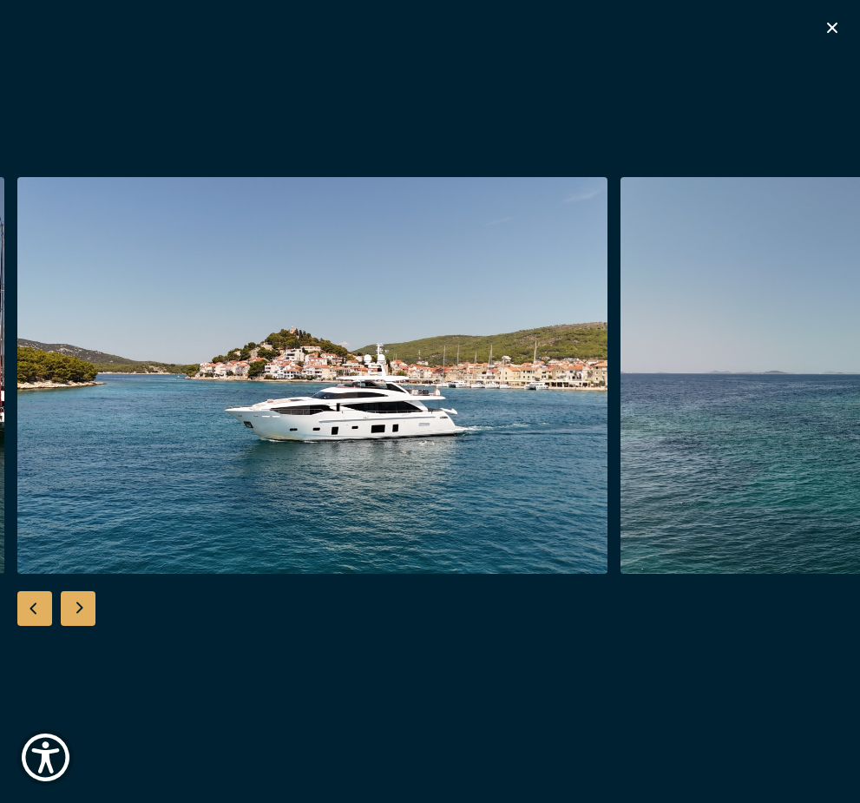
click at [76, 626] on div "Next slide" at bounding box center [78, 608] width 35 height 35
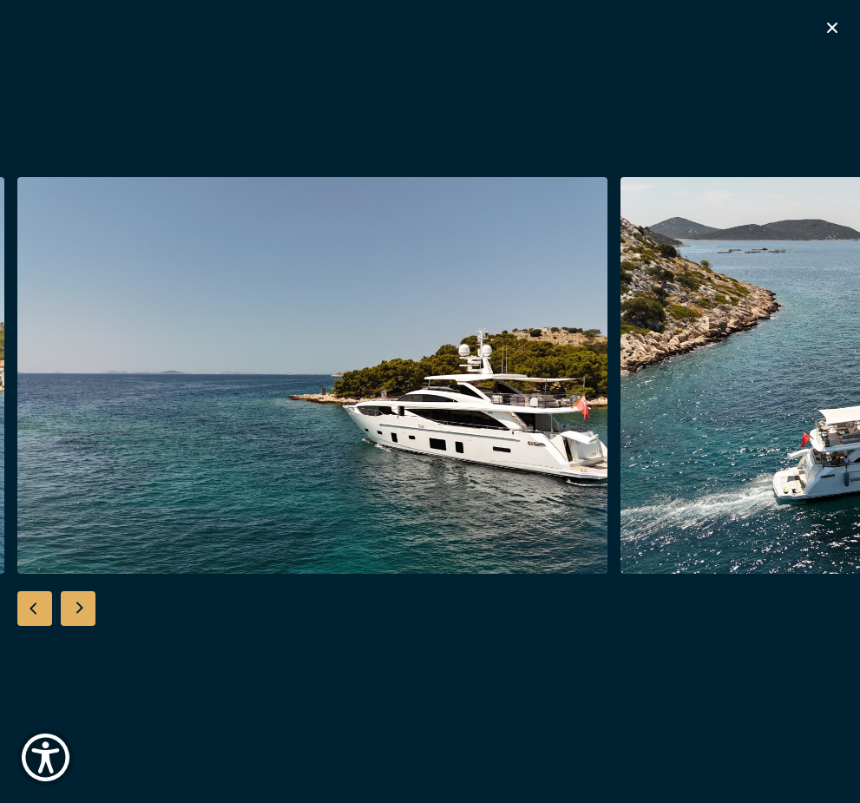
click at [76, 626] on div "Next slide" at bounding box center [78, 608] width 35 height 35
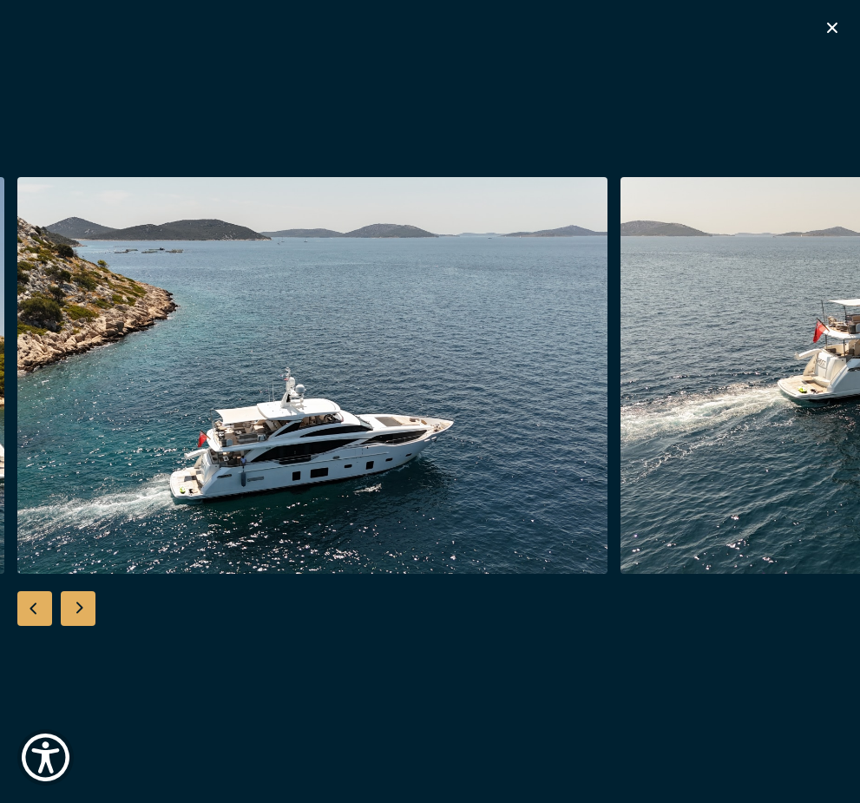
click at [76, 626] on div "Next slide" at bounding box center [78, 608] width 35 height 35
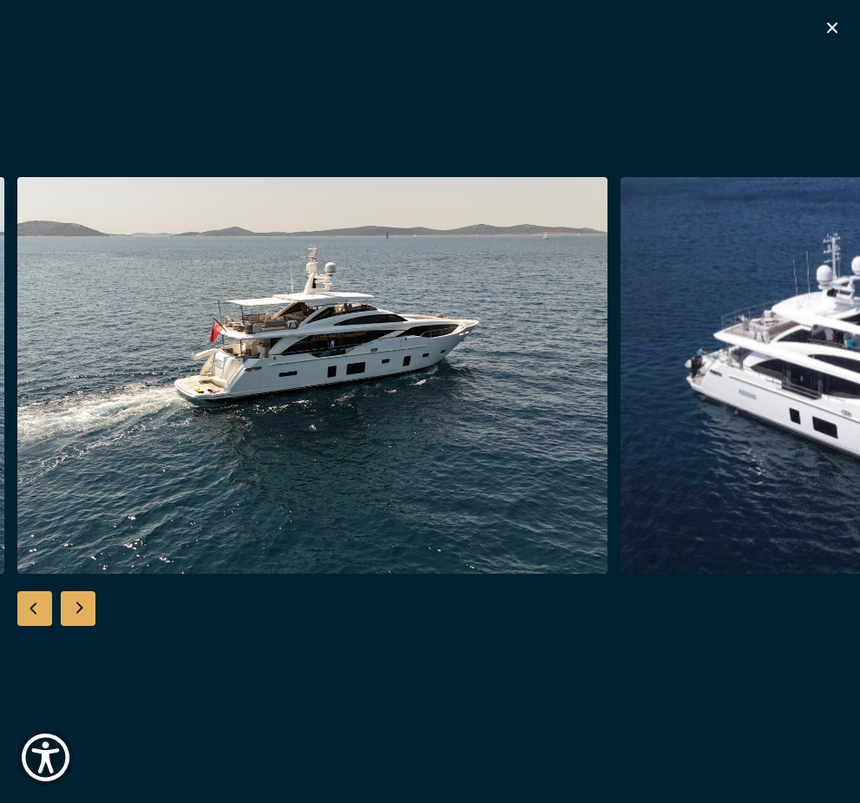
click at [76, 626] on div "Next slide" at bounding box center [78, 608] width 35 height 35
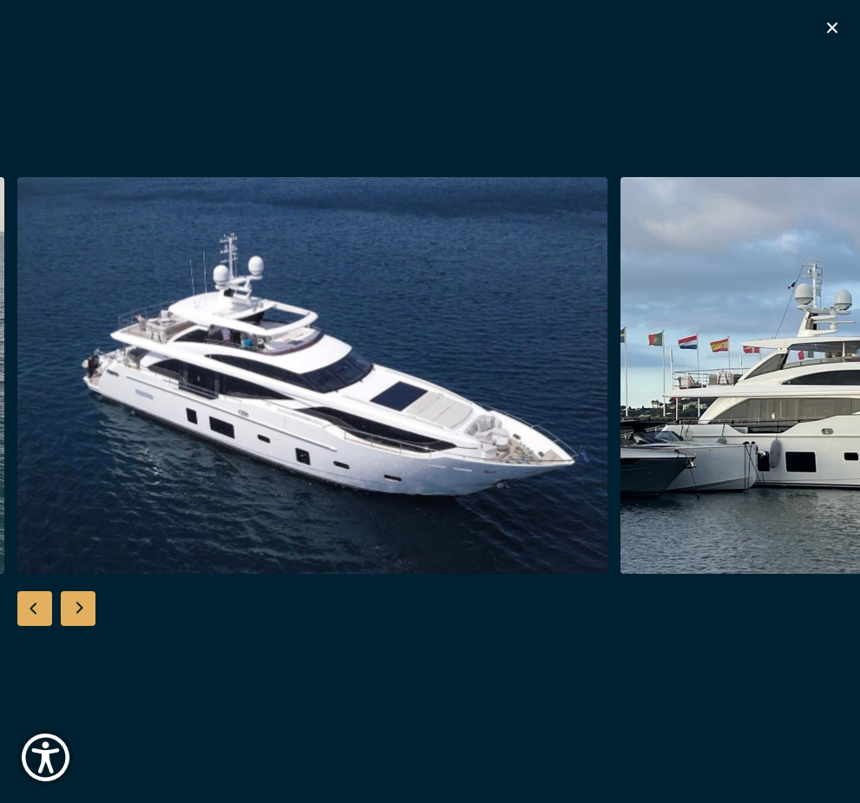
click at [76, 626] on div "Next slide" at bounding box center [78, 608] width 35 height 35
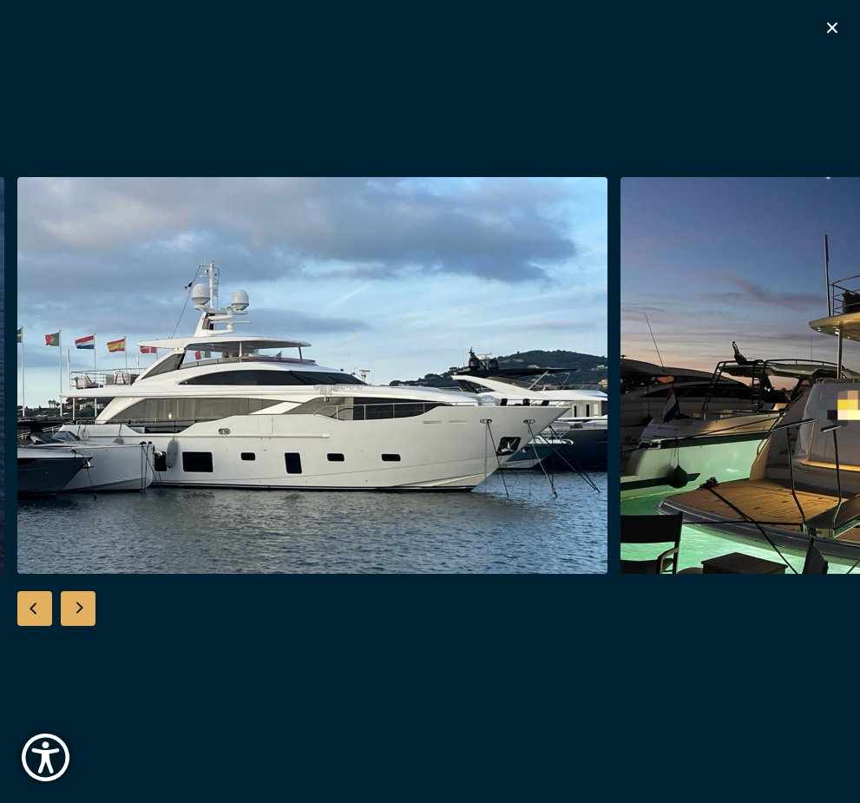
click at [76, 626] on div "Next slide" at bounding box center [78, 608] width 35 height 35
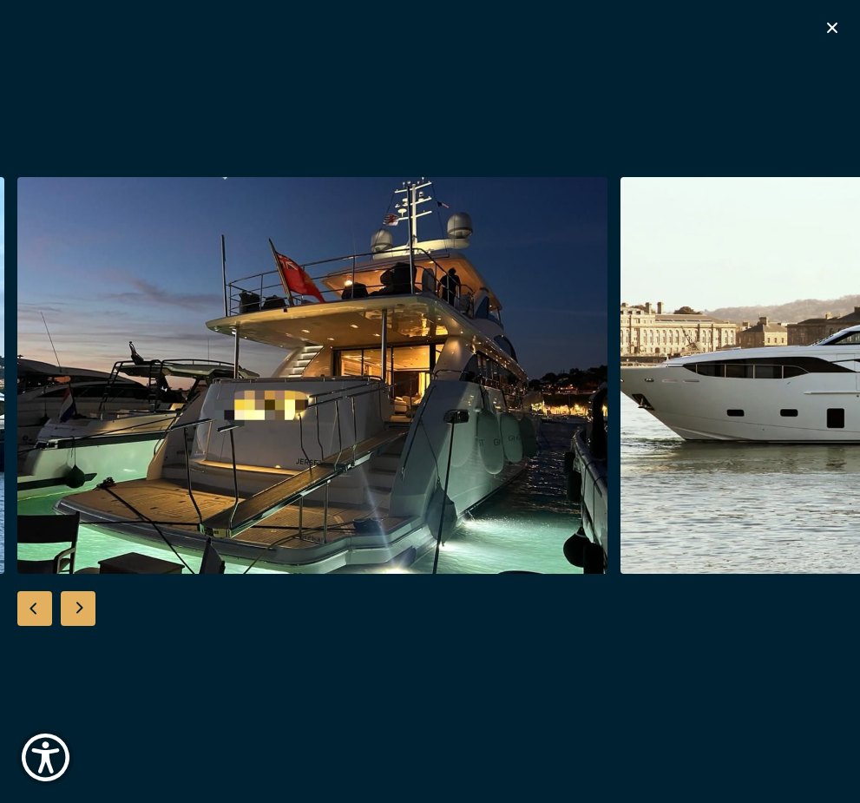
click at [76, 626] on div "Next slide" at bounding box center [78, 608] width 35 height 35
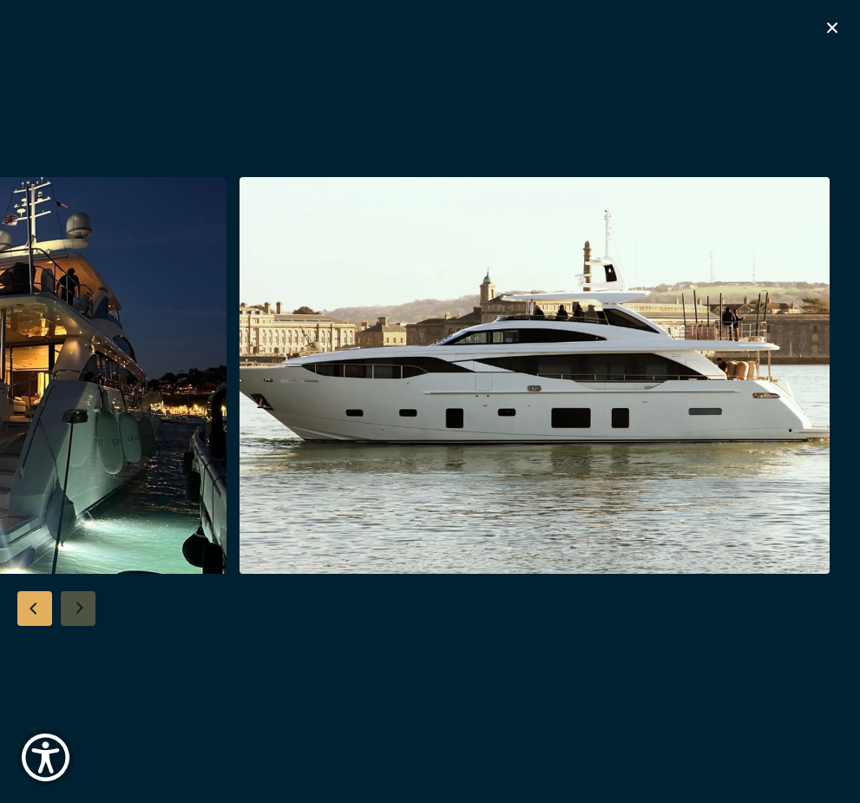
click at [76, 626] on div at bounding box center [430, 401] width 860 height 449
click at [836, 20] on icon "button" at bounding box center [832, 27] width 21 height 21
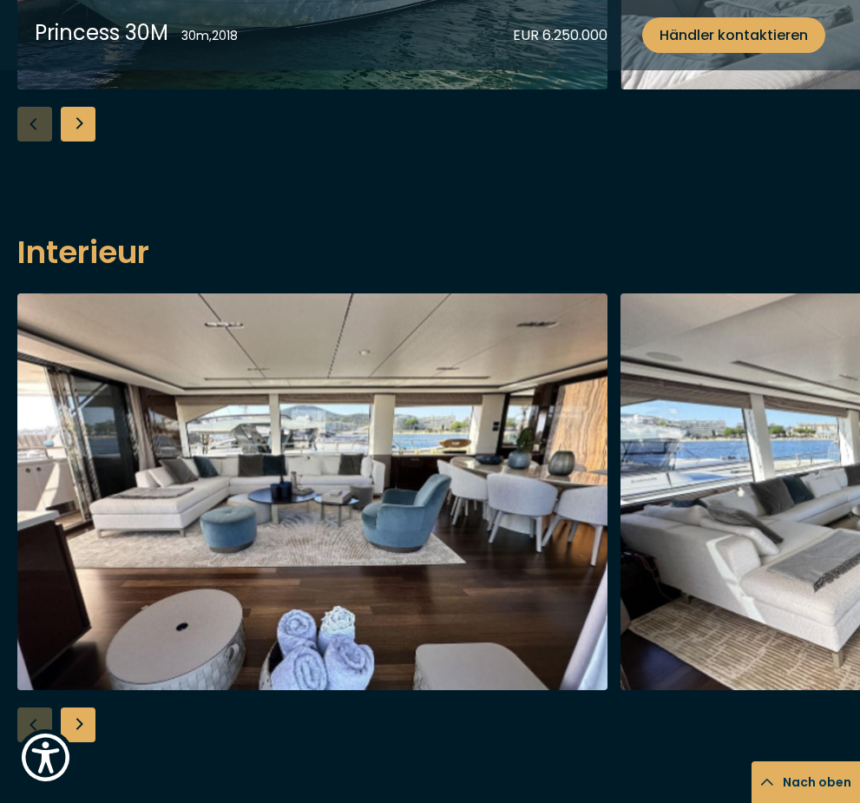
scroll to position [1657, 0]
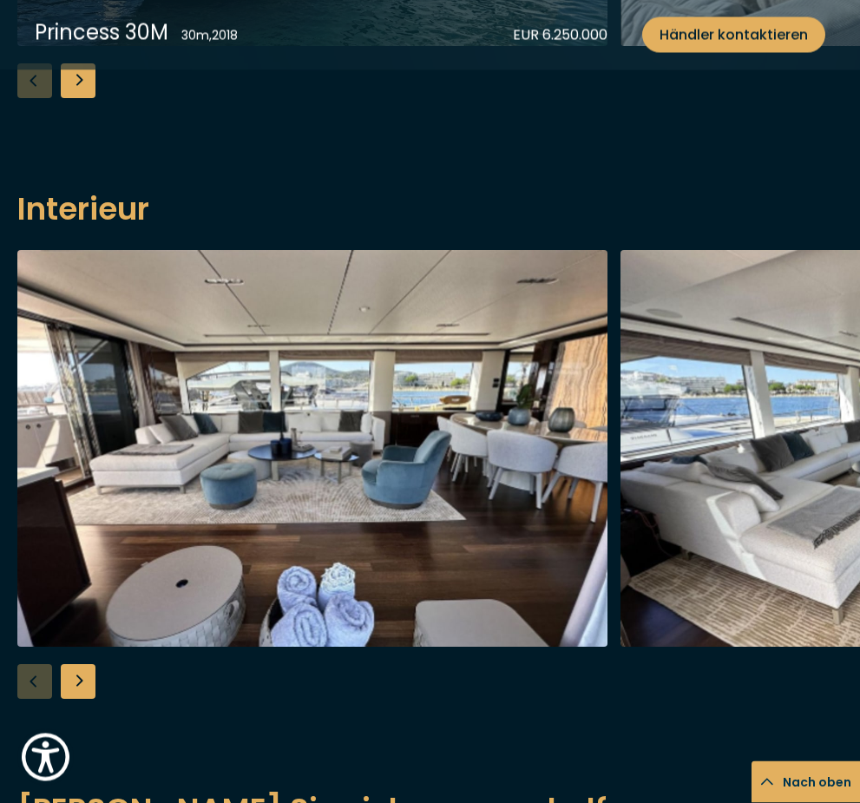
click at [85, 692] on div "Next slide" at bounding box center [78, 682] width 35 height 35
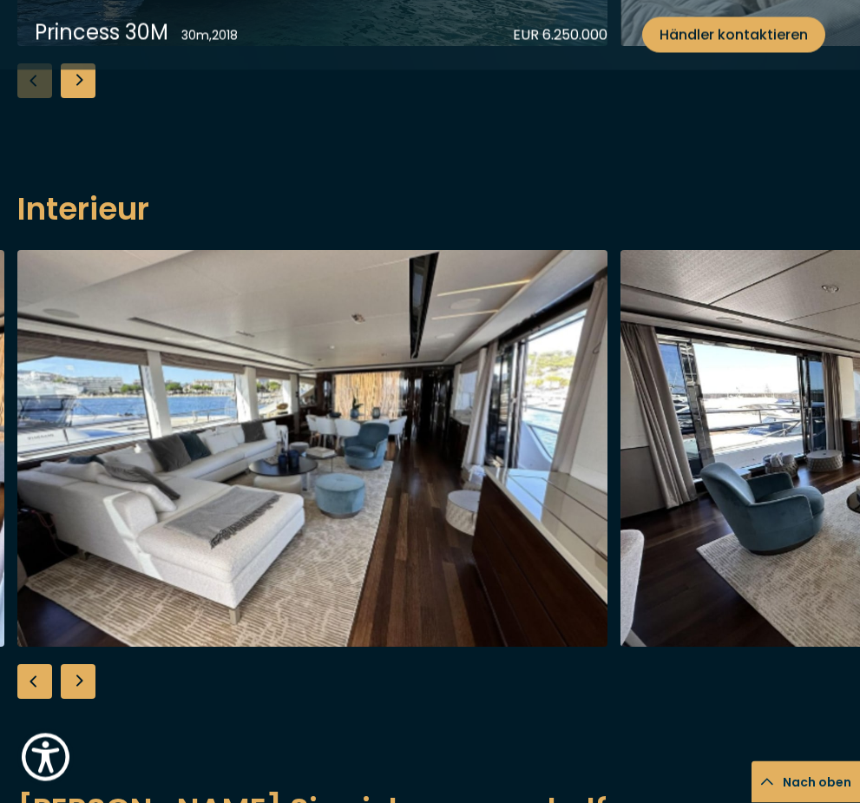
scroll to position [1658, 0]
click at [85, 692] on div "Next slide" at bounding box center [78, 681] width 35 height 35
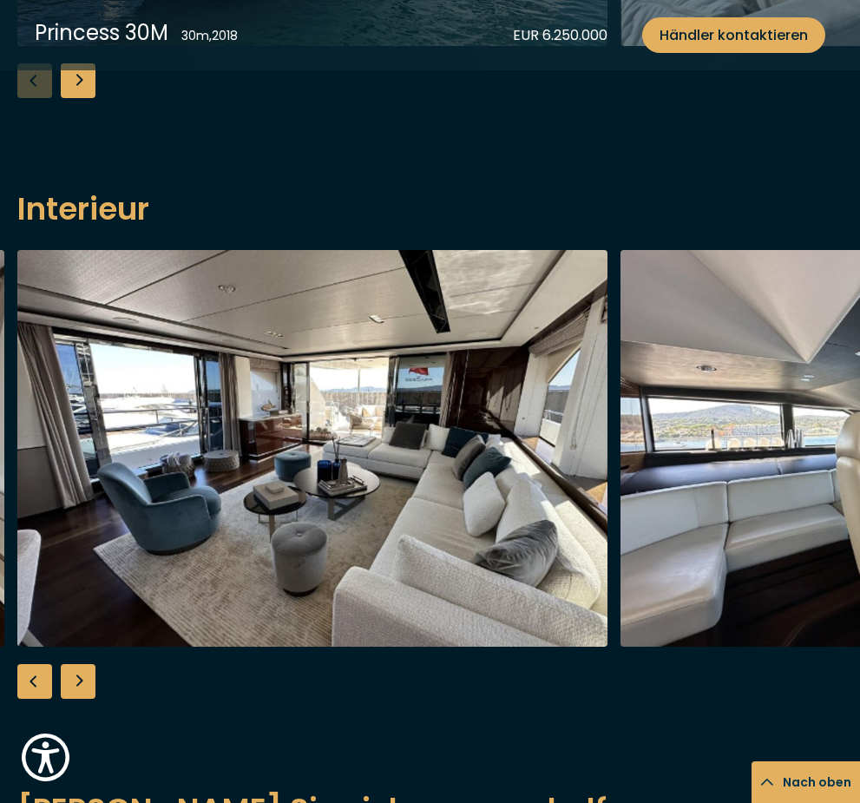
click at [85, 692] on div "Next slide" at bounding box center [78, 681] width 35 height 35
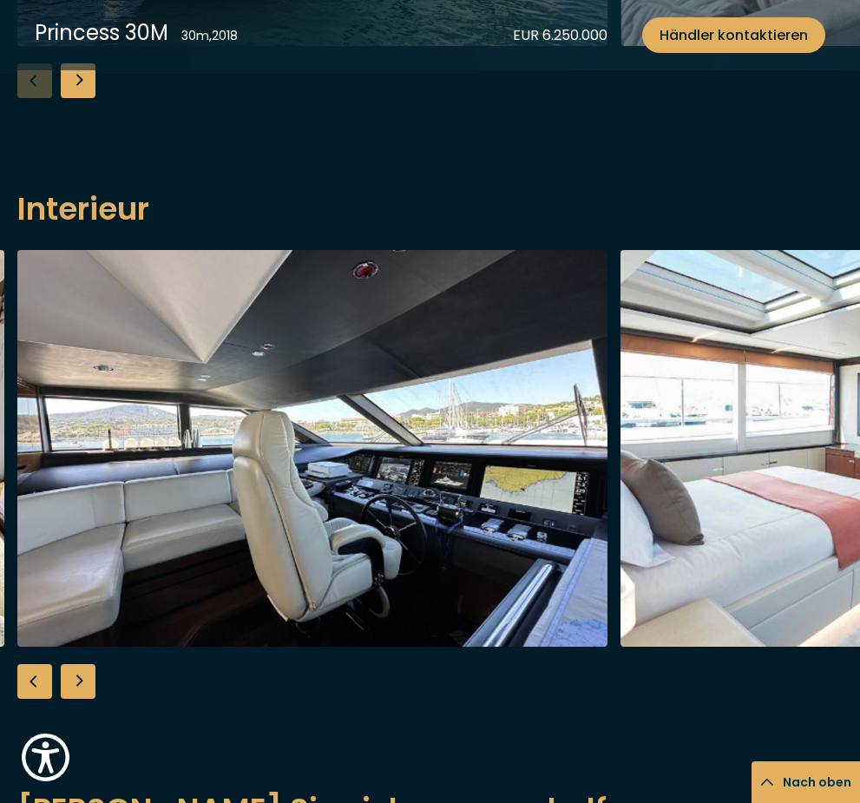
click at [85, 691] on div "Next slide" at bounding box center [78, 681] width 35 height 35
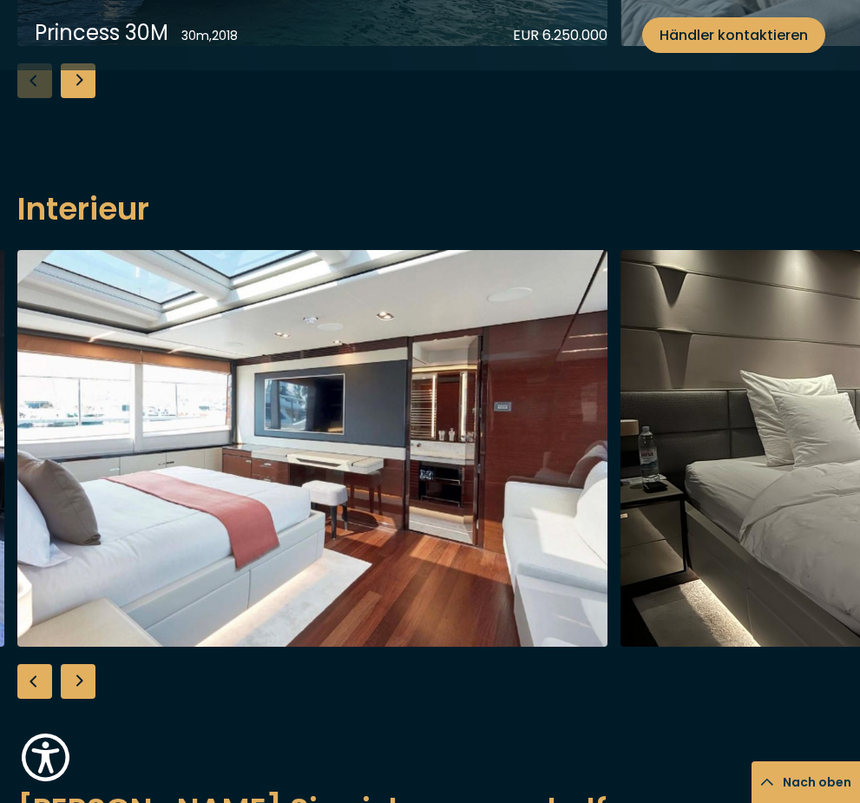
click at [85, 691] on div "Next slide" at bounding box center [78, 681] width 35 height 35
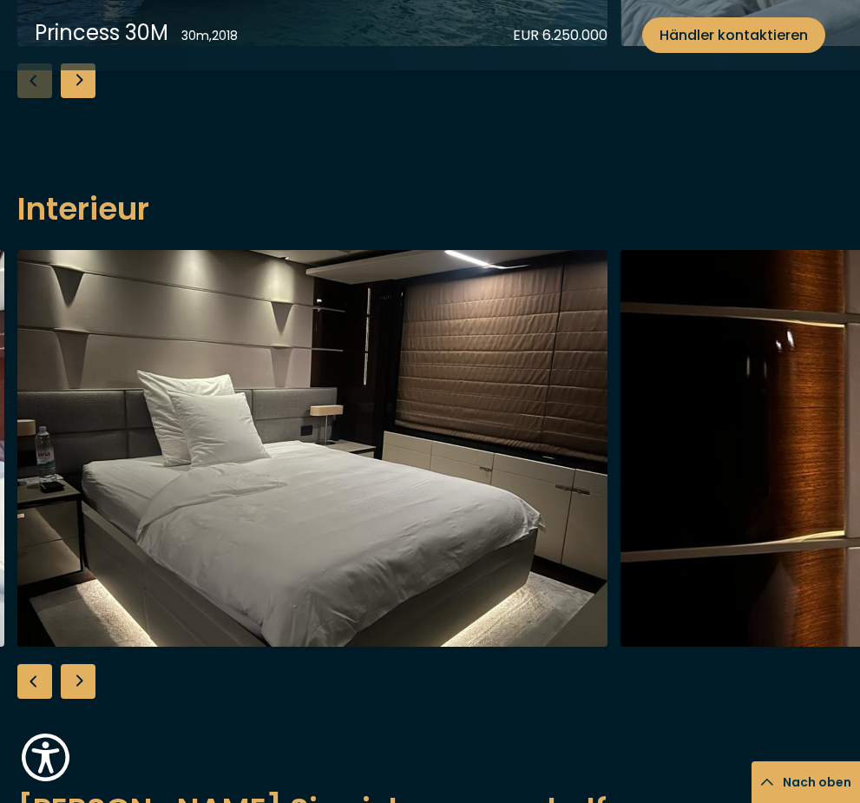
click at [85, 691] on div "Next slide" at bounding box center [78, 681] width 35 height 35
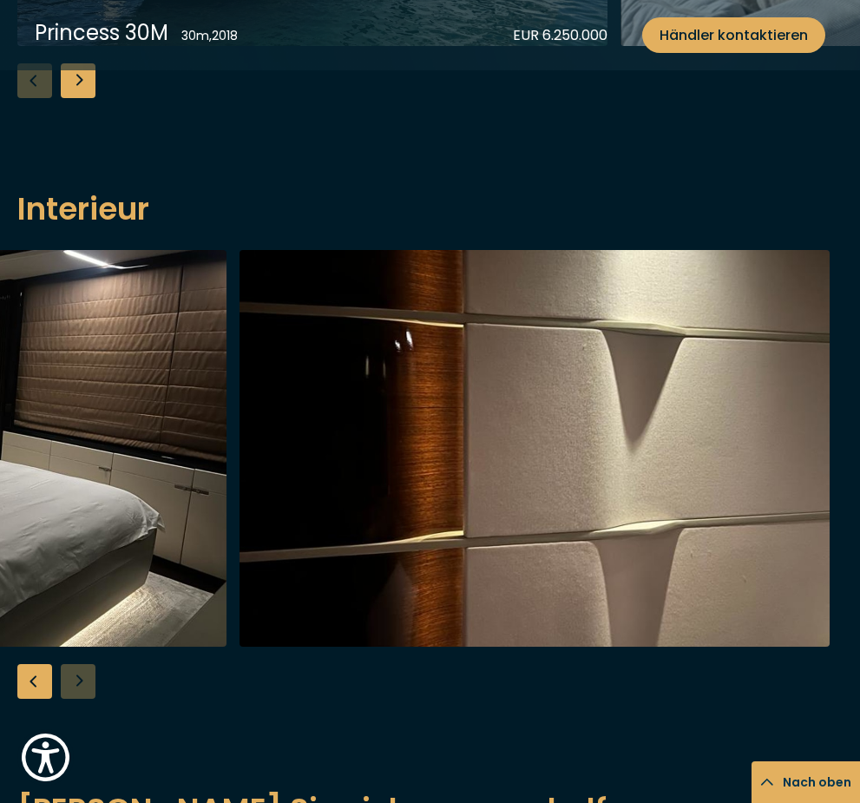
click at [85, 691] on div at bounding box center [430, 474] width 860 height 449
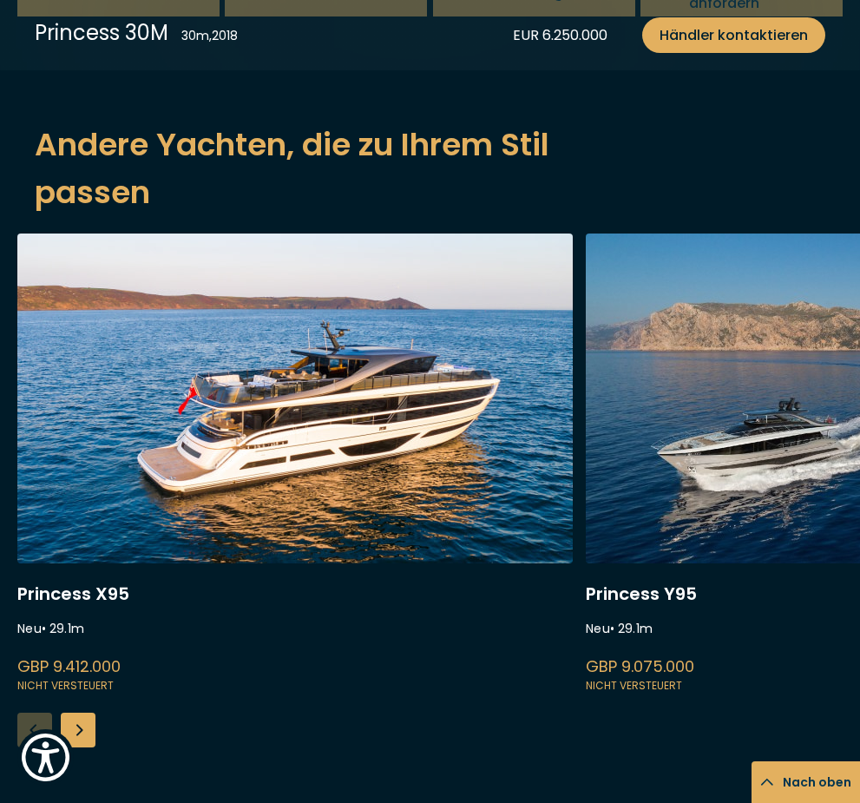
scroll to position [2627, 0]
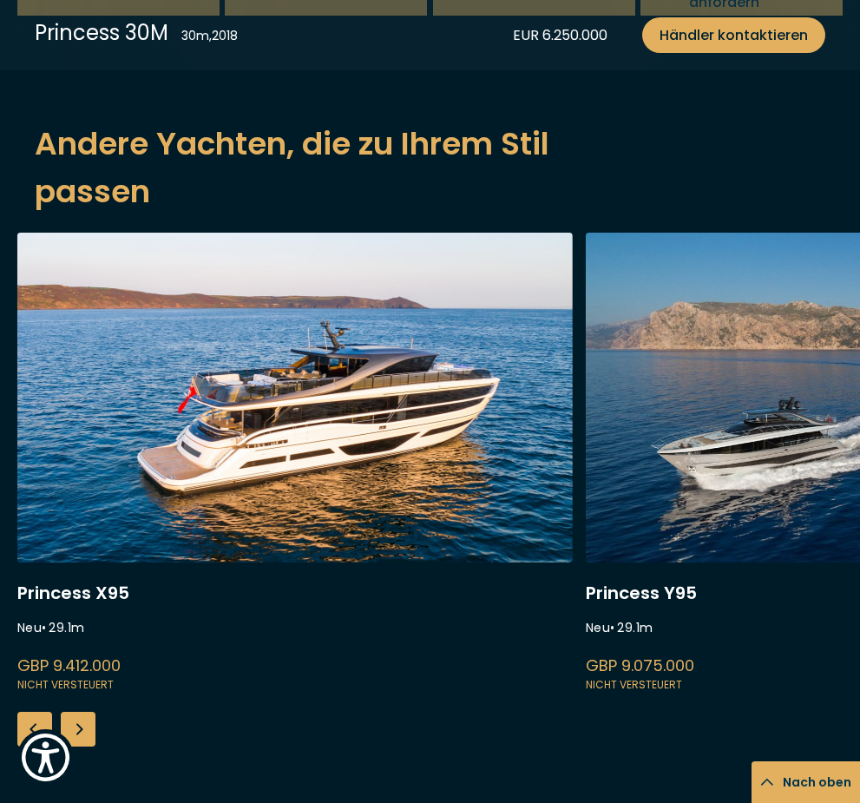
click at [326, 422] on link at bounding box center [294, 464] width 555 height 462
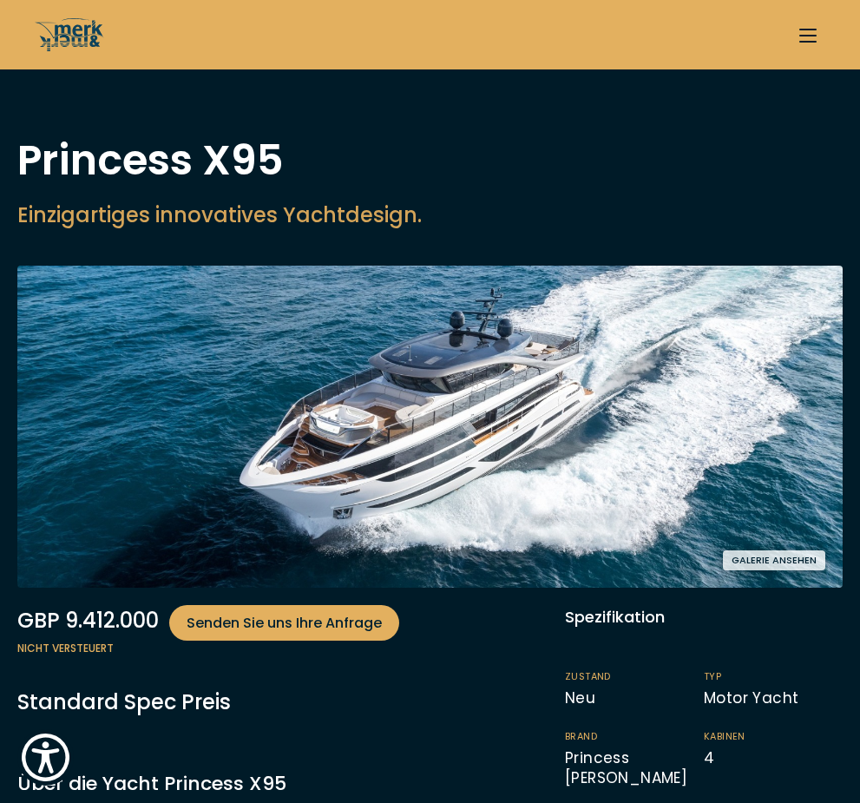
click at [823, 566] on button "Galerie ansehen" at bounding box center [774, 560] width 102 height 20
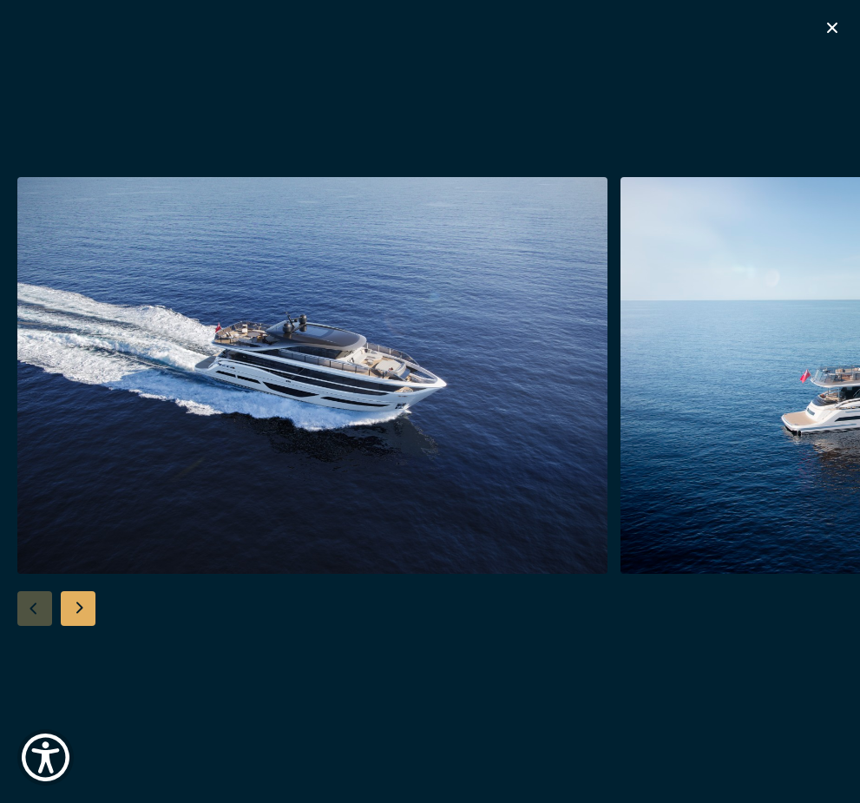
click at [80, 626] on div "Next slide" at bounding box center [78, 608] width 35 height 35
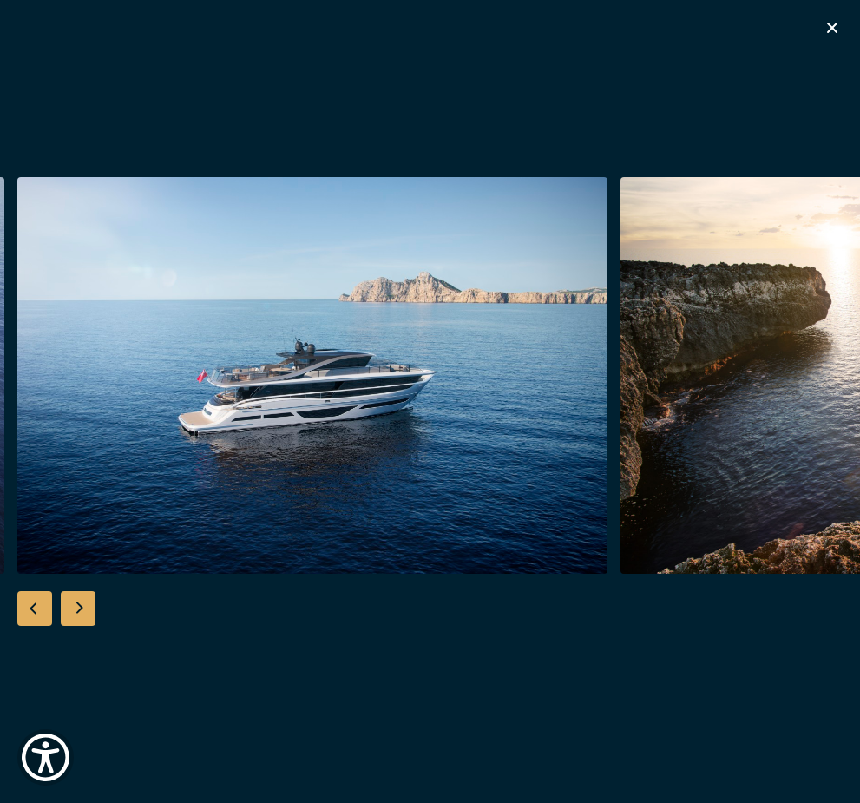
click at [80, 626] on div "Next slide" at bounding box center [78, 608] width 35 height 35
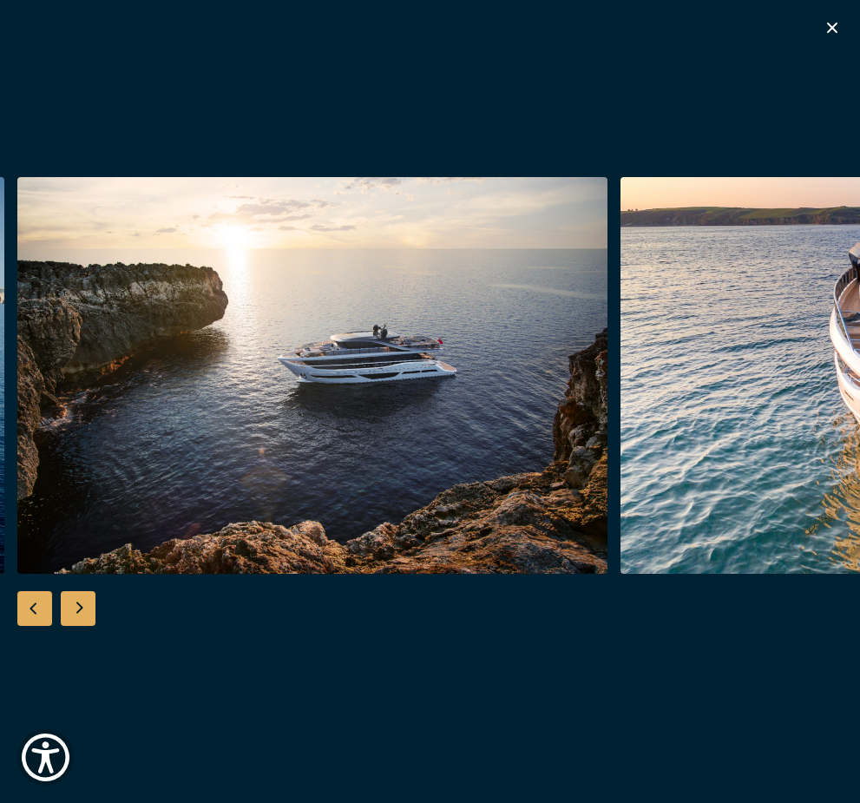
click at [80, 626] on div "Next slide" at bounding box center [78, 608] width 35 height 35
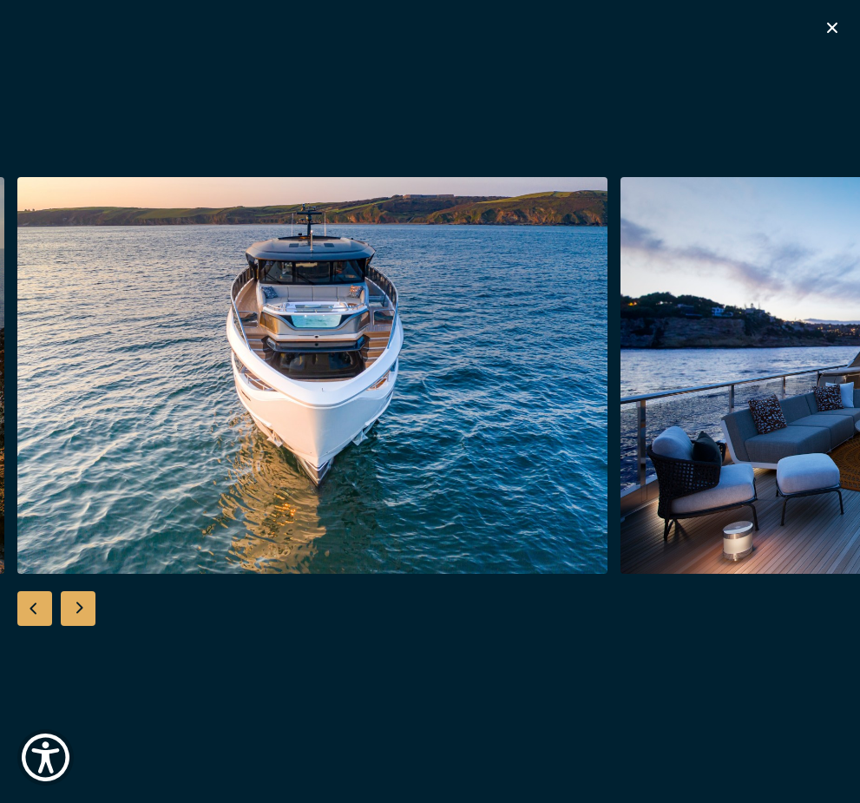
click at [80, 626] on div "Next slide" at bounding box center [78, 608] width 35 height 35
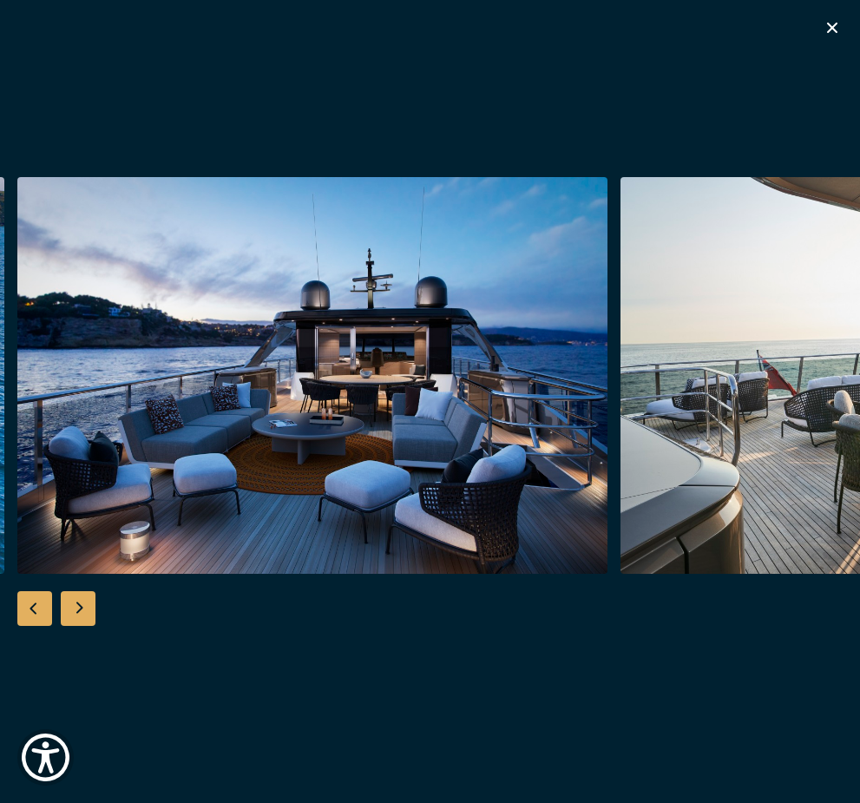
click at [80, 626] on div "Next slide" at bounding box center [78, 608] width 35 height 35
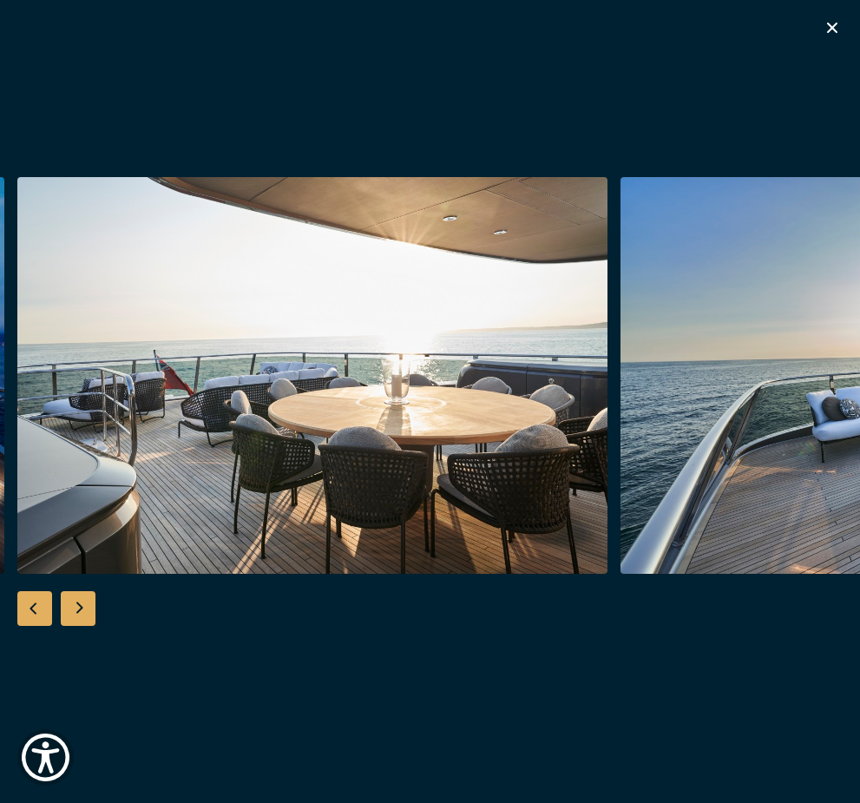
click at [76, 626] on div "Next slide" at bounding box center [78, 608] width 35 height 35
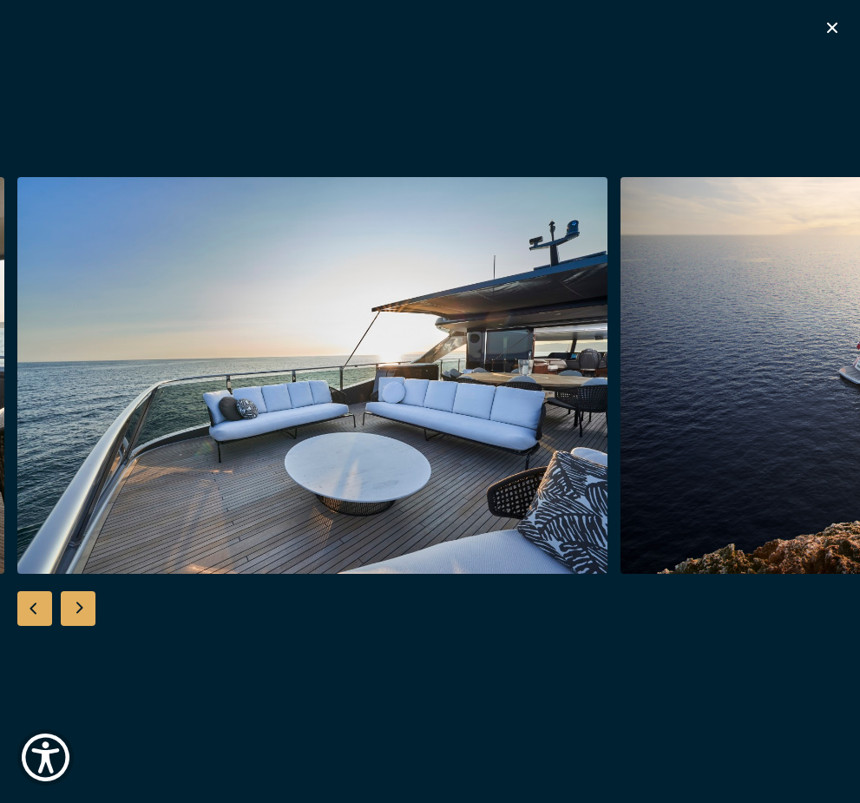
click at [77, 626] on div "Next slide" at bounding box center [78, 608] width 35 height 35
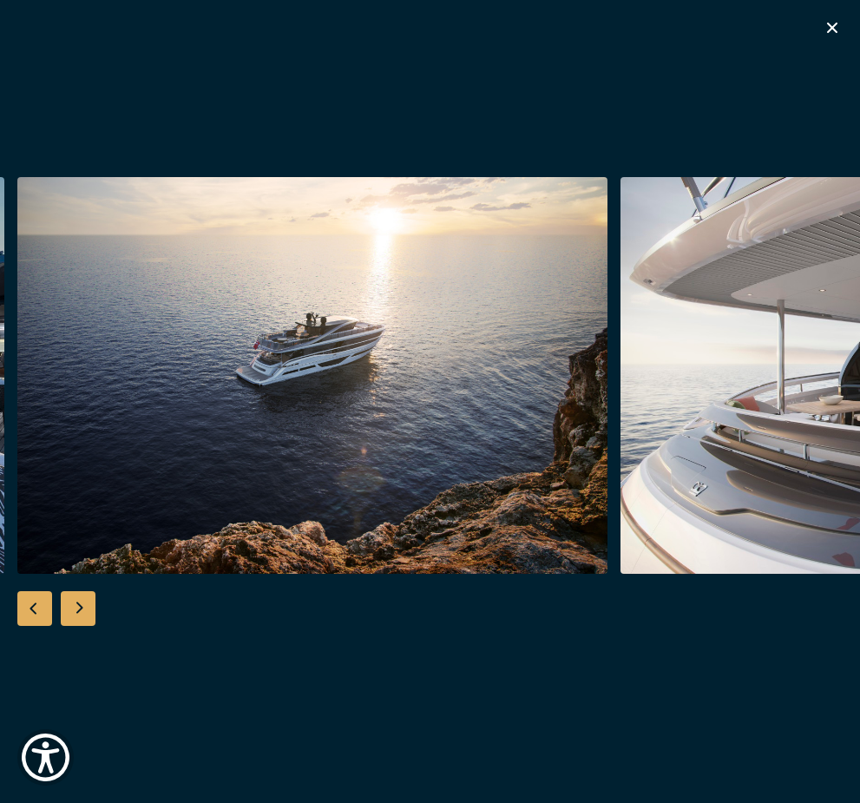
click at [77, 626] on div "Next slide" at bounding box center [78, 608] width 35 height 35
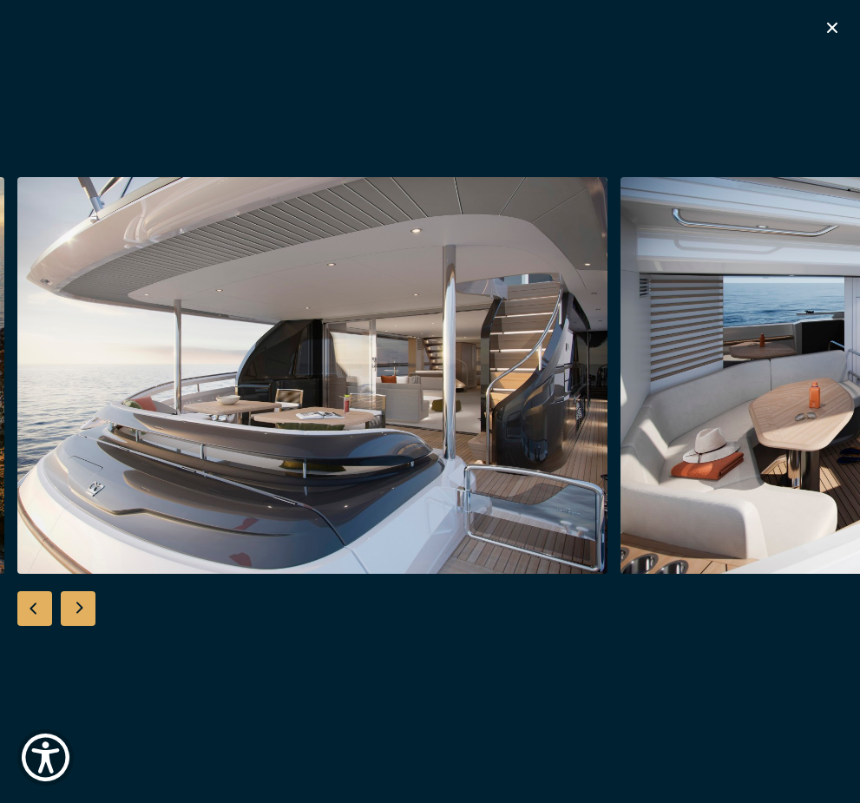
click at [77, 626] on div "Next slide" at bounding box center [78, 608] width 35 height 35
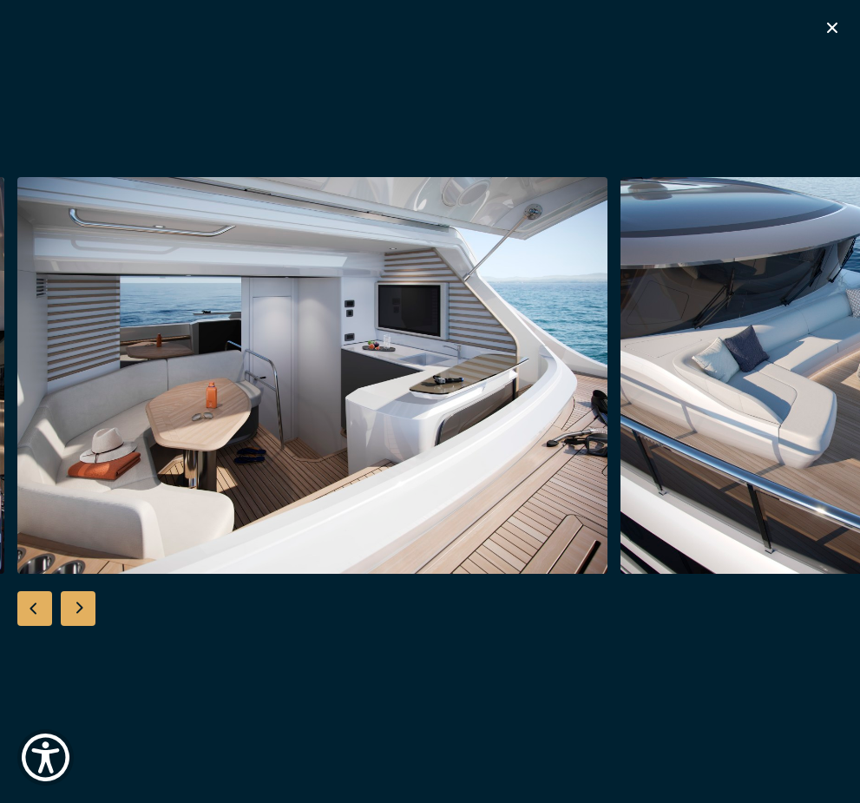
click at [77, 626] on div "Next slide" at bounding box center [78, 608] width 35 height 35
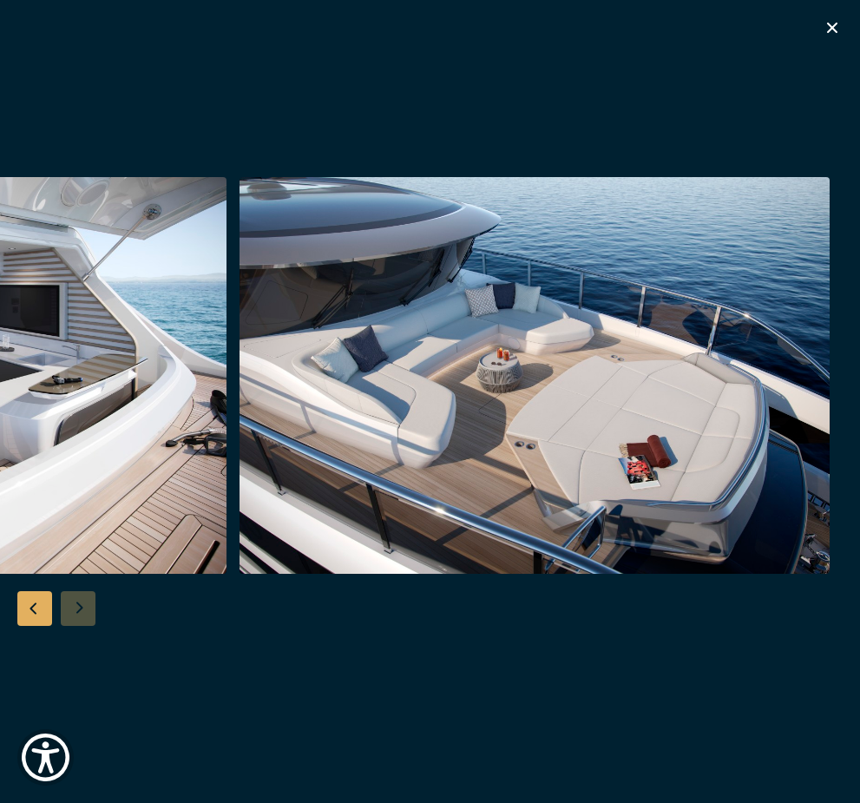
click at [79, 626] on div at bounding box center [430, 401] width 860 height 449
click at [38, 626] on div "Previous slide" at bounding box center [34, 608] width 35 height 35
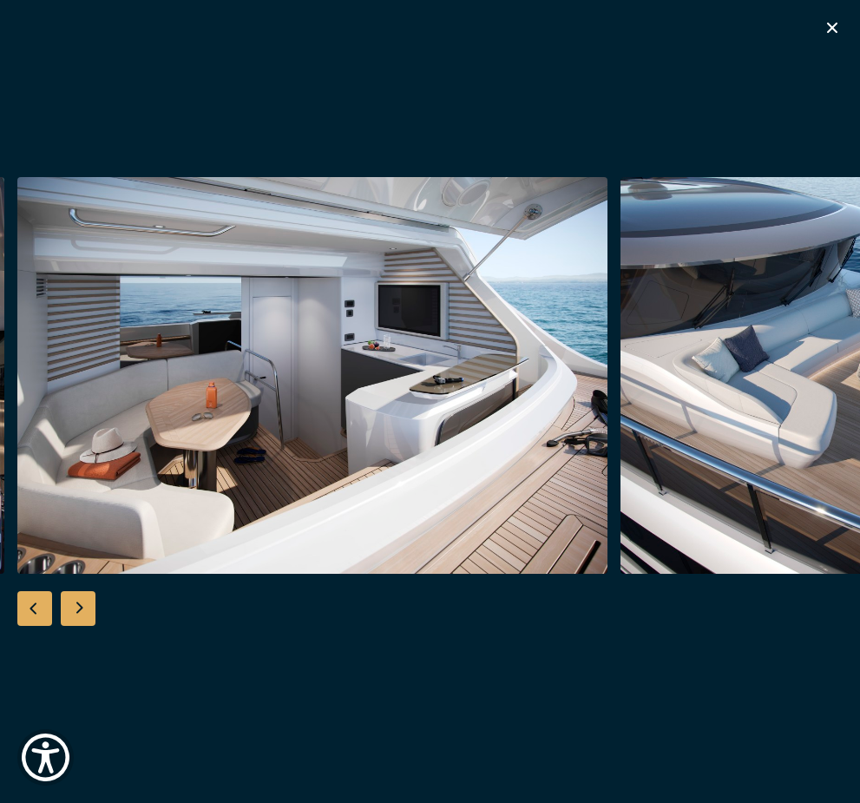
click at [38, 626] on div "Previous slide" at bounding box center [34, 608] width 35 height 35
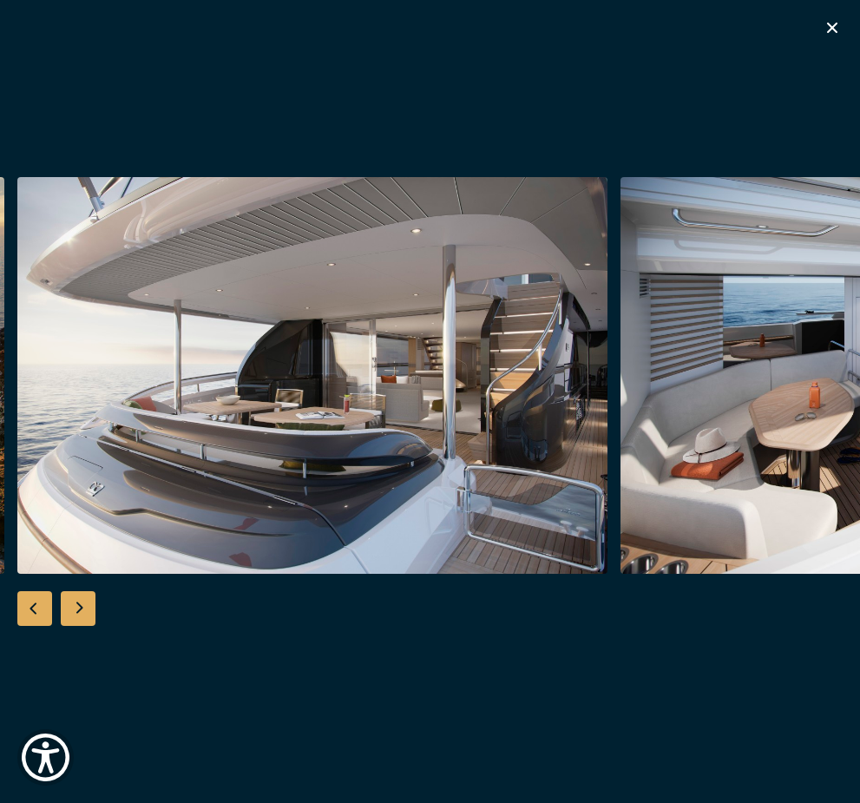
click at [38, 626] on div "Previous slide" at bounding box center [34, 608] width 35 height 35
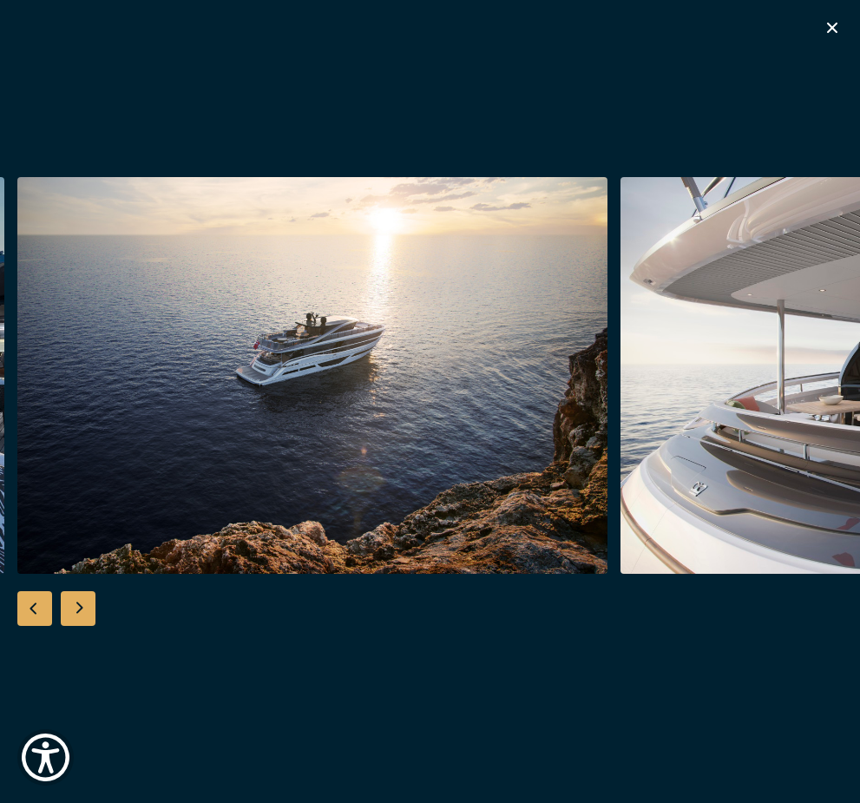
click at [86, 626] on div "Next slide" at bounding box center [78, 608] width 35 height 35
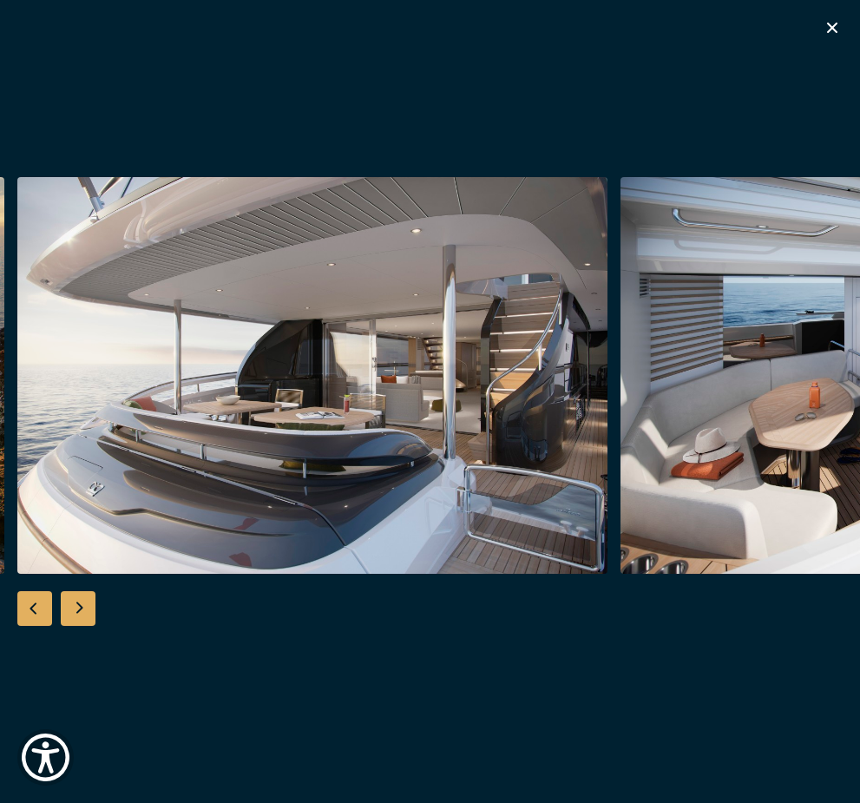
click at [49, 626] on div "Previous slide" at bounding box center [34, 608] width 35 height 35
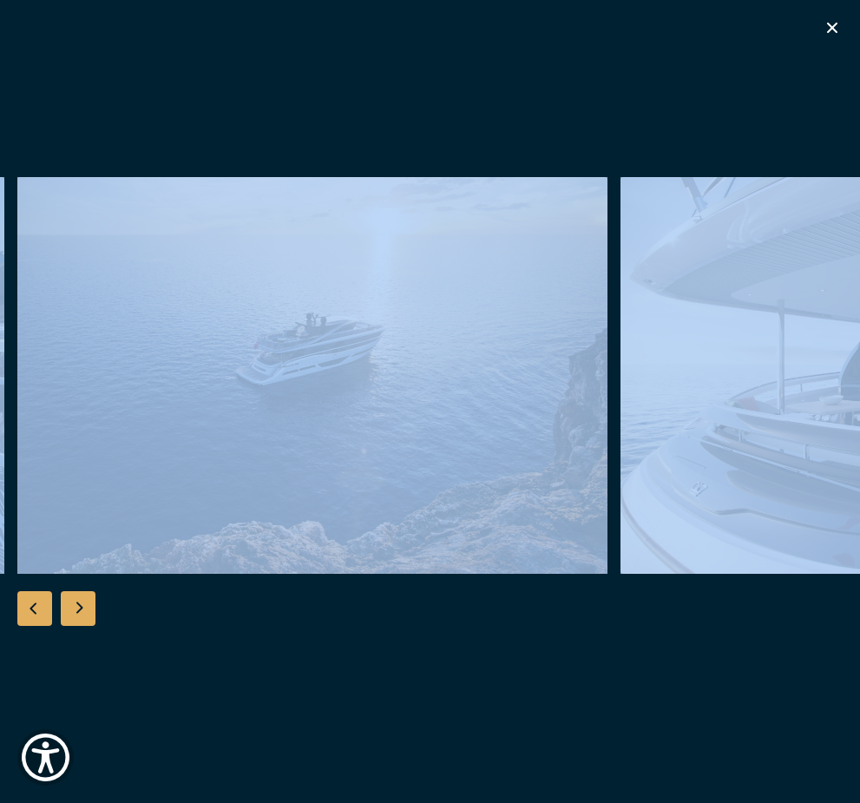
click at [49, 626] on div "Previous slide" at bounding box center [34, 608] width 35 height 35
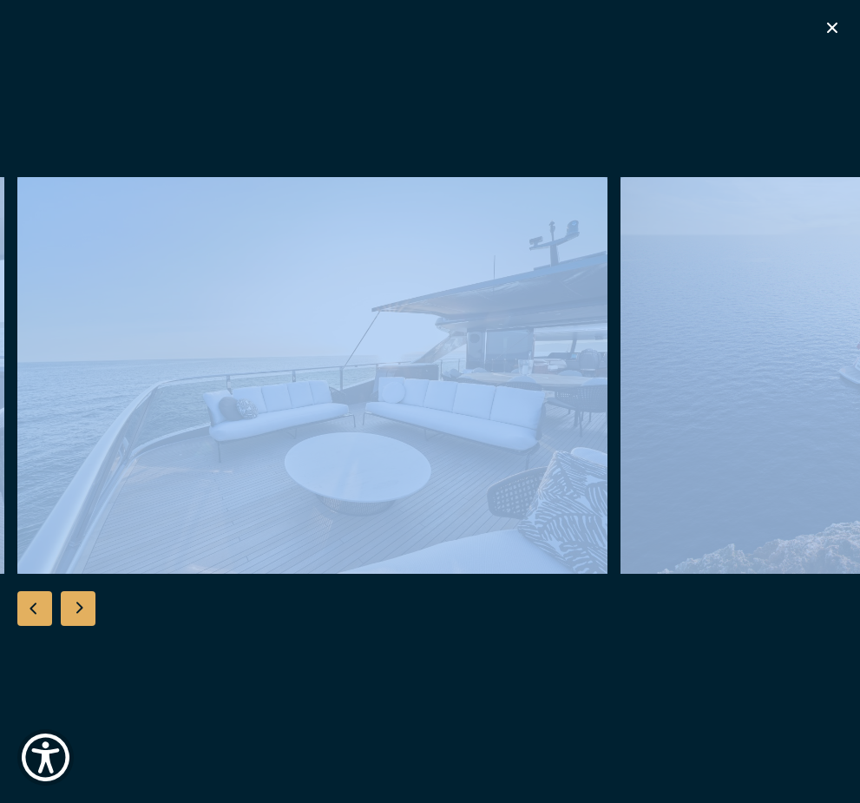
click at [49, 626] on div "Previous slide" at bounding box center [34, 608] width 35 height 35
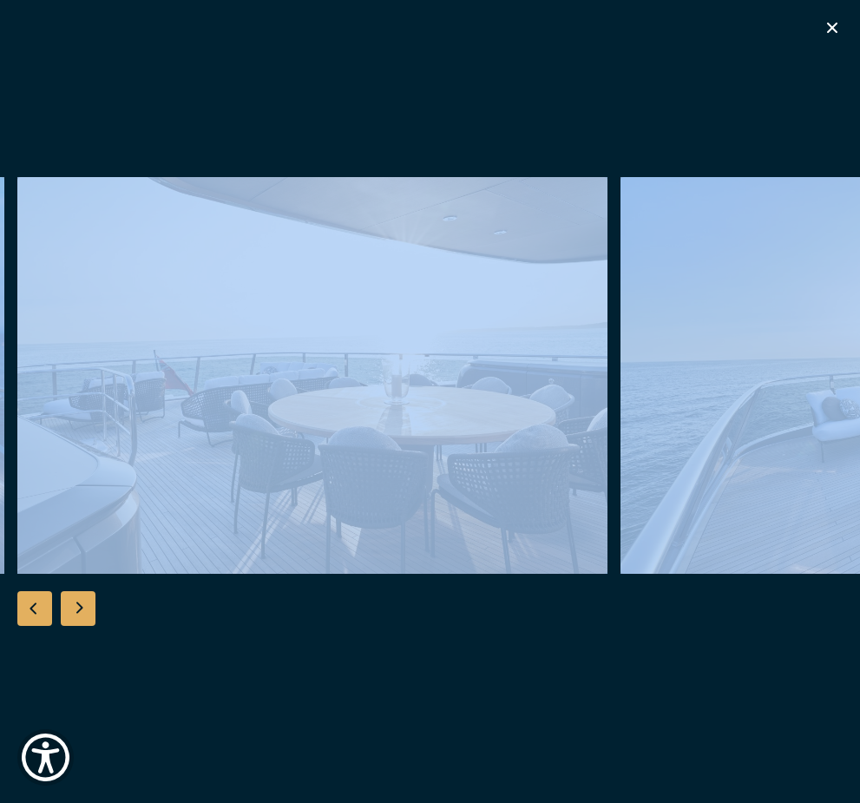
click at [49, 626] on div "Previous slide" at bounding box center [34, 608] width 35 height 35
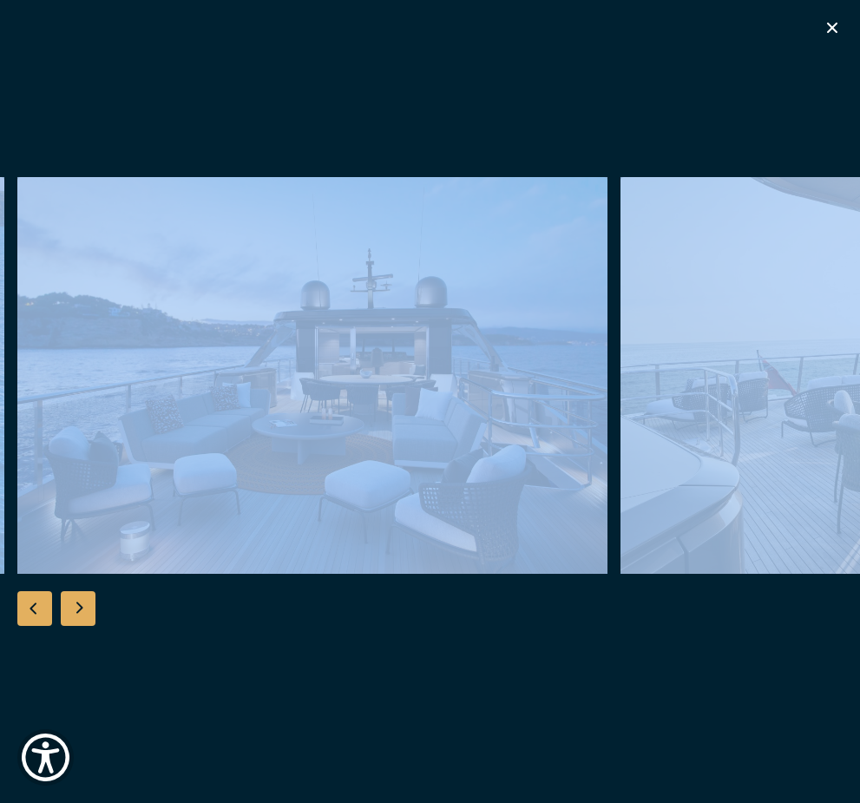
click at [49, 626] on div "Previous slide" at bounding box center [34, 608] width 35 height 35
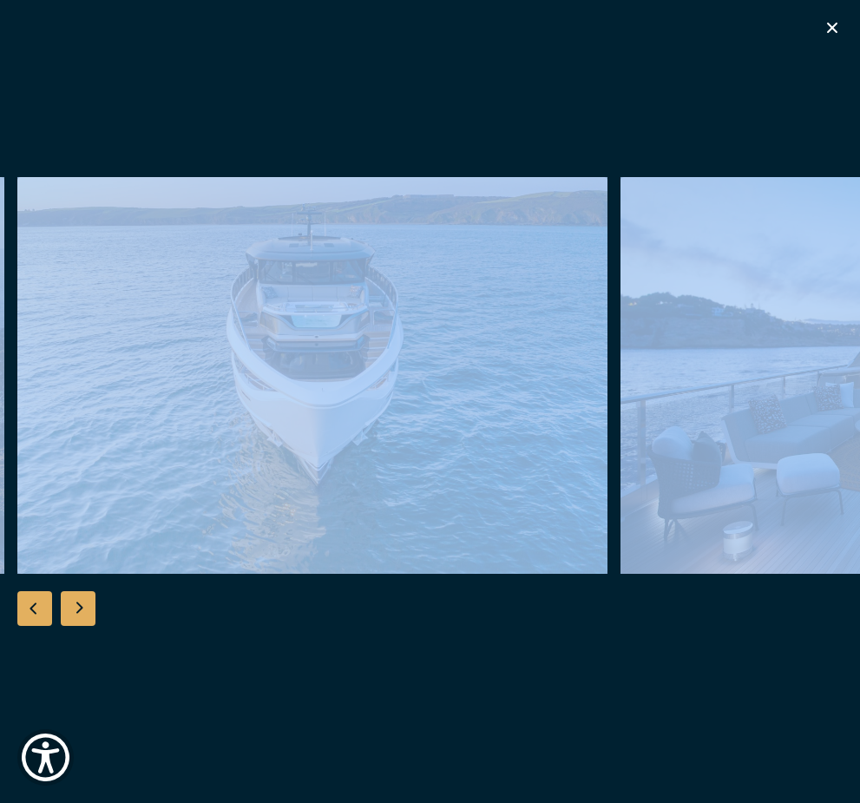
click at [835, 27] on icon "button" at bounding box center [832, 27] width 21 height 21
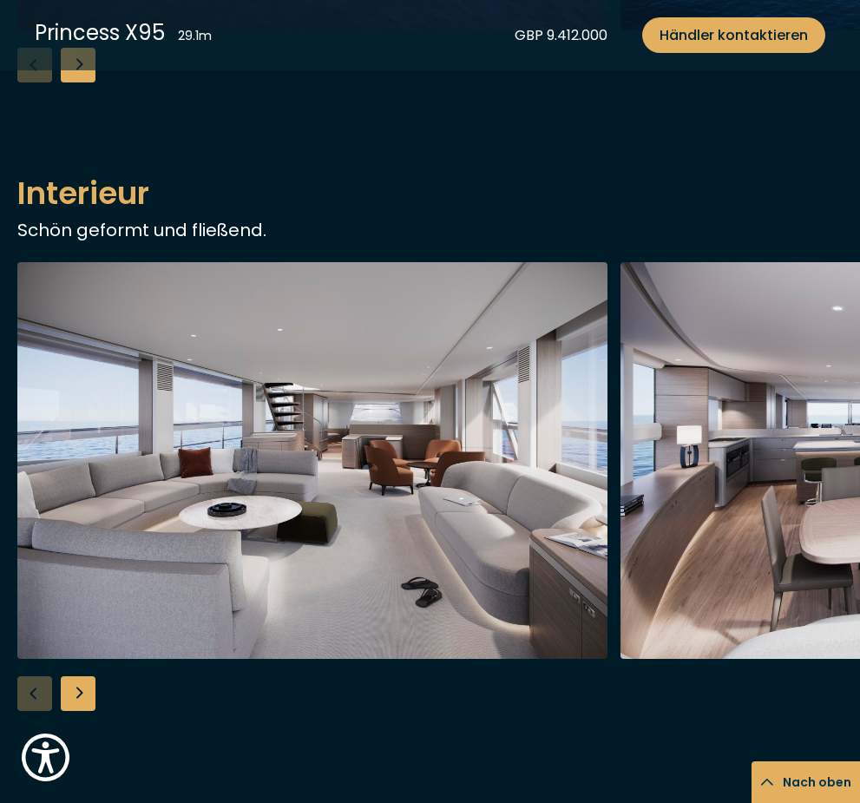
scroll to position [1797, 0]
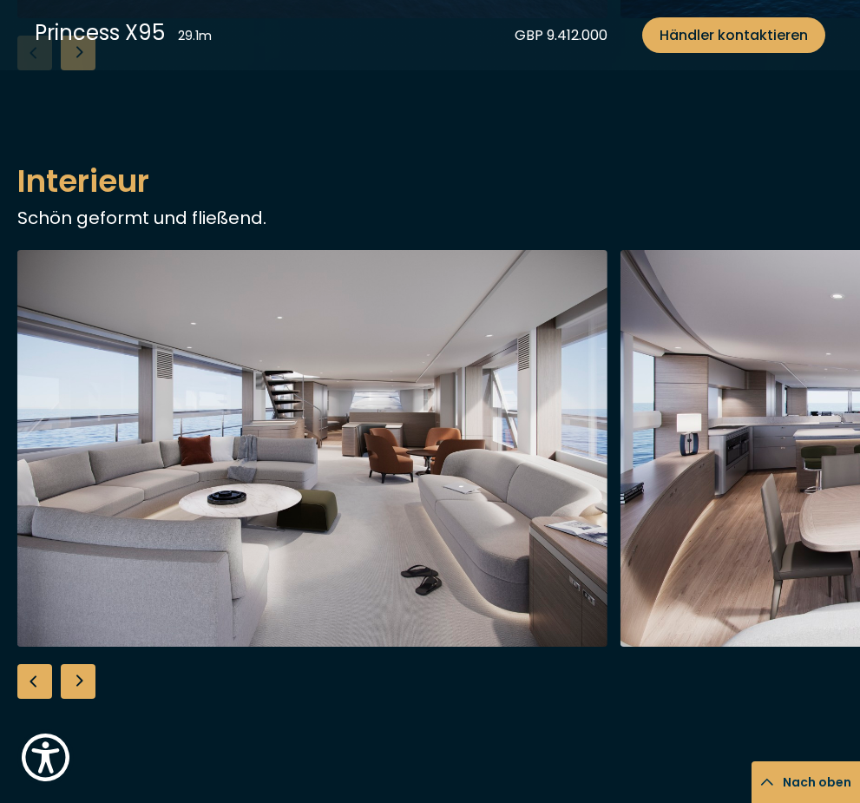
click at [84, 692] on div "Next slide" at bounding box center [78, 681] width 35 height 35
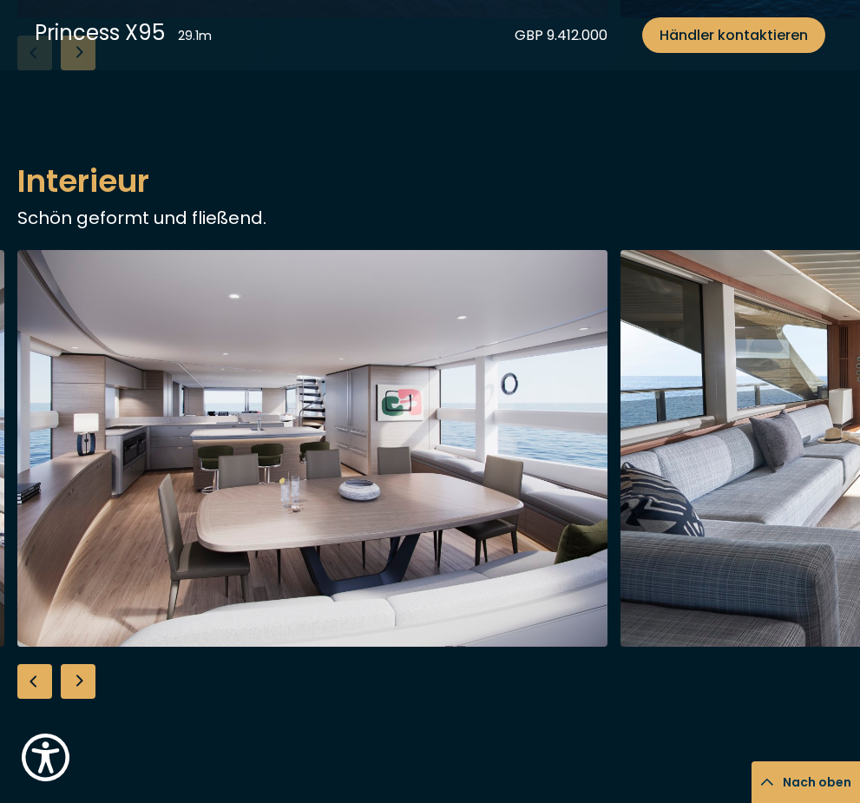
click at [84, 692] on div "Next slide" at bounding box center [78, 681] width 35 height 35
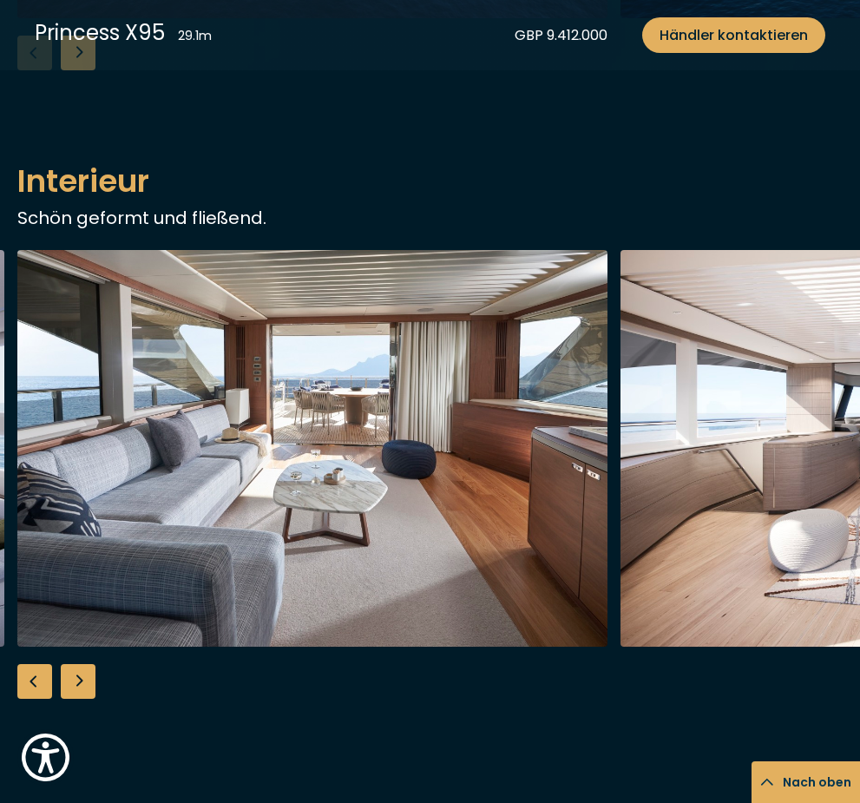
click at [84, 692] on div "Next slide" at bounding box center [78, 681] width 35 height 35
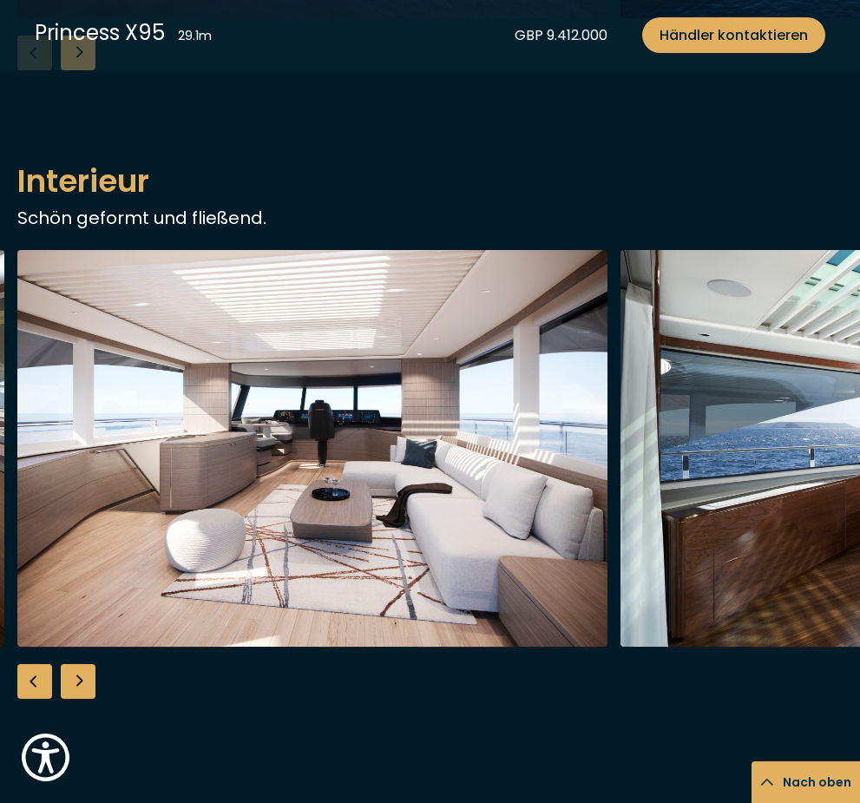
click at [84, 692] on div "Next slide" at bounding box center [78, 681] width 35 height 35
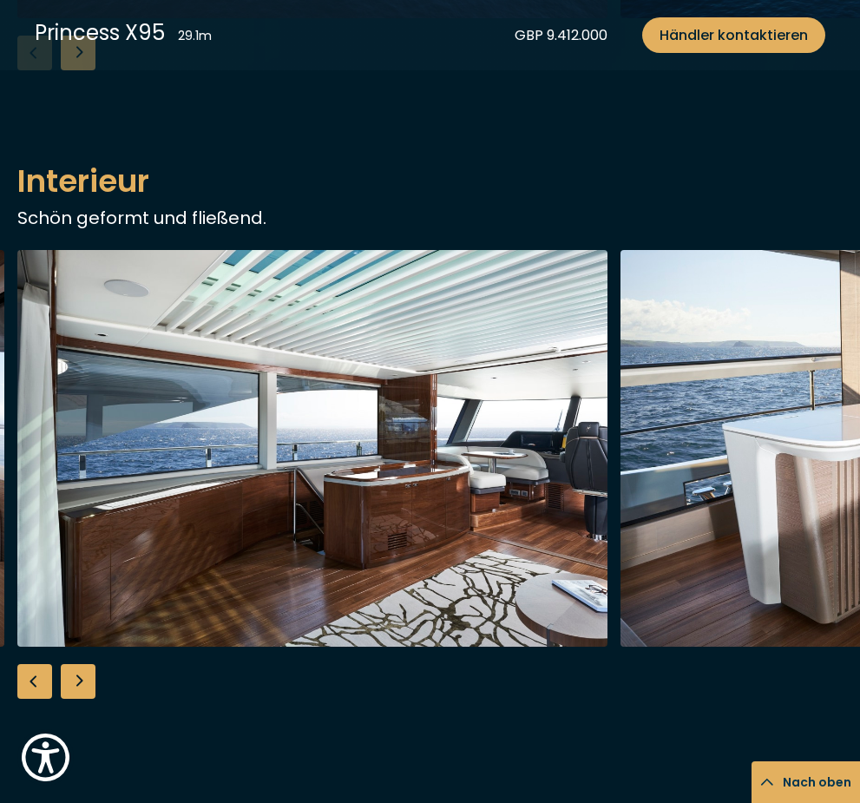
click at [84, 692] on div "Next slide" at bounding box center [78, 681] width 35 height 35
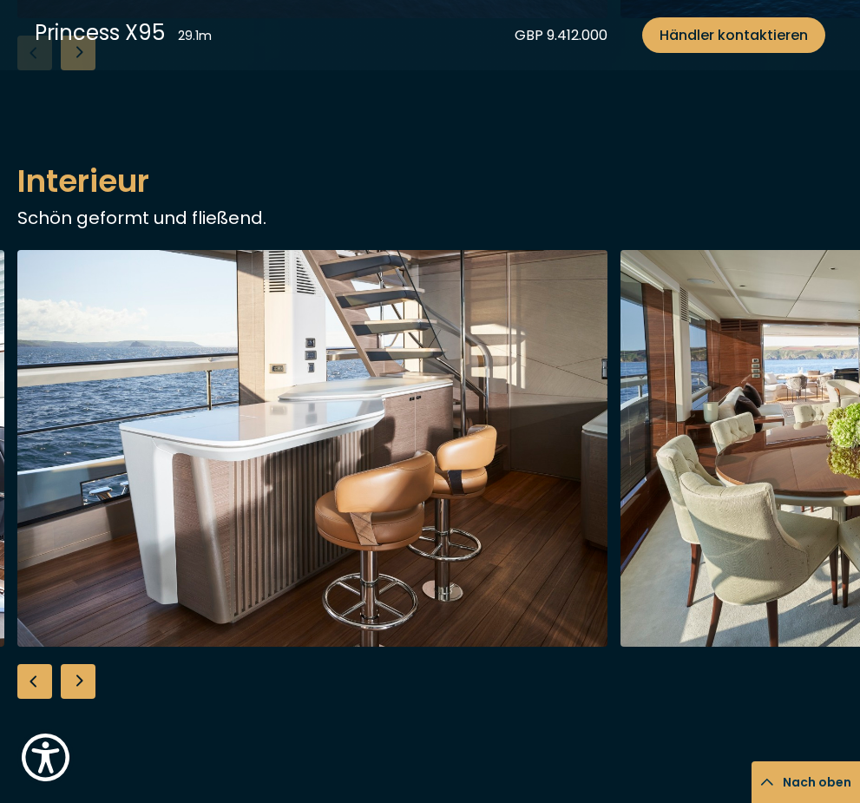
click at [84, 692] on div "Next slide" at bounding box center [78, 681] width 35 height 35
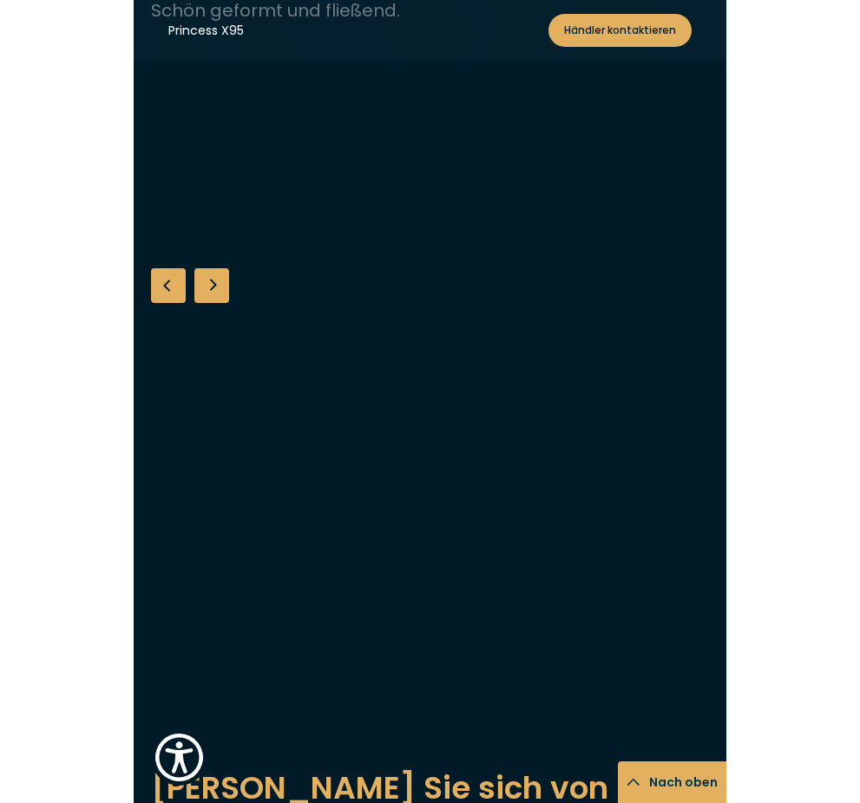
scroll to position [1825, 0]
